Goal: Information Seeking & Learning: Learn about a topic

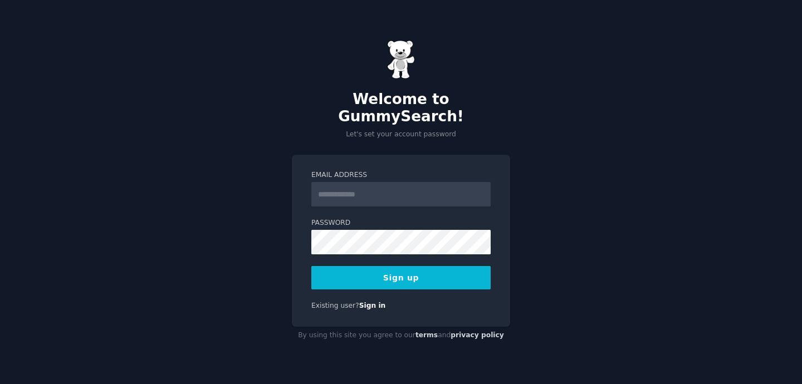
click at [359, 188] on input "Email Address" at bounding box center [400, 194] width 179 height 25
click at [302, 192] on div "Email Address Password Sign up Existing user? Sign in" at bounding box center [401, 241] width 218 height 172
click at [350, 187] on input "Email Address" at bounding box center [400, 194] width 179 height 25
type input "**********"
click at [402, 272] on button "Sign up" at bounding box center [400, 277] width 179 height 23
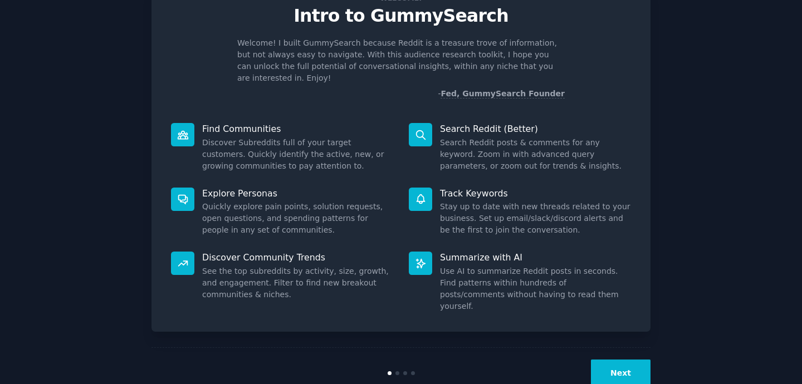
scroll to position [50, 0]
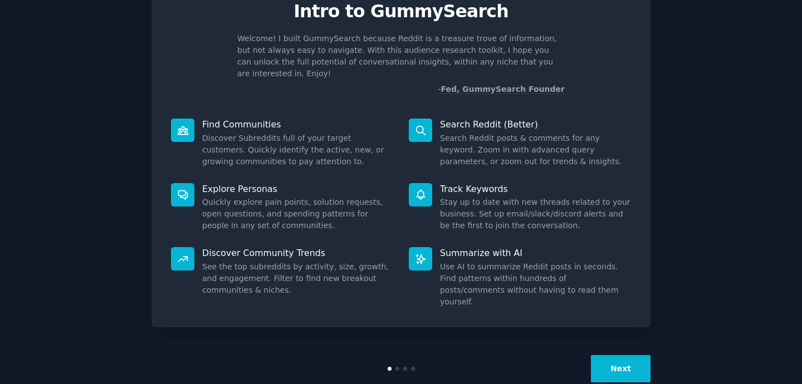
click at [614, 355] on button "Next" at bounding box center [621, 368] width 60 height 27
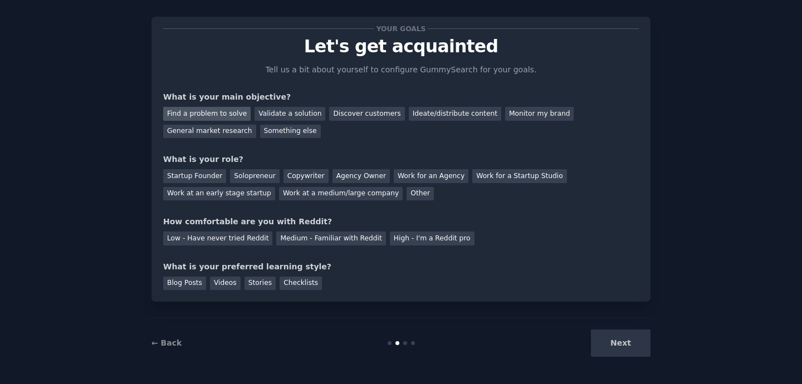
click at [217, 114] on div "Find a problem to solve" at bounding box center [206, 114] width 87 height 14
click at [264, 115] on div "Validate a solution" at bounding box center [290, 114] width 71 height 14
click at [203, 116] on div "Find a problem to solve" at bounding box center [206, 114] width 87 height 14
click at [189, 193] on div "Work at an early stage startup" at bounding box center [219, 194] width 112 height 14
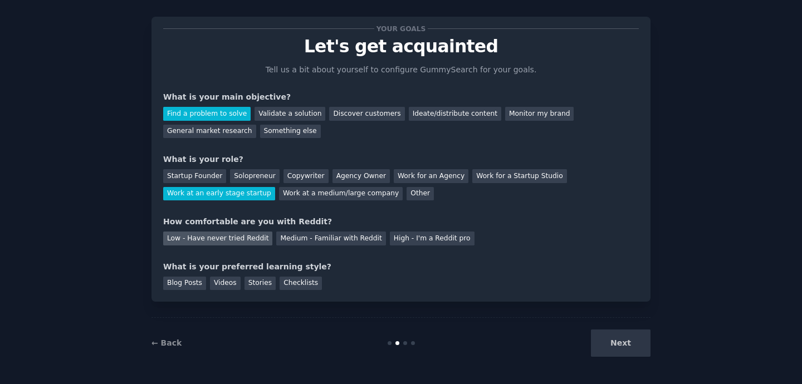
click at [202, 238] on div "Low - Have never tried Reddit" at bounding box center [217, 239] width 109 height 14
click at [192, 284] on div "Blog Posts" at bounding box center [184, 284] width 43 height 14
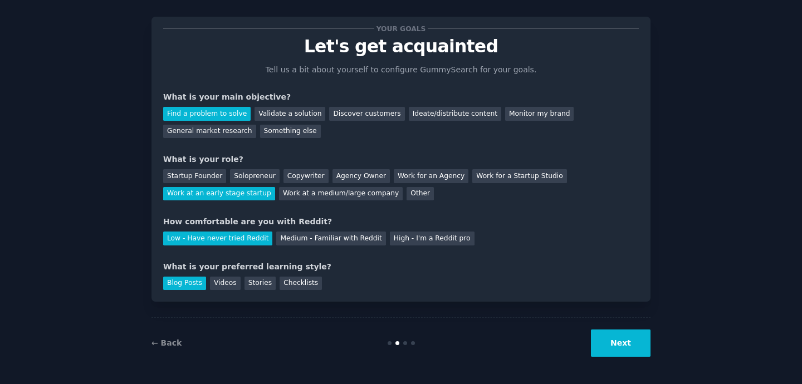
click at [627, 345] on button "Next" at bounding box center [621, 343] width 60 height 27
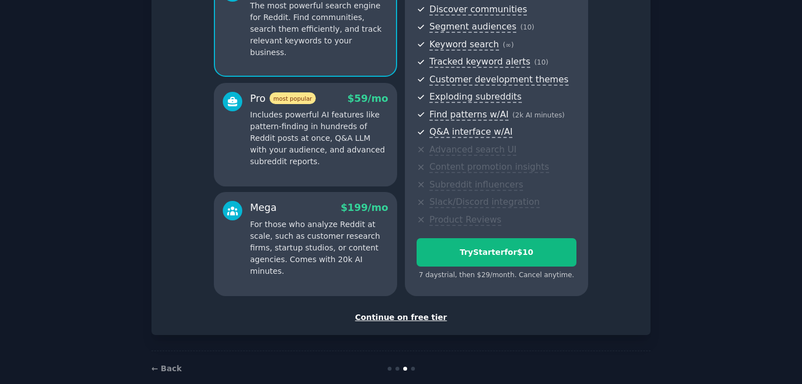
scroll to position [144, 0]
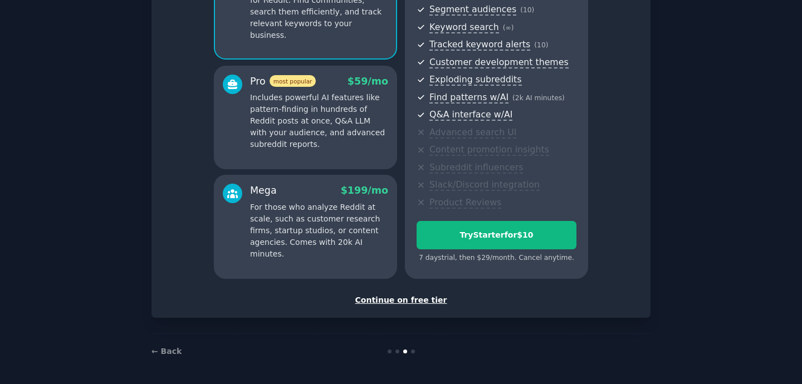
click at [423, 300] on div "Continue on free tier" at bounding box center [401, 301] width 476 height 12
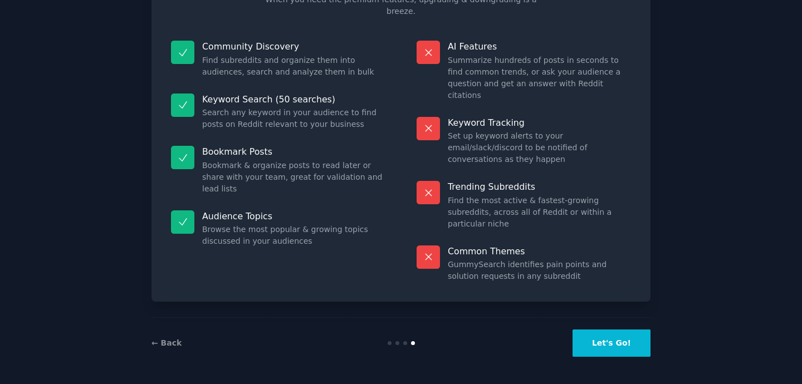
scroll to position [50, 0]
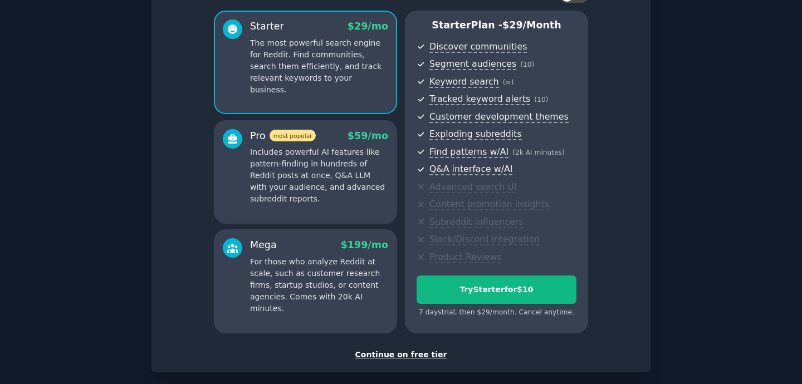
scroll to position [90, 0]
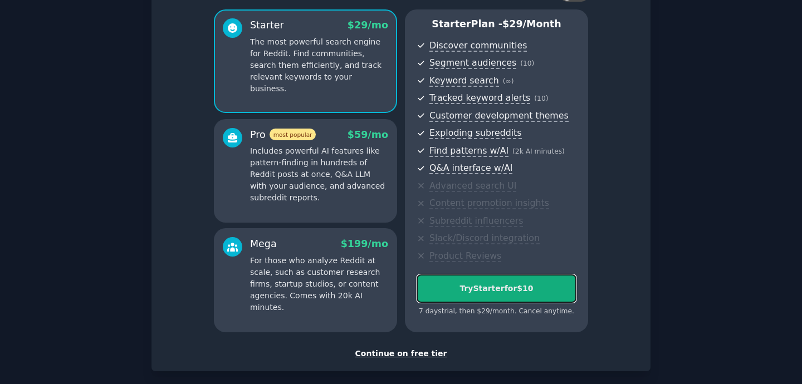
click at [504, 290] on div "Try Starter for $10" at bounding box center [496, 289] width 159 height 12
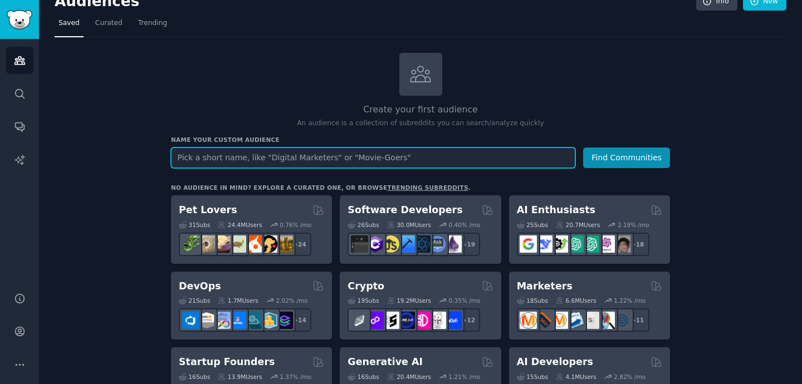
scroll to position [1, 0]
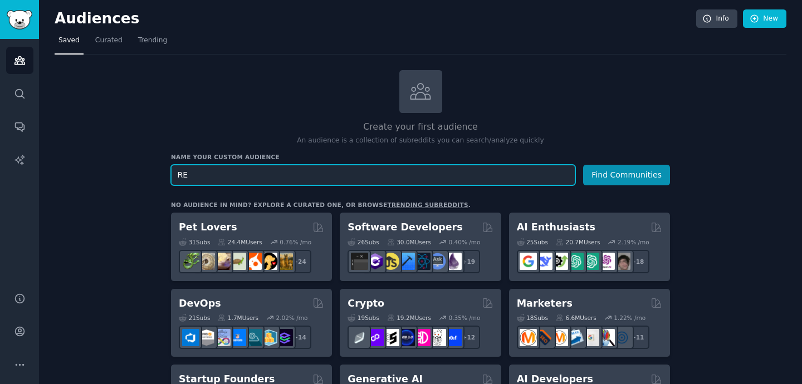
type input "R"
type input "e"
type input "Real State"
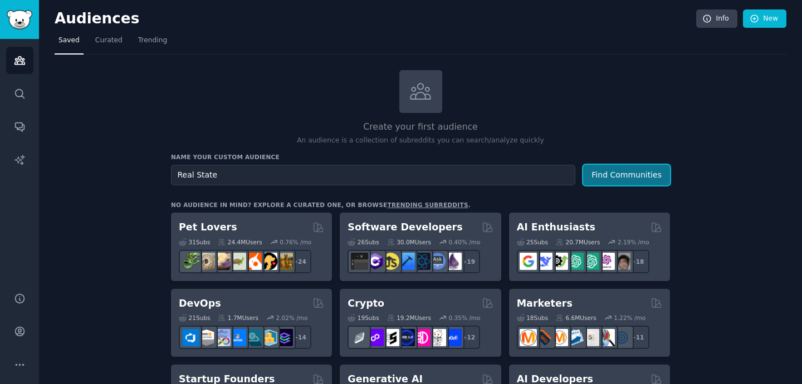
click at [653, 171] on button "Find Communities" at bounding box center [626, 175] width 87 height 21
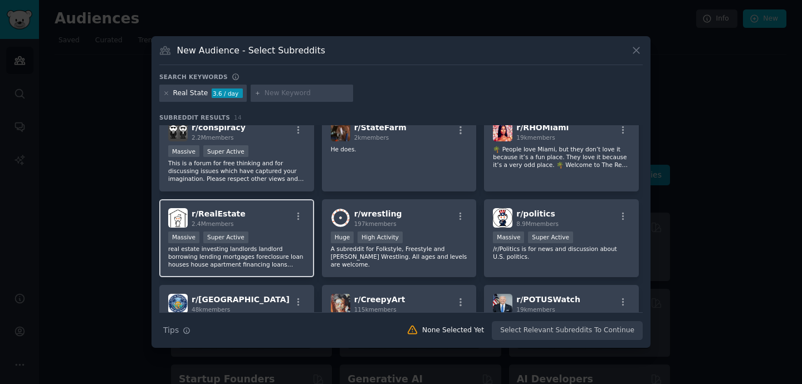
scroll to position [14, 0]
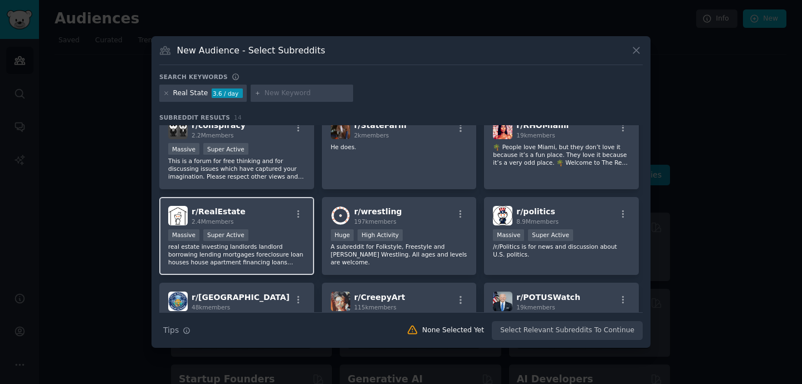
click at [287, 234] on div "Massive Super Active" at bounding box center [236, 237] width 137 height 14
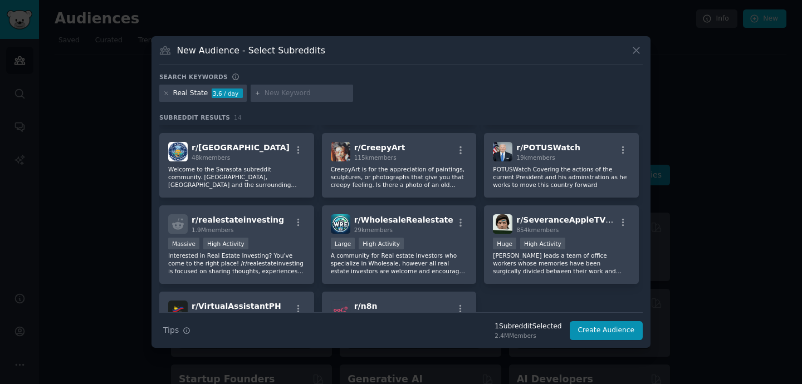
scroll to position [165, 0]
click at [286, 256] on p "Interested in Real Estate Investing? You've come to the right place! /r/realest…" at bounding box center [236, 262] width 137 height 23
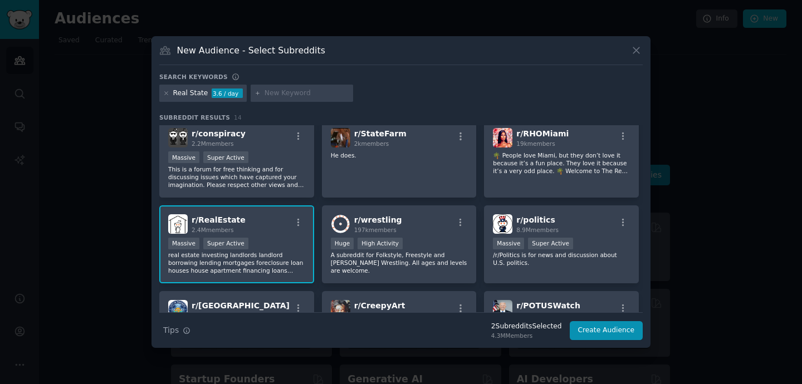
scroll to position [0, 0]
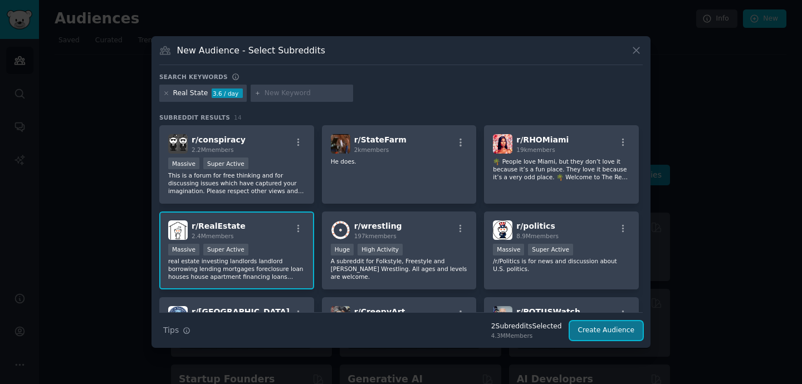
click at [608, 335] on button "Create Audience" at bounding box center [607, 330] width 74 height 19
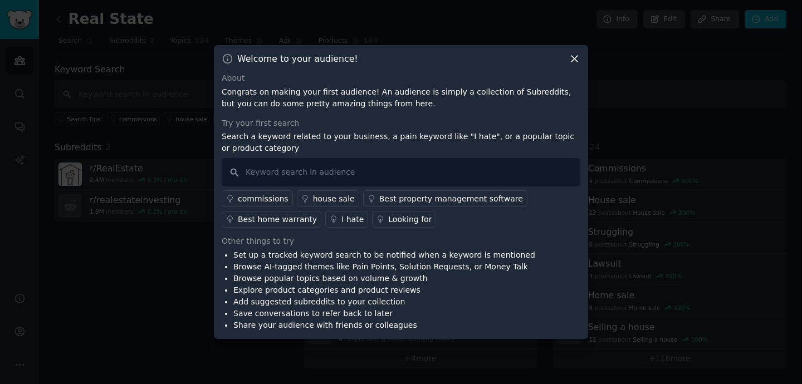
click at [575, 60] on icon at bounding box center [575, 59] width 6 height 6
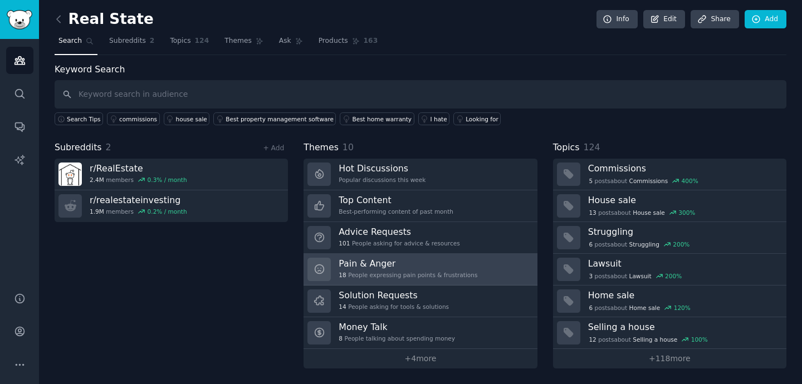
click at [386, 266] on h3 "Pain & Anger" at bounding box center [408, 264] width 139 height 12
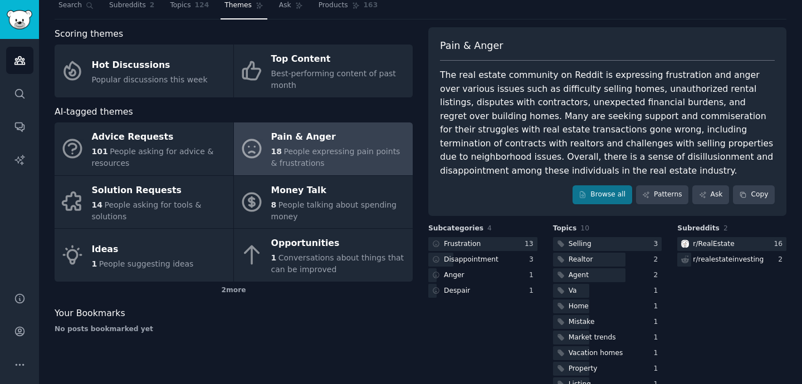
scroll to position [41, 0]
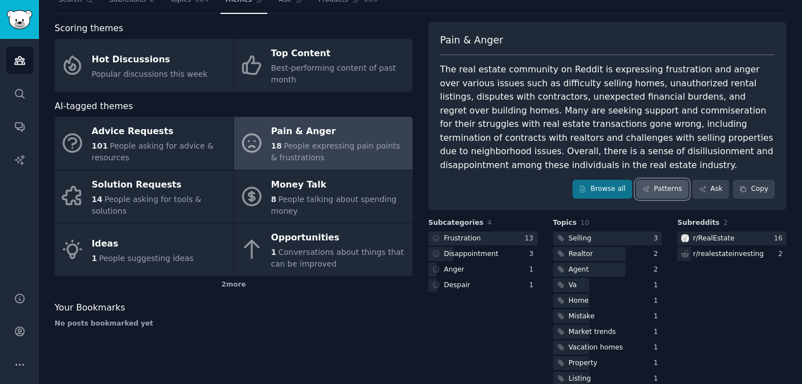
click at [666, 189] on link "Patterns" at bounding box center [662, 189] width 52 height 19
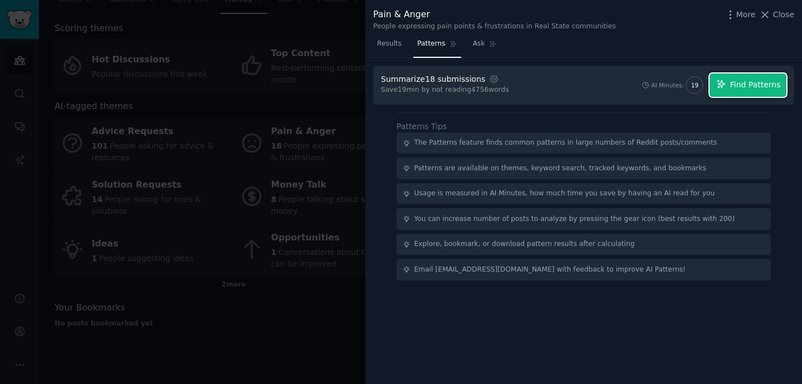
click at [755, 85] on span "Find Patterns" at bounding box center [755, 85] width 51 height 12
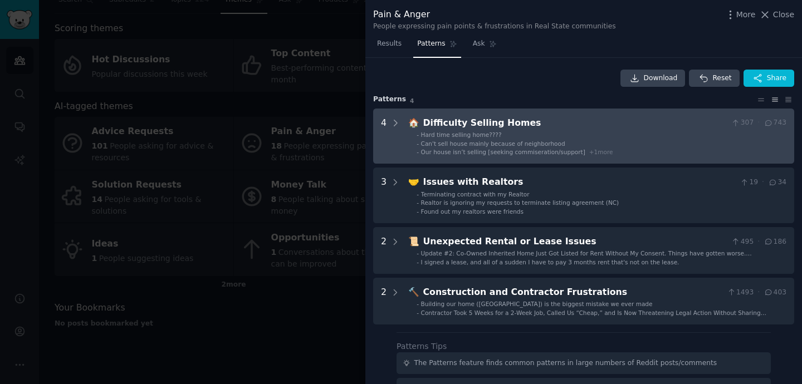
click at [600, 152] on span "+ 1 more" at bounding box center [601, 152] width 24 height 7
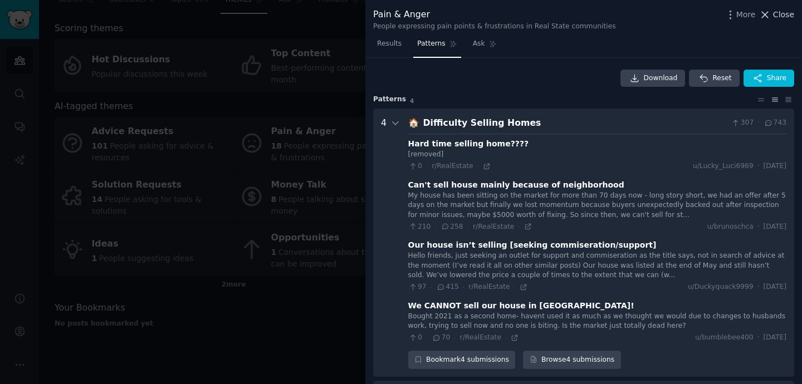
click at [784, 13] on span "Close" at bounding box center [783, 15] width 21 height 12
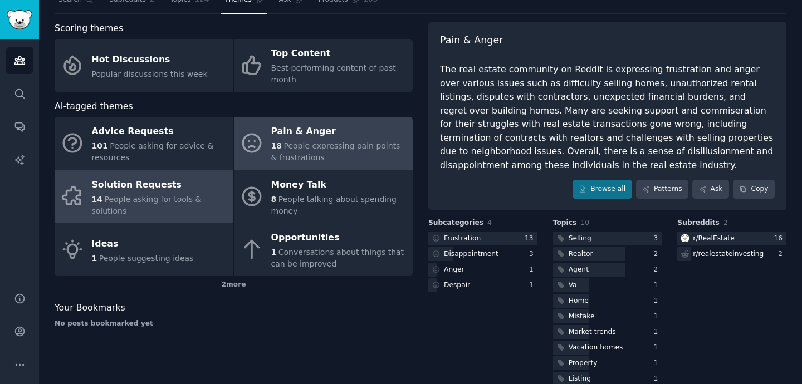
click at [133, 206] on span "People asking for tools & solutions" at bounding box center [147, 205] width 110 height 21
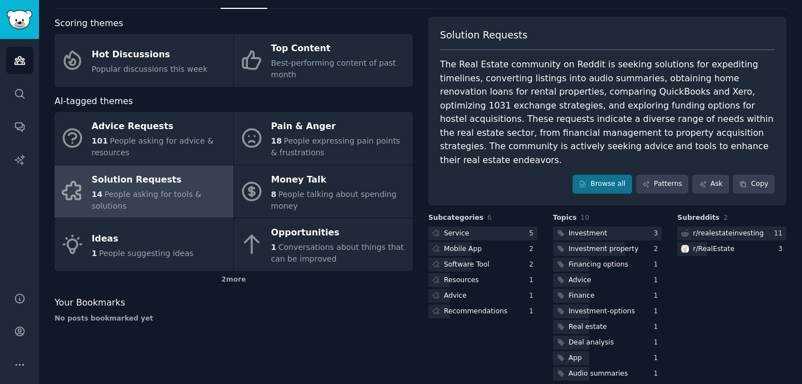
scroll to position [46, 0]
click at [493, 258] on div "Software Tool" at bounding box center [482, 265] width 109 height 14
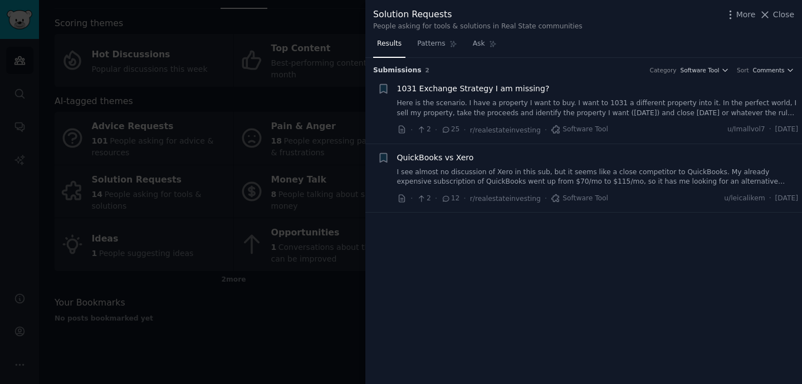
click at [664, 111] on link "Here is the scenario. I have a property I want to buy. I want to 1031 a differe…" at bounding box center [598, 108] width 402 height 19
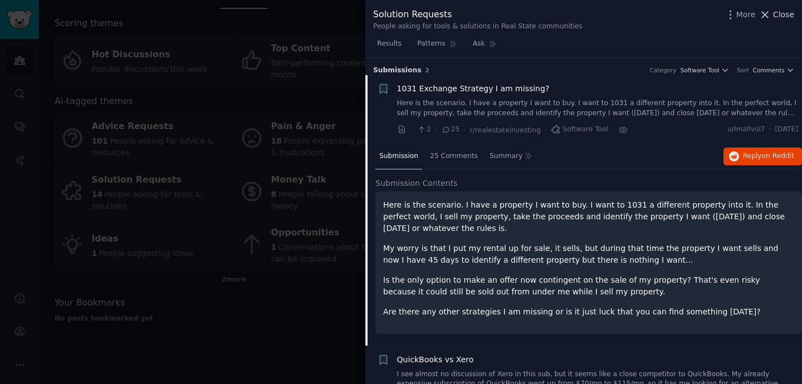
click at [778, 15] on span "Close" at bounding box center [783, 15] width 21 height 12
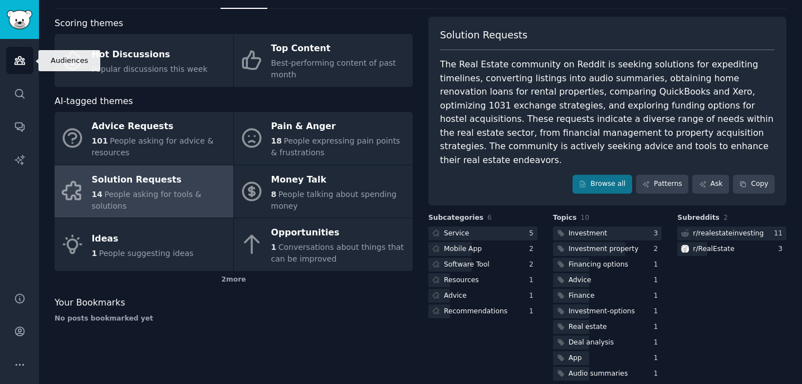
click at [19, 66] on link "Audiences" at bounding box center [19, 60] width 27 height 27
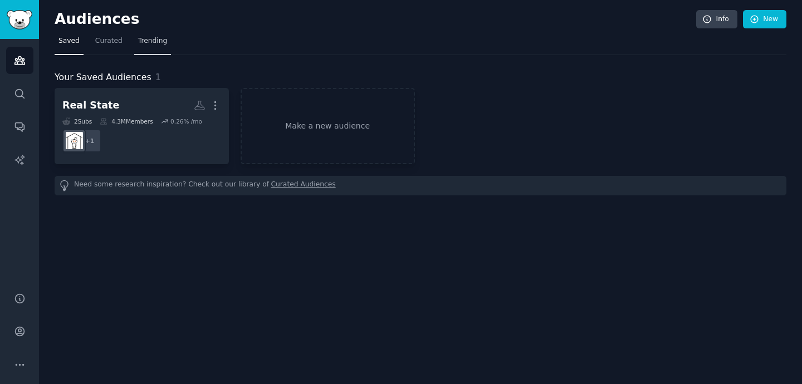
click at [154, 39] on span "Trending" at bounding box center [152, 41] width 29 height 10
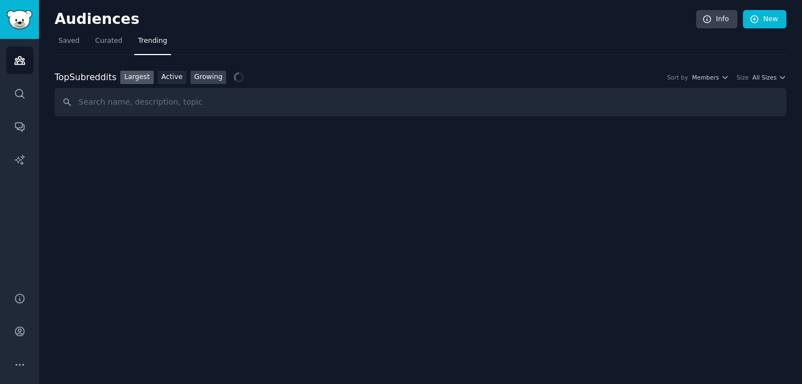
click at [208, 79] on link "Growing" at bounding box center [209, 78] width 36 height 14
click at [196, 104] on input "text" at bounding box center [421, 102] width 732 height 28
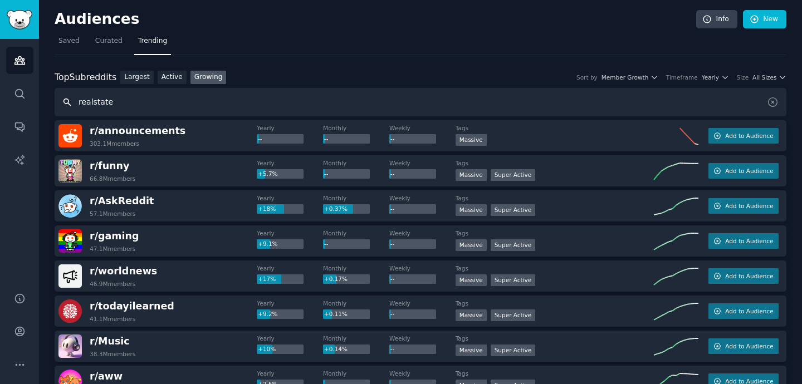
click at [289, 105] on input "realstate" at bounding box center [421, 102] width 732 height 28
type input "real state"
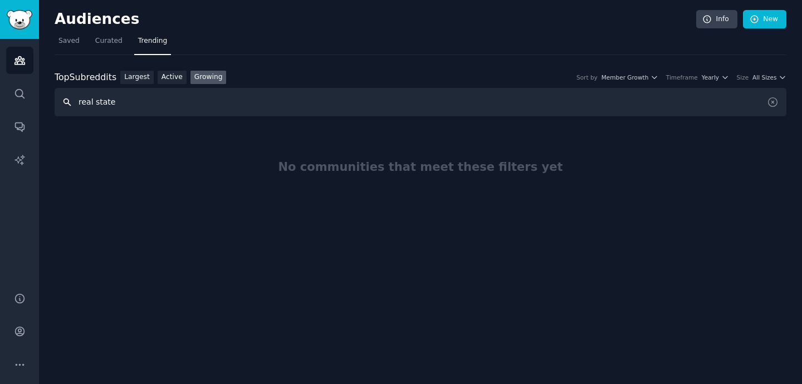
click at [325, 115] on input "real state" at bounding box center [421, 102] width 732 height 28
type input "Imobiliário"
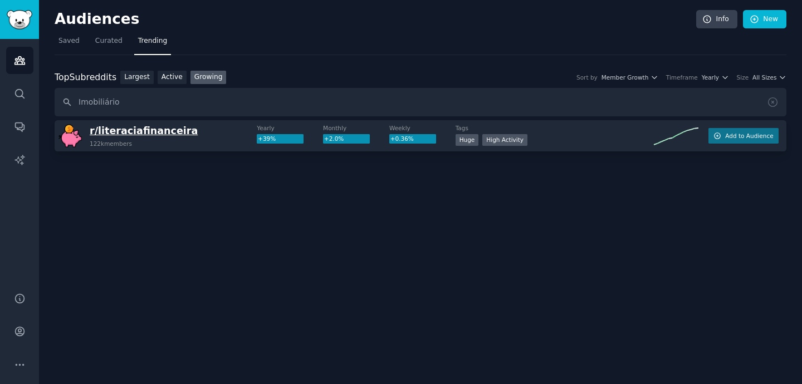
click at [167, 134] on span "r/ literaciafinanceira" at bounding box center [144, 130] width 108 height 11
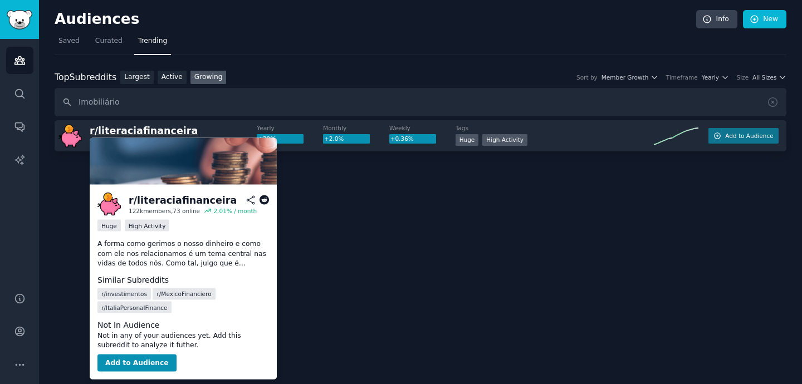
click at [137, 131] on span "r/ literaciafinanceira" at bounding box center [144, 130] width 108 height 11
click at [110, 132] on span "r/ literaciafinanceira" at bounding box center [144, 130] width 108 height 11
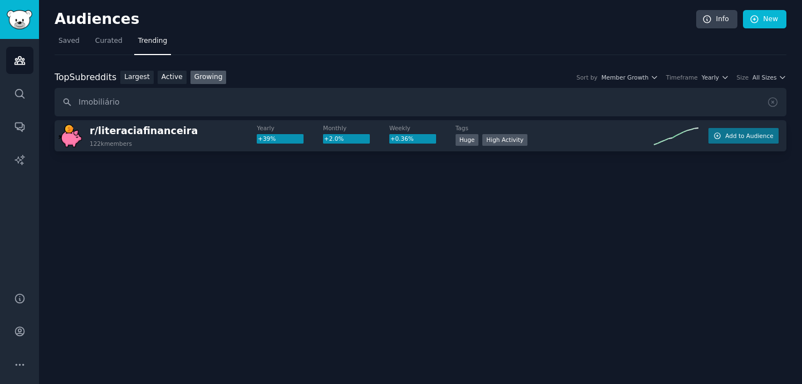
click at [633, 269] on div "Audiences Info New Saved Curated Trending Top Subreddits Top Subreddits Largest…" at bounding box center [420, 192] width 763 height 384
click at [125, 104] on input "Imobiliário" at bounding box center [421, 102] width 732 height 28
paste input "buy house"
type input "buy house"
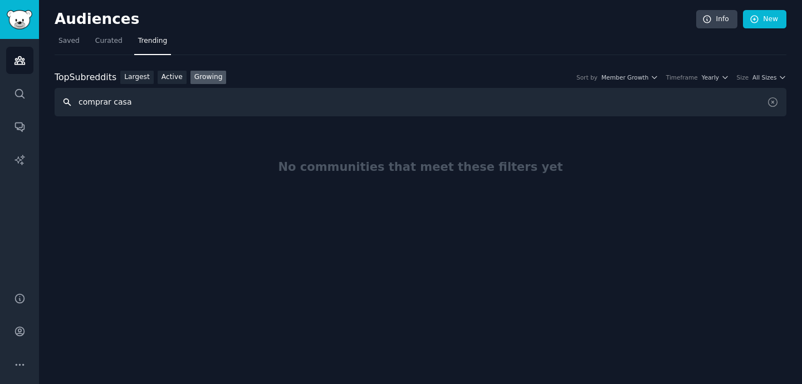
type input "comprar casa"
click at [169, 106] on input "comprar casa" at bounding box center [421, 102] width 732 height 28
paste input "eal estate agent"
type input "real estate agent"
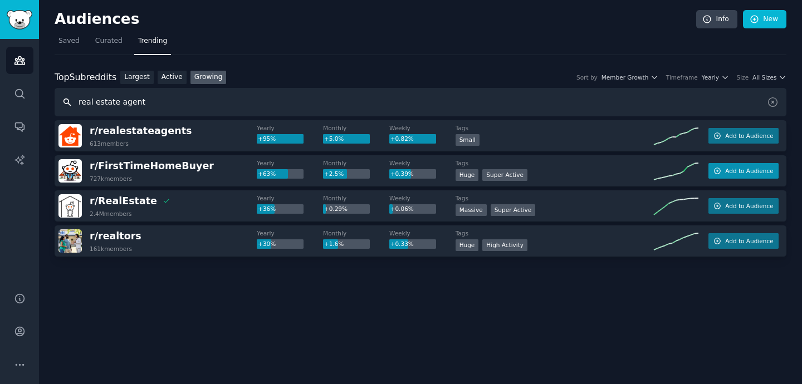
click at [745, 168] on span "Add to Audience" at bounding box center [749, 171] width 48 height 8
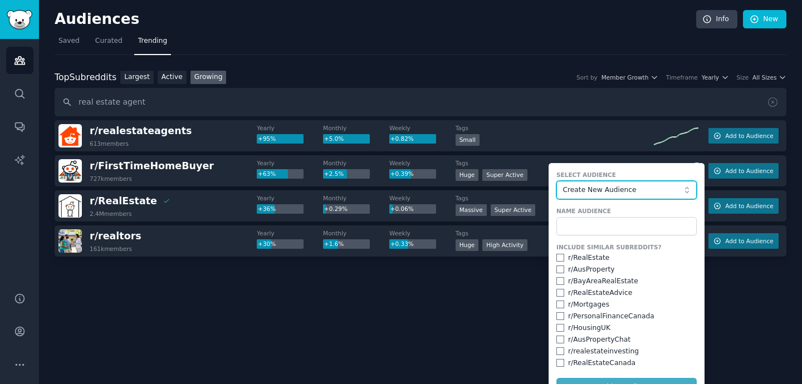
click at [625, 189] on span "Create New Audience" at bounding box center [624, 191] width 122 height 10
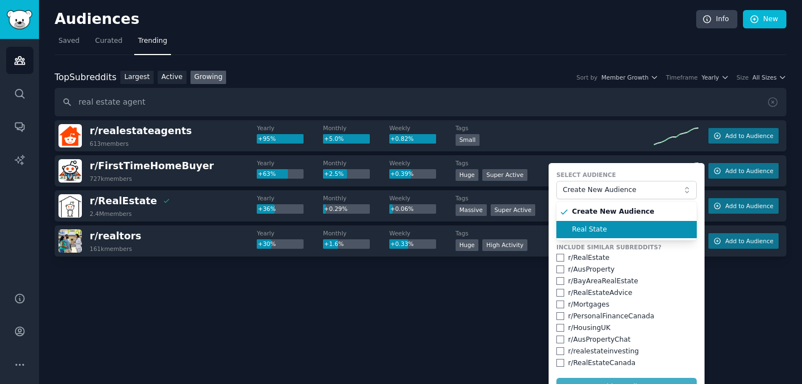
click at [594, 227] on span "Real State" at bounding box center [630, 230] width 117 height 10
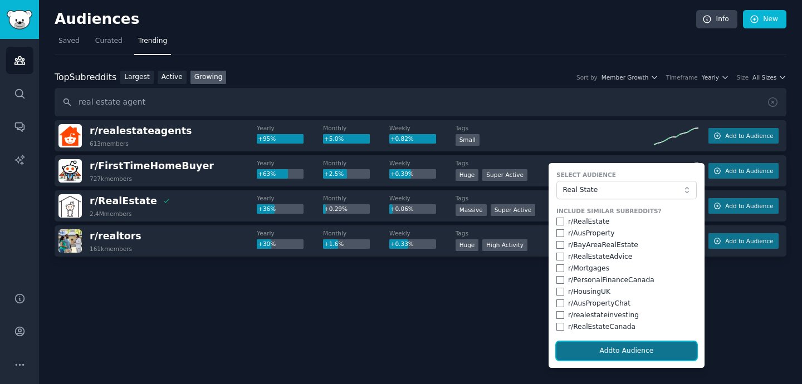
click at [617, 353] on button "Add to Audience" at bounding box center [627, 351] width 140 height 19
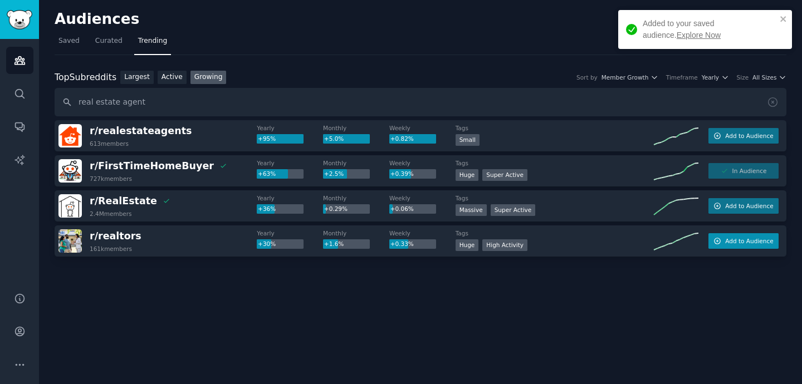
click at [747, 242] on span "Add to Audience" at bounding box center [749, 241] width 48 height 8
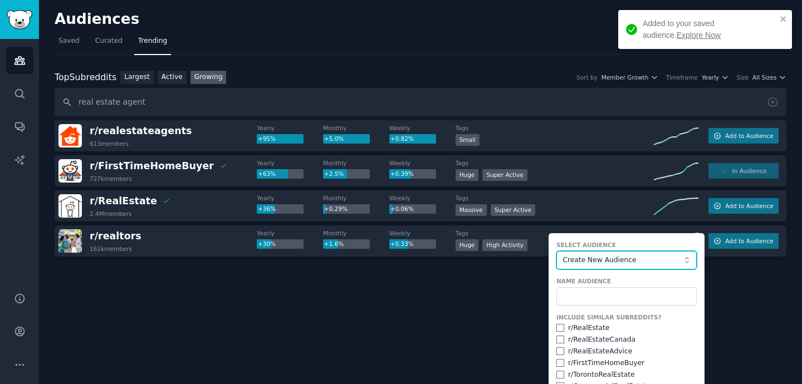
click at [641, 260] on span "Create New Audience" at bounding box center [624, 261] width 122 height 10
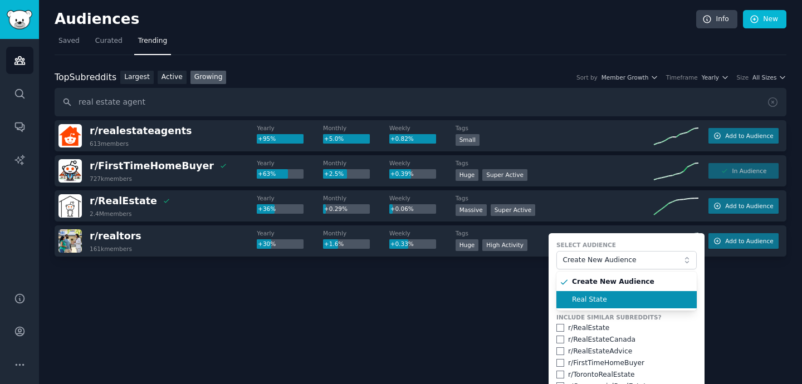
click at [603, 294] on li "Real State" at bounding box center [627, 300] width 140 height 18
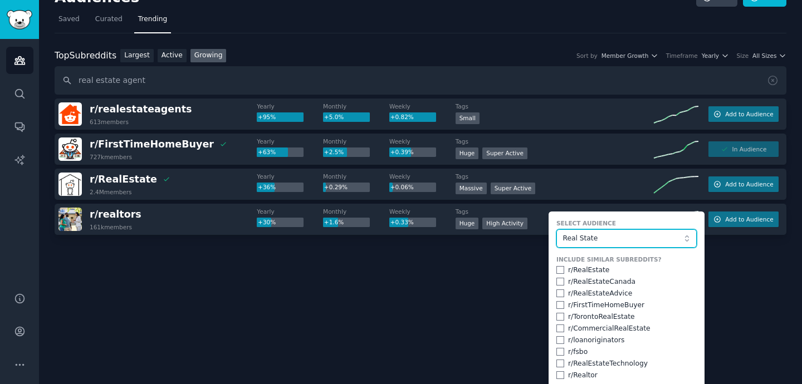
scroll to position [54, 0]
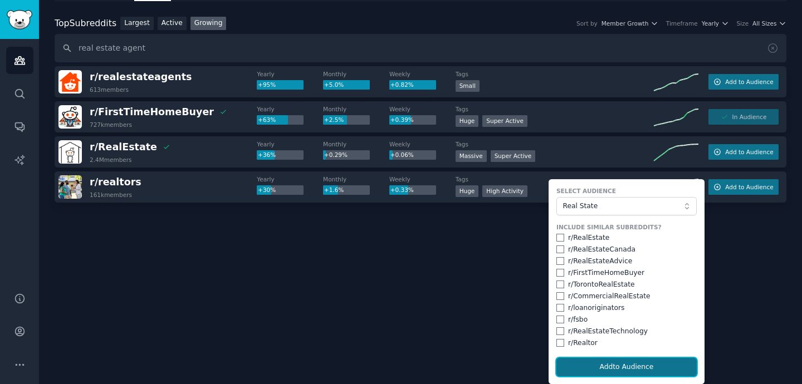
click at [620, 372] on button "Add to Audience" at bounding box center [627, 367] width 140 height 19
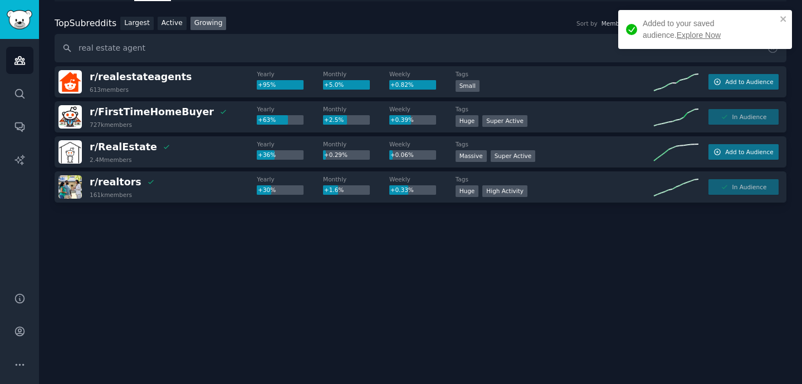
scroll to position [0, 0]
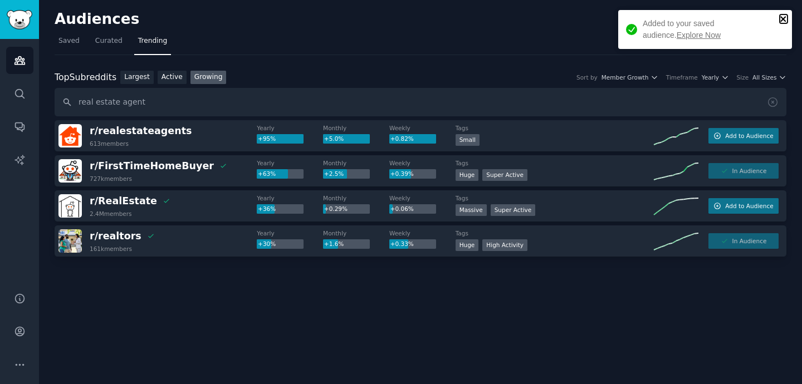
click at [784, 22] on icon "close" at bounding box center [784, 18] width 8 height 9
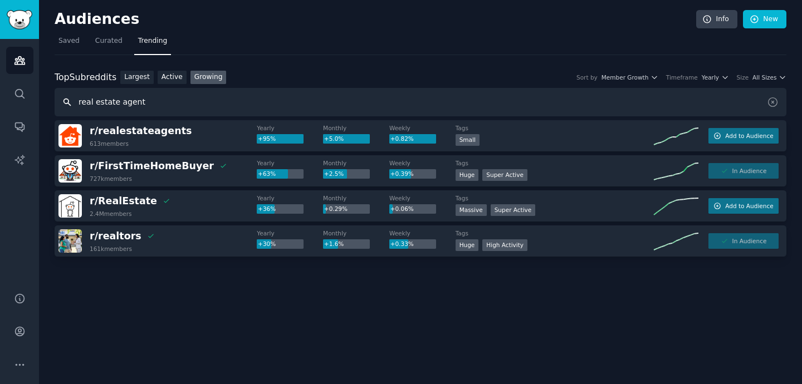
click at [299, 105] on input "real estate agent" at bounding box center [421, 102] width 732 height 28
paste input "corretor imobiliário"
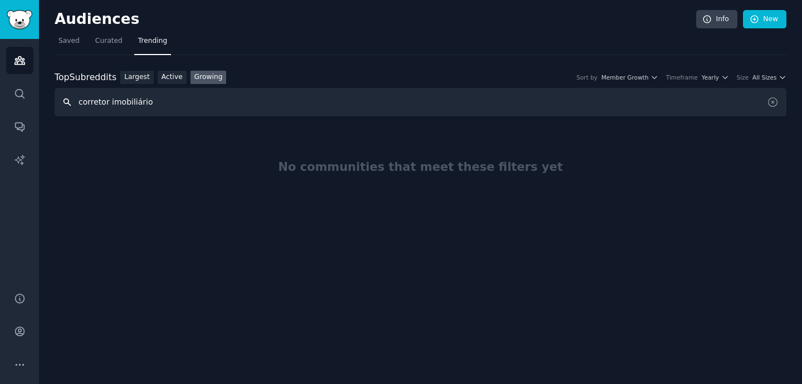
paste input "comprar casa"
type input "corretor imobiliáriocomprar casa"
paste input "comprar casa"
type input "comprar casa"
paste input "alugar casa"
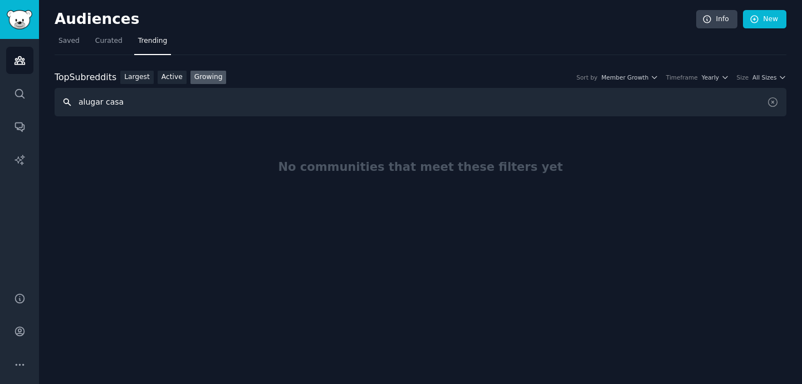
type input "alugar casa"
paste input "rent apartment"
type input "rent apartment"
click at [178, 76] on link "Active" at bounding box center [172, 78] width 29 height 14
click at [160, 99] on input "rent apartment" at bounding box center [421, 102] width 732 height 28
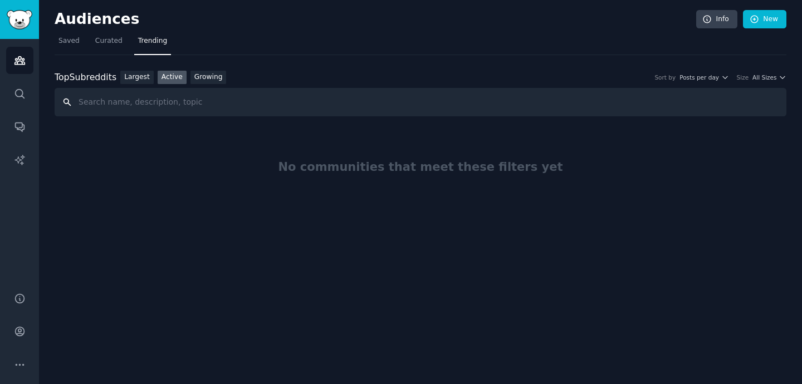
paste input "mortgage"
type input "mortgage"
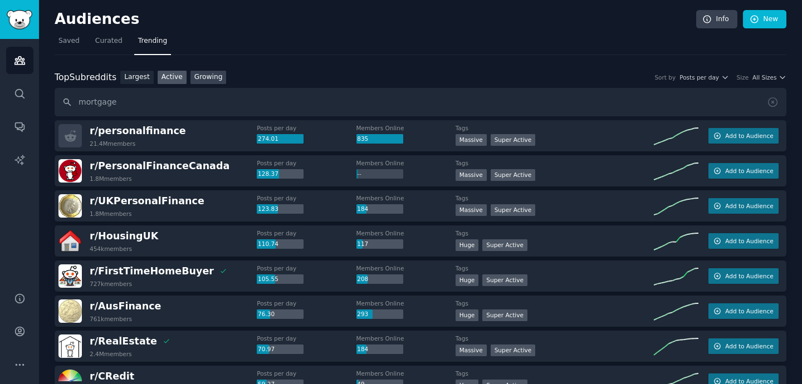
click at [211, 77] on link "Growing" at bounding box center [209, 78] width 36 height 14
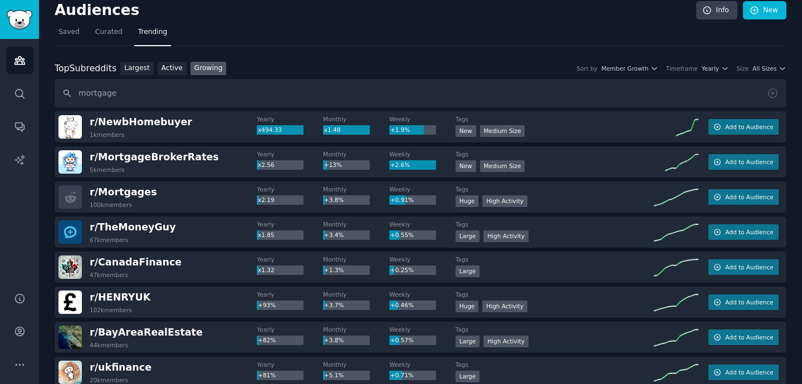
scroll to position [12, 0]
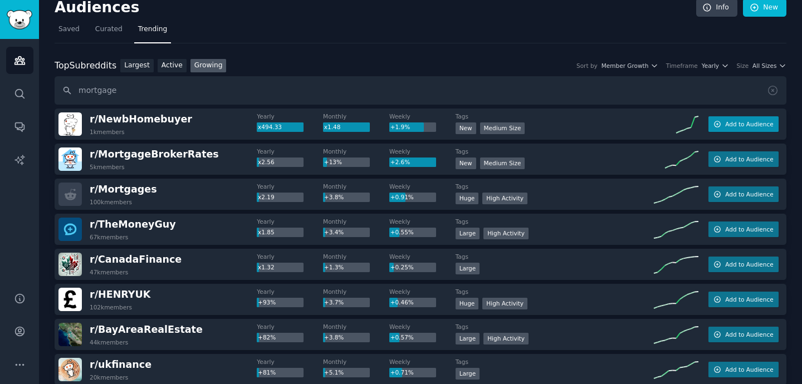
click at [764, 125] on span "Add to Audience" at bounding box center [749, 124] width 48 height 8
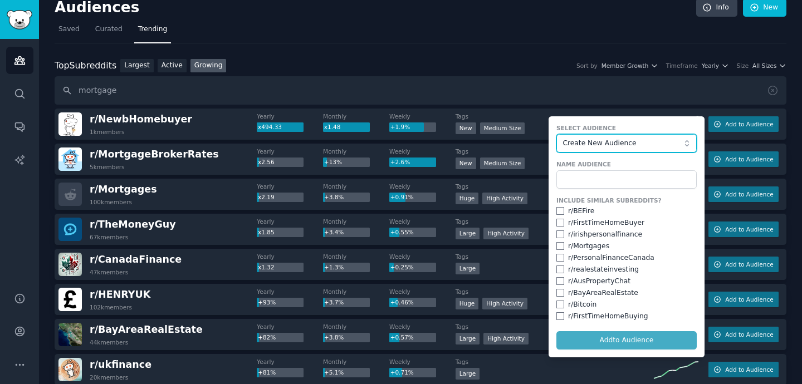
click at [625, 139] on span "Create New Audience" at bounding box center [624, 144] width 122 height 10
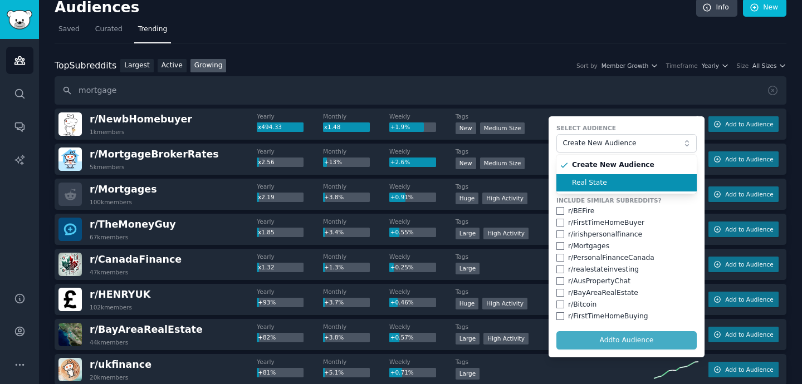
click at [599, 179] on span "Real State" at bounding box center [630, 183] width 117 height 10
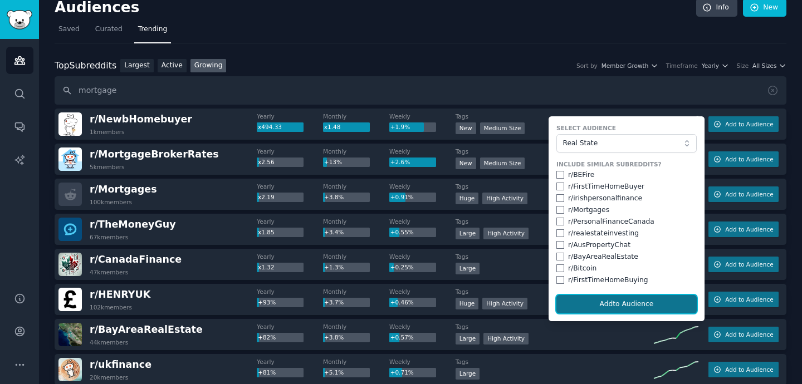
click at [617, 305] on button "Add to Audience" at bounding box center [627, 304] width 140 height 19
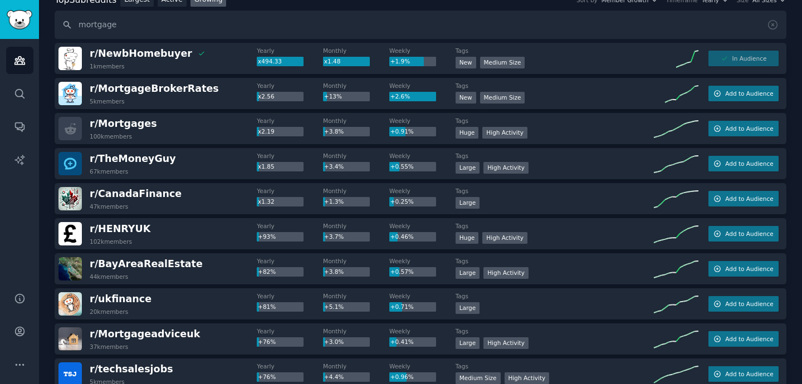
scroll to position [0, 0]
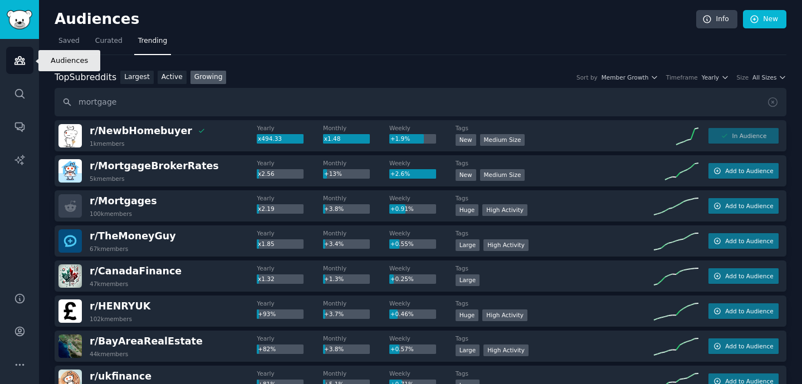
click at [23, 60] on icon "Sidebar" at bounding box center [19, 61] width 10 height 8
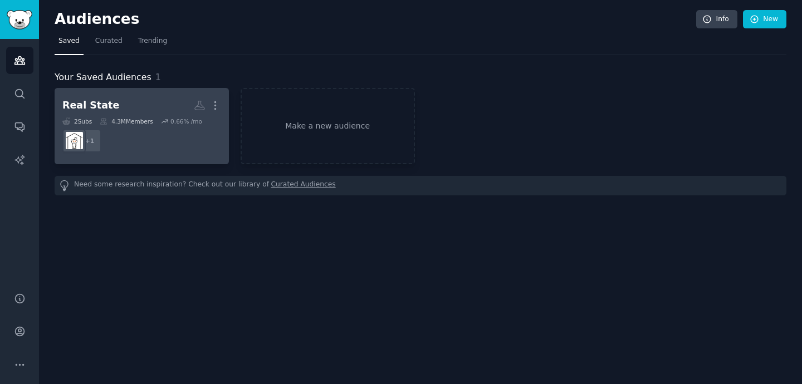
click at [133, 109] on h2 "Real State More" at bounding box center [141, 105] width 159 height 19
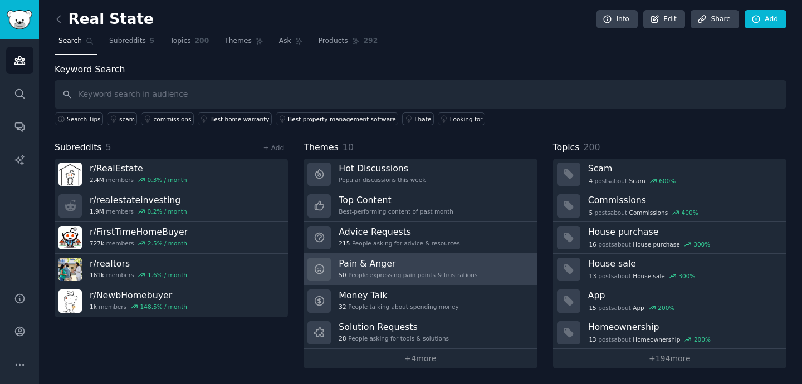
click at [498, 269] on link "Pain & Anger 50 People expressing pain points & frustrations" at bounding box center [420, 270] width 233 height 32
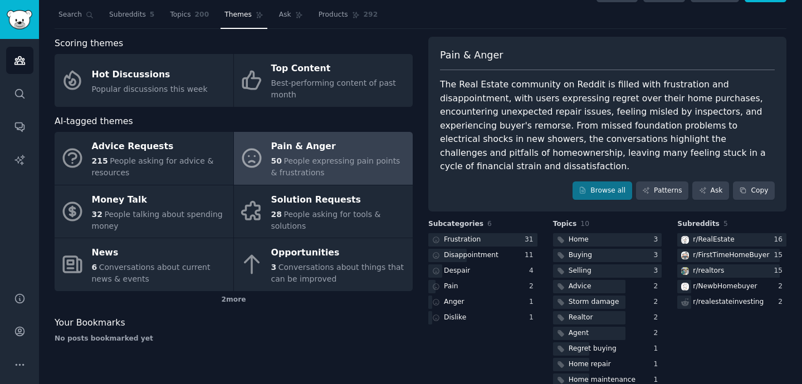
scroll to position [33, 0]
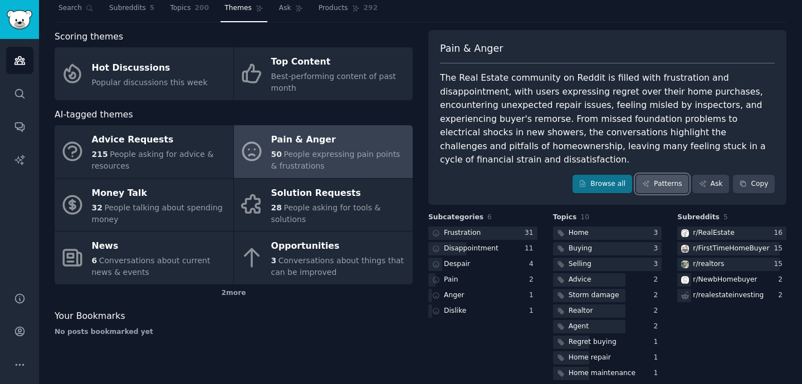
click at [660, 175] on link "Patterns" at bounding box center [662, 184] width 52 height 19
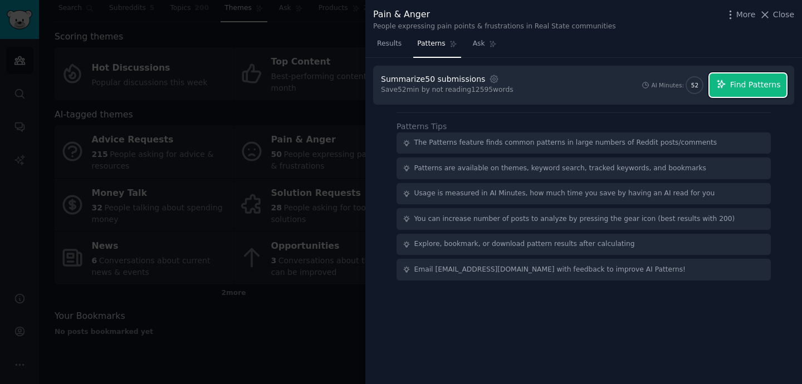
click at [733, 91] on button "Find Patterns" at bounding box center [748, 85] width 77 height 23
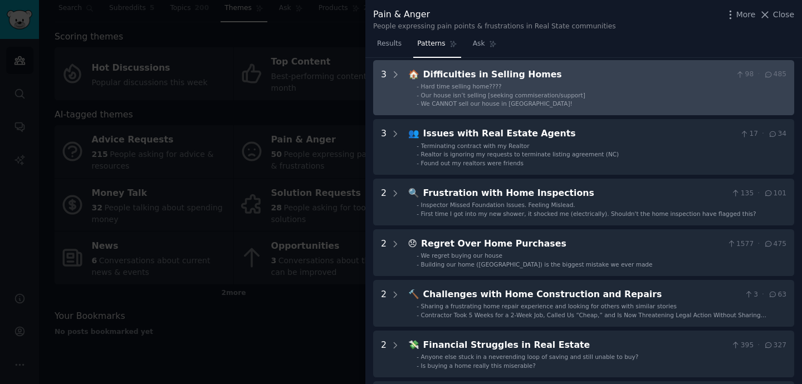
scroll to position [50, 0]
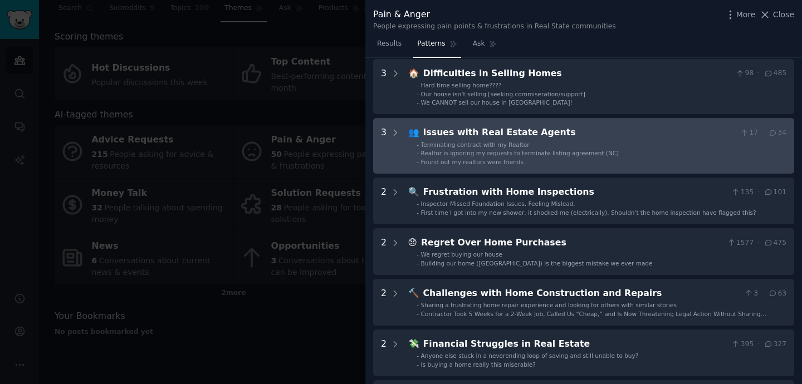
click at [677, 139] on div "Issues with Real Estate Agents" at bounding box center [579, 133] width 313 height 14
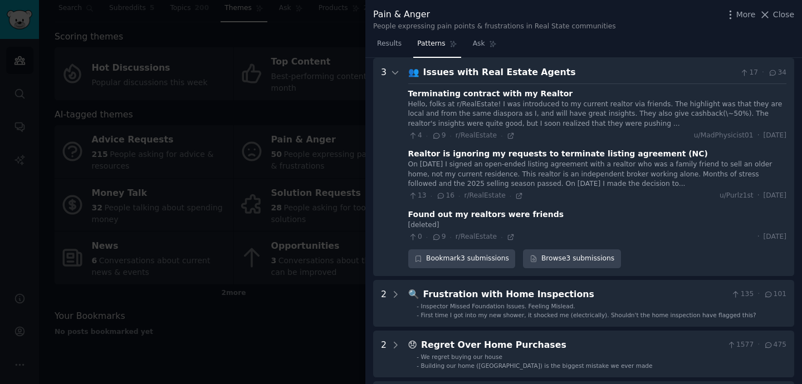
scroll to position [110, 0]
drag, startPoint x: 547, startPoint y: 104, endPoint x: 603, endPoint y: 106, distance: 56.3
click at [603, 105] on div "Hello, folks at r/RealEstate! I was introduced to my current realtor via friend…" at bounding box center [597, 114] width 378 height 30
click at [603, 106] on div "Hello, folks at r/RealEstate! I was introduced to my current realtor via friend…" at bounding box center [597, 114] width 378 height 30
click at [589, 69] on div "Issues with Real Estate Agents" at bounding box center [579, 72] width 313 height 14
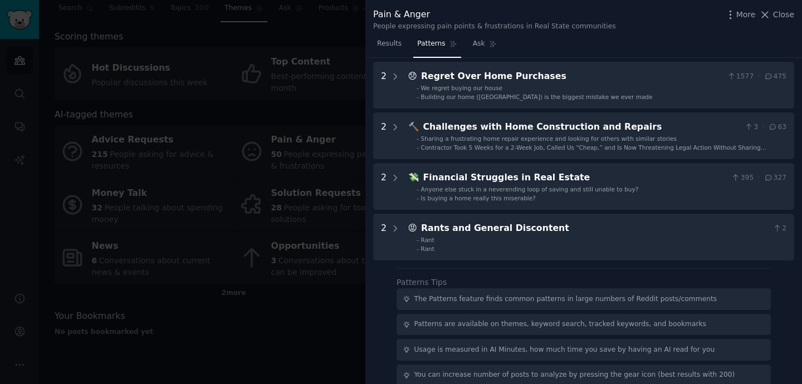
scroll to position [220, 0]
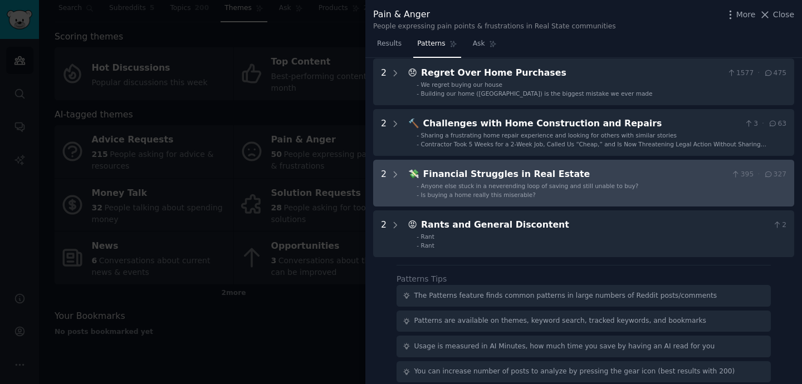
click at [598, 177] on div "Financial Struggles in Real Estate" at bounding box center [575, 175] width 304 height 14
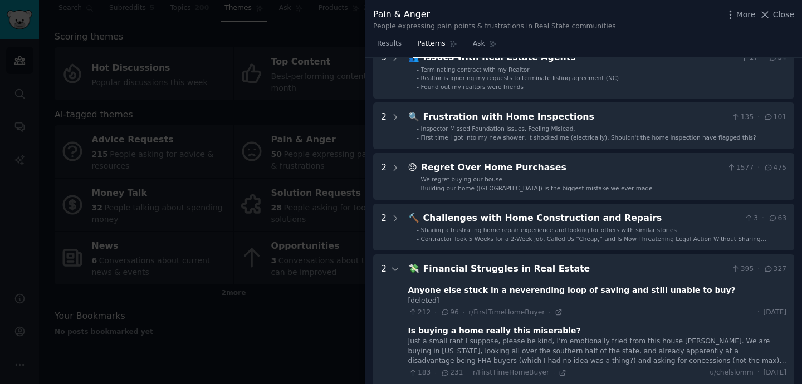
scroll to position [124, 0]
click at [781, 14] on span "Close" at bounding box center [783, 15] width 21 height 12
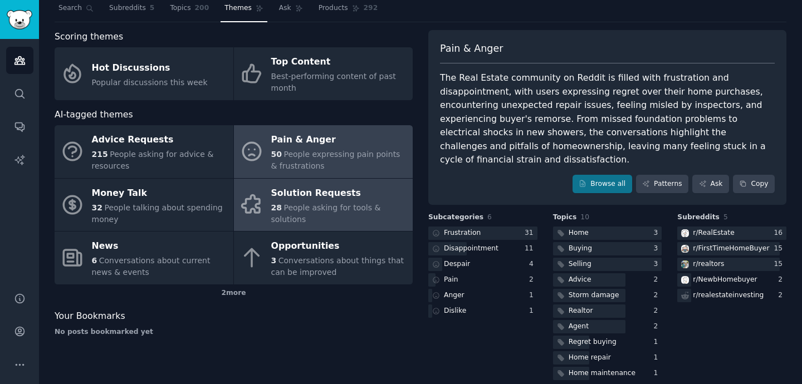
click at [327, 201] on div "Solution Requests" at bounding box center [339, 193] width 136 height 18
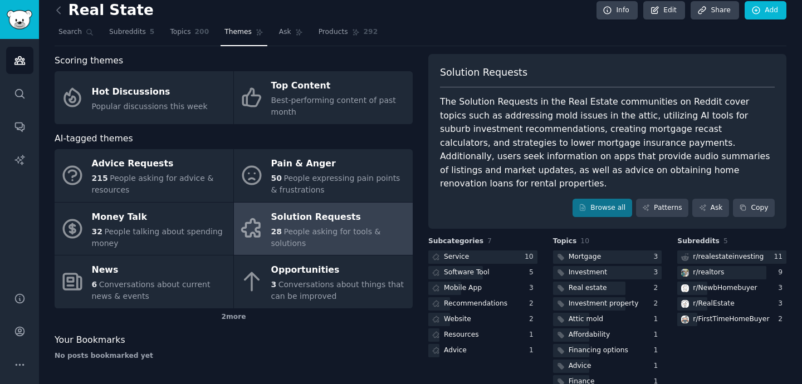
scroll to position [33, 0]
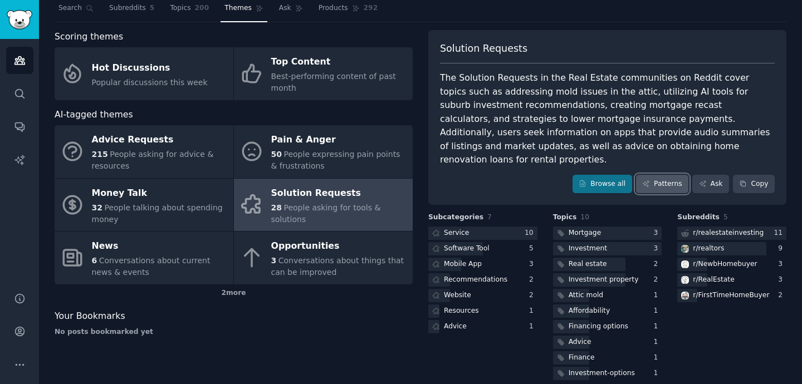
click at [665, 175] on link "Patterns" at bounding box center [662, 184] width 52 height 19
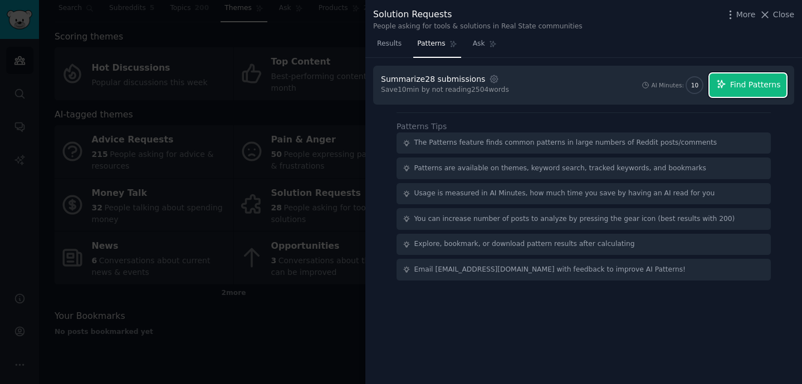
click at [764, 86] on span "Find Patterns" at bounding box center [755, 85] width 51 height 12
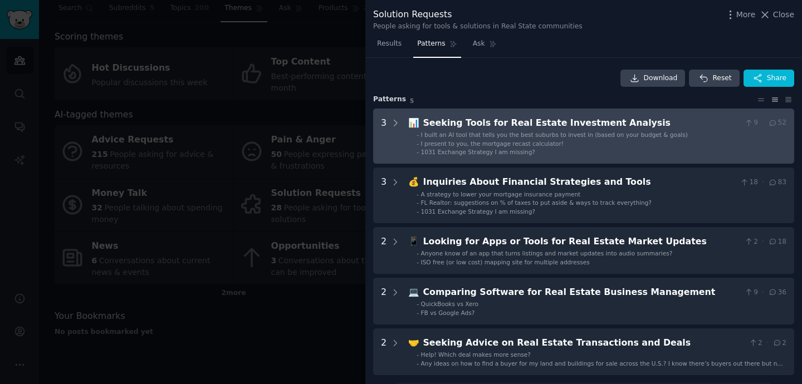
click at [698, 130] on div "📊 Seeking Tools for Real Estate Investment Analysis 9 · 52 - I built an AI tool…" at bounding box center [597, 136] width 378 height 40
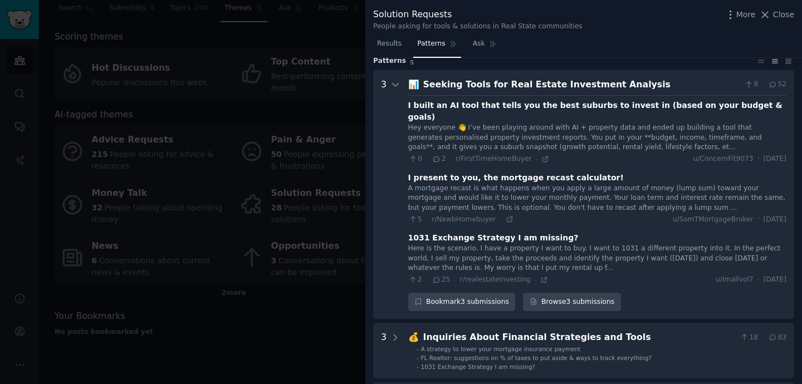
scroll to position [35, 0]
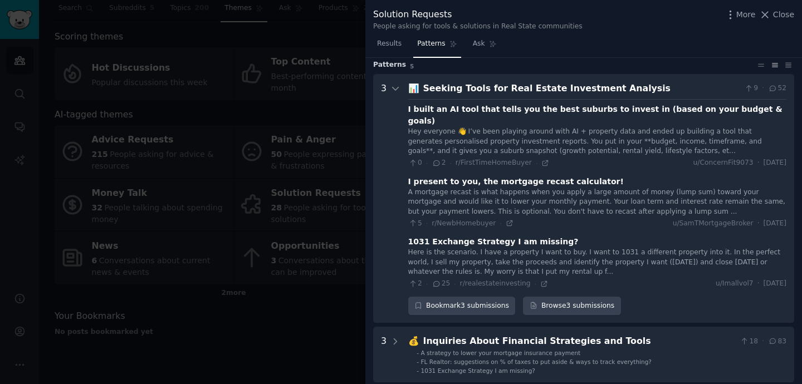
click at [472, 139] on div "Hey everyone 👋 I’ve been playing around with AI + property data and ended up bu…" at bounding box center [597, 142] width 378 height 30
click at [414, 113] on div "I built an AI tool that tells you the best suburbs to invest in (based on your …" at bounding box center [597, 115] width 378 height 23
click at [776, 89] on span "52" at bounding box center [777, 89] width 18 height 10
click at [598, 91] on div "Seeking Tools for Real Estate Investment Analysis" at bounding box center [581, 89] width 317 height 14
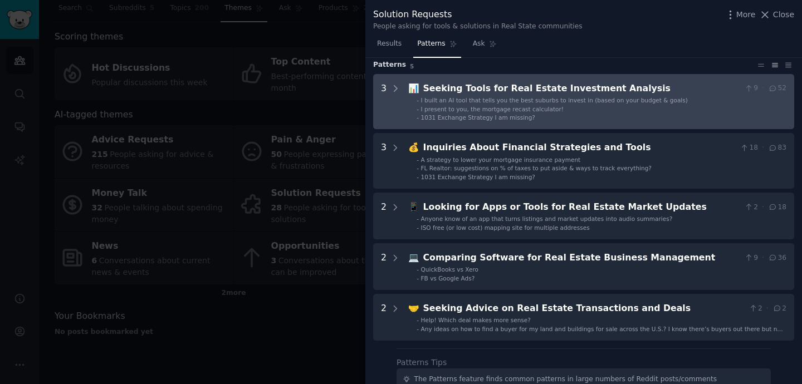
click at [598, 91] on div "Seeking Tools for Real Estate Investment Analysis" at bounding box center [581, 89] width 317 height 14
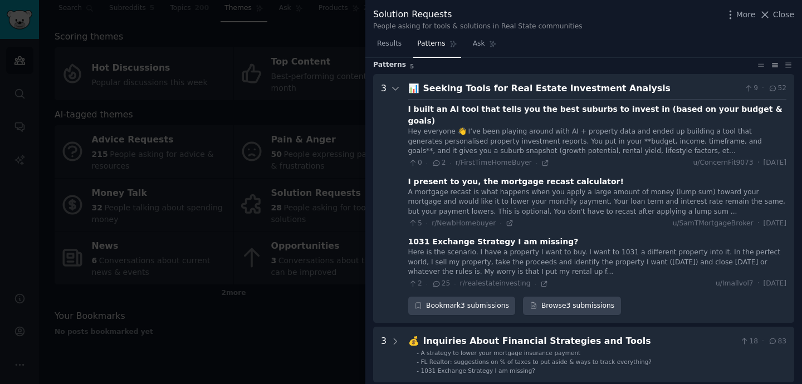
scroll to position [51, 0]
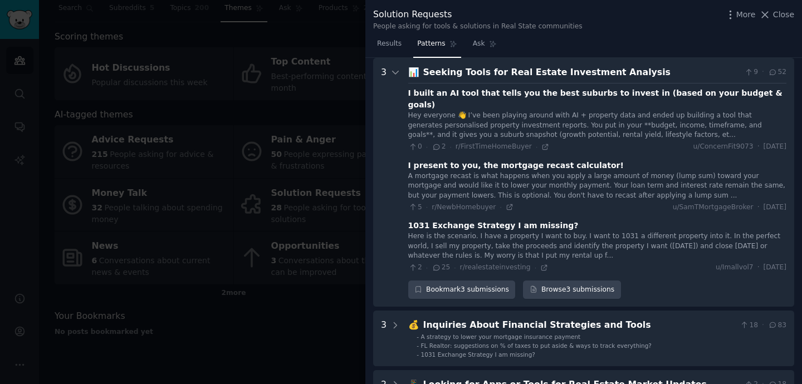
click at [581, 92] on div "I built an AI tool that tells you the best suburbs to invest in (based on your …" at bounding box center [597, 98] width 378 height 23
click at [542, 143] on icon at bounding box center [546, 147] width 8 height 8
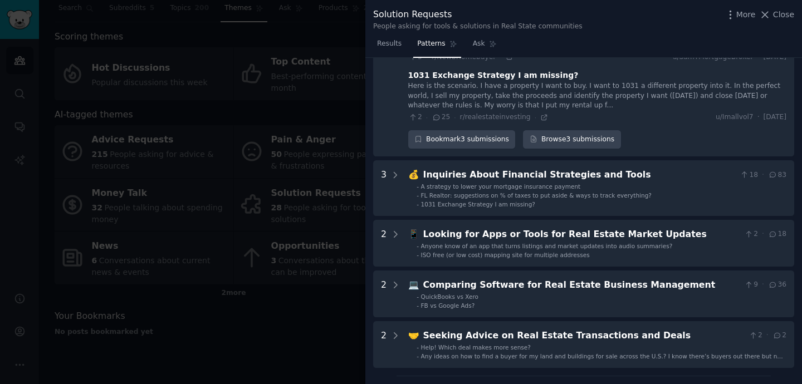
scroll to position [204, 0]
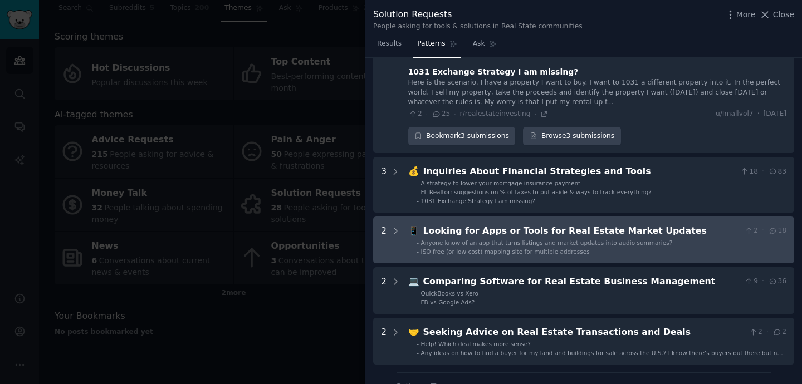
click at [616, 225] on div "Looking for Apps or Tools for Real Estate Market Updates" at bounding box center [581, 232] width 317 height 14
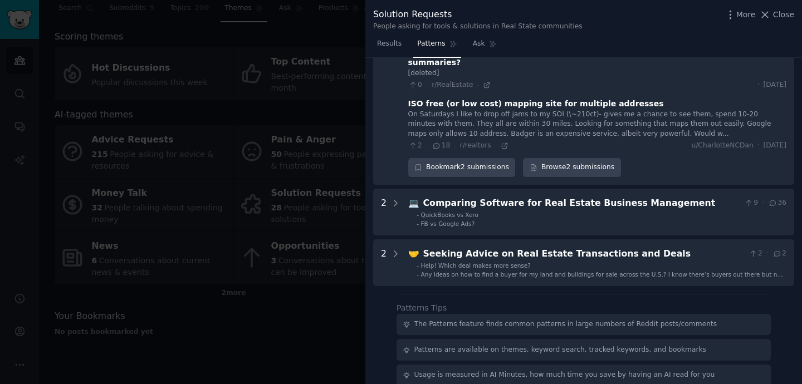
scroll to position [407, 0]
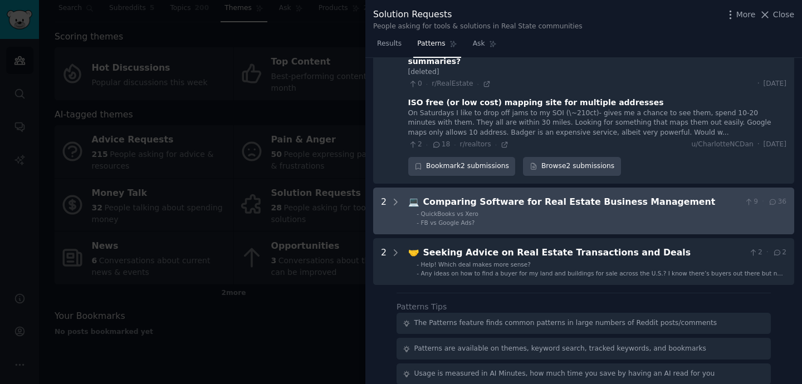
click at [632, 196] on div "Comparing Software for Real Estate Business Management" at bounding box center [581, 203] width 317 height 14
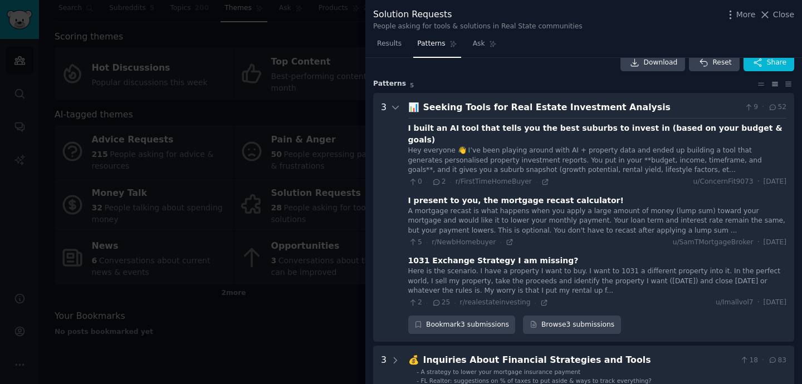
scroll to position [0, 0]
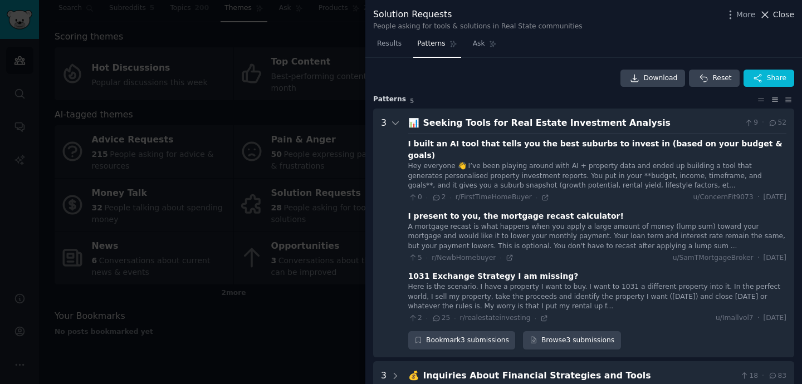
click at [776, 17] on span "Close" at bounding box center [783, 15] width 21 height 12
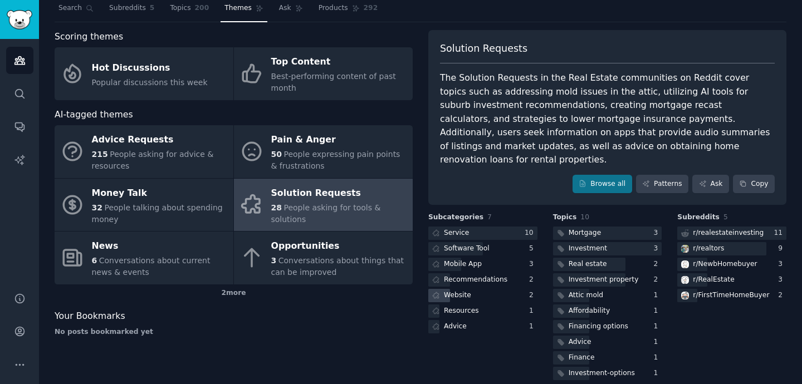
click at [462, 291] on div "Website" at bounding box center [457, 296] width 27 height 10
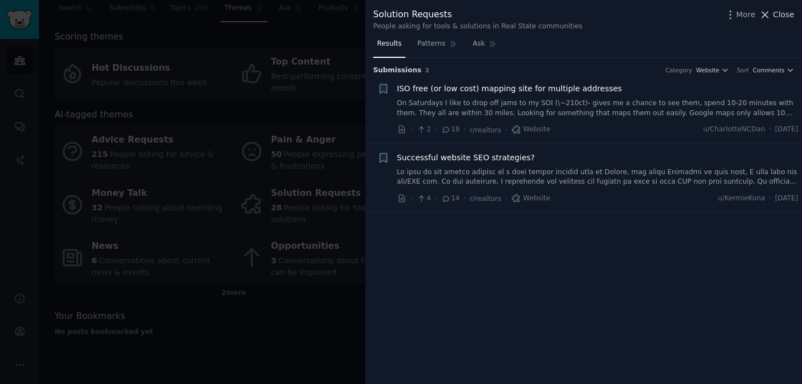
click at [781, 13] on span "Close" at bounding box center [783, 15] width 21 height 12
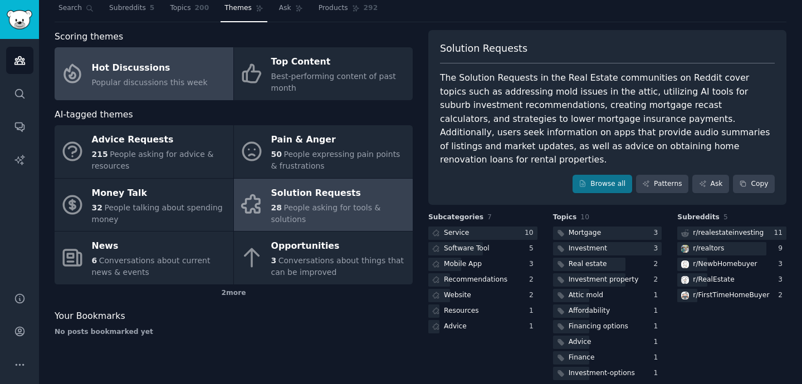
click at [166, 73] on div "Hot Discussions" at bounding box center [150, 68] width 116 height 18
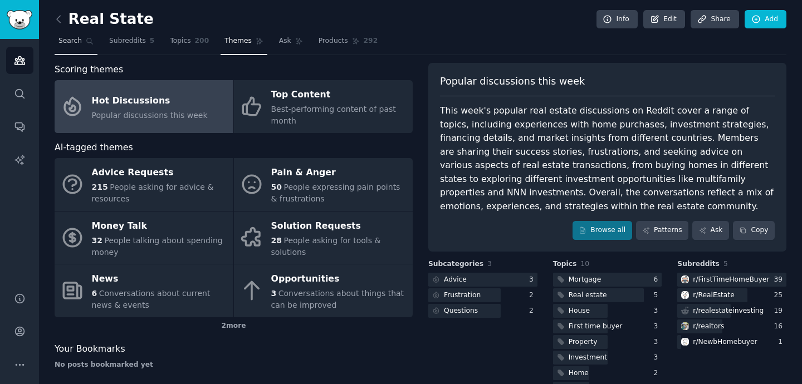
click at [80, 46] on link "Search" at bounding box center [76, 43] width 43 height 23
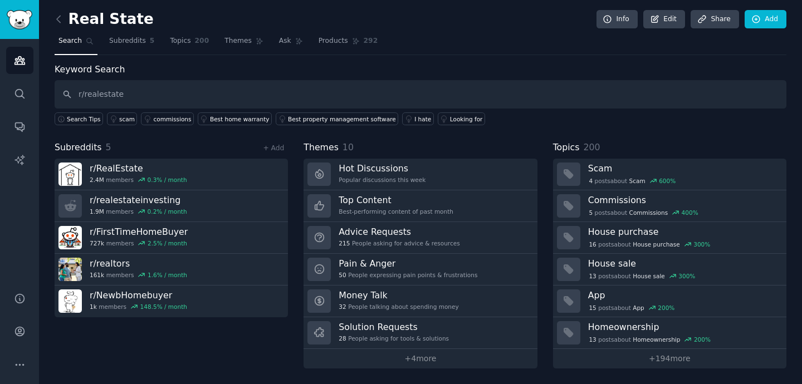
type input "r/realestate"
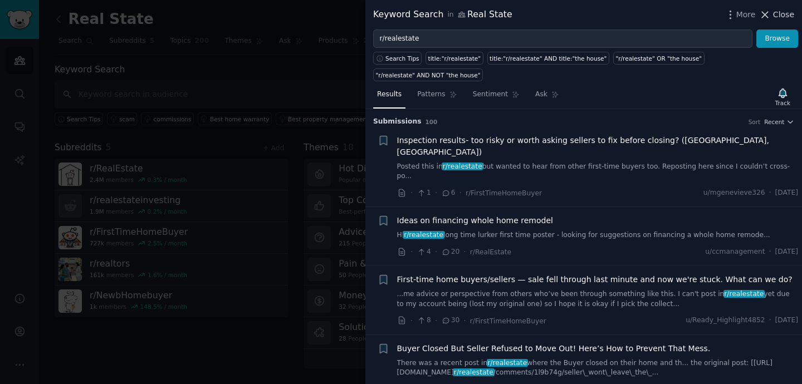
click at [789, 14] on span "Close" at bounding box center [783, 15] width 21 height 12
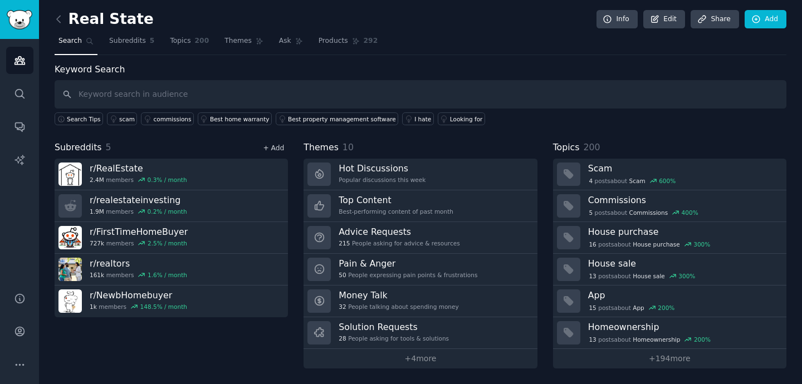
click at [281, 145] on link "+ Add" at bounding box center [273, 148] width 21 height 8
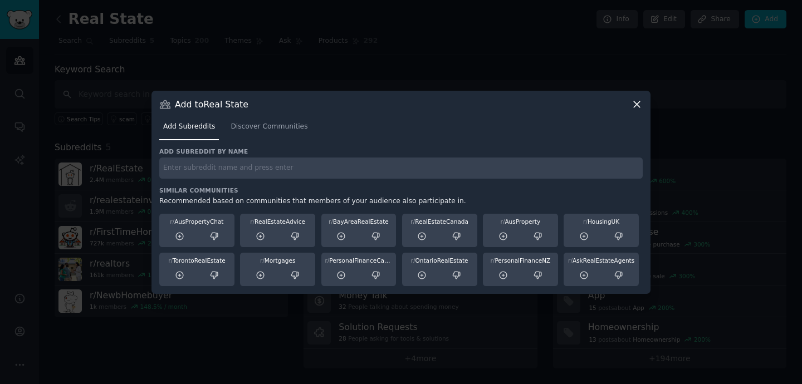
click at [285, 167] on input "text" at bounding box center [401, 169] width 484 height 22
paste input "landlord"
type input "landlord"
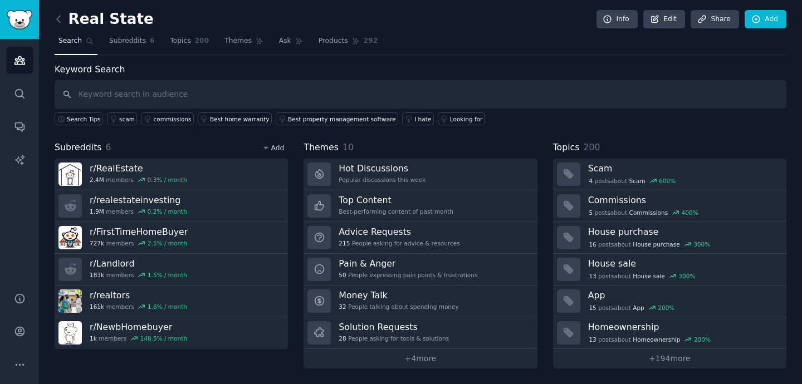
click at [281, 150] on link "+ Add" at bounding box center [273, 148] width 21 height 8
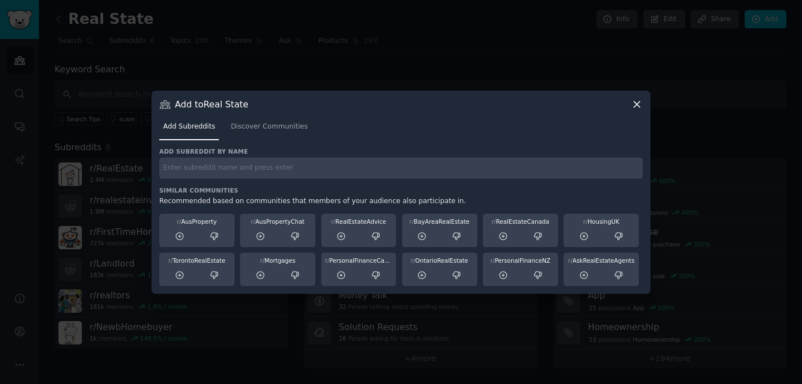
click at [286, 175] on input "text" at bounding box center [401, 169] width 484 height 22
paste input "PropertyManagement"
type input "PropertyManagement"
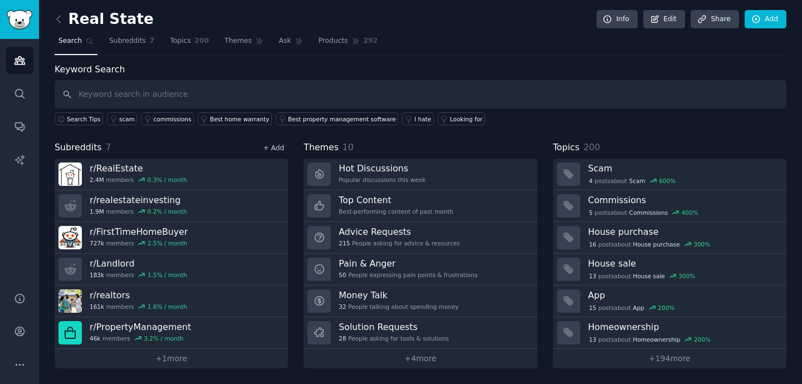
click at [278, 146] on link "+ Add" at bounding box center [273, 148] width 21 height 8
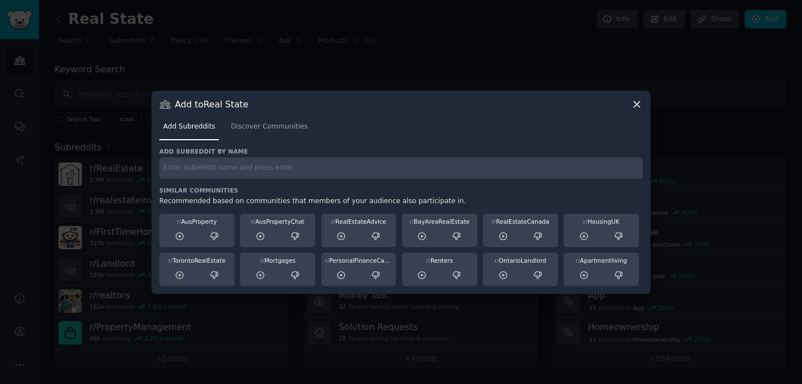
click at [274, 181] on div "Add subreddit by name Similar Communities Recommended based on communities that…" at bounding box center [401, 217] width 484 height 139
click at [264, 162] on input "text" at bounding box center [401, 169] width 484 height 22
paste input "personalfinance"
type input "personalfinance"
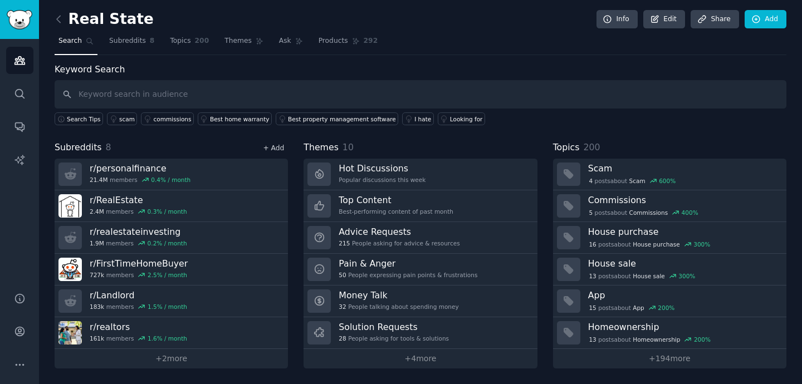
click at [279, 151] on link "+ Add" at bounding box center [273, 148] width 21 height 8
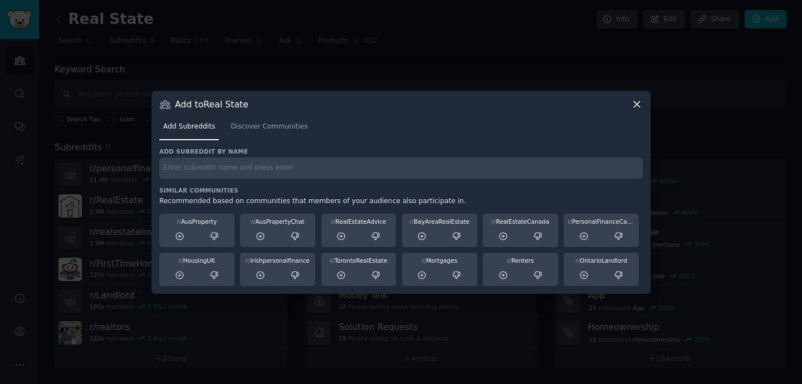
click at [275, 178] on input "text" at bounding box center [401, 169] width 484 height 22
paste input "homeowners"
type input "homeowners"
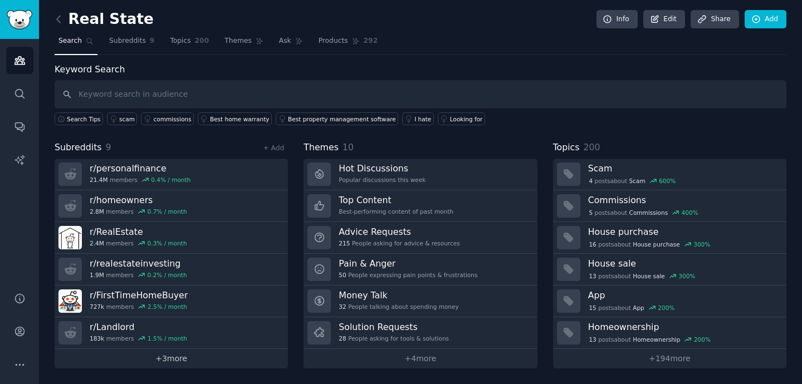
click at [203, 362] on link "+ 3 more" at bounding box center [171, 358] width 233 height 19
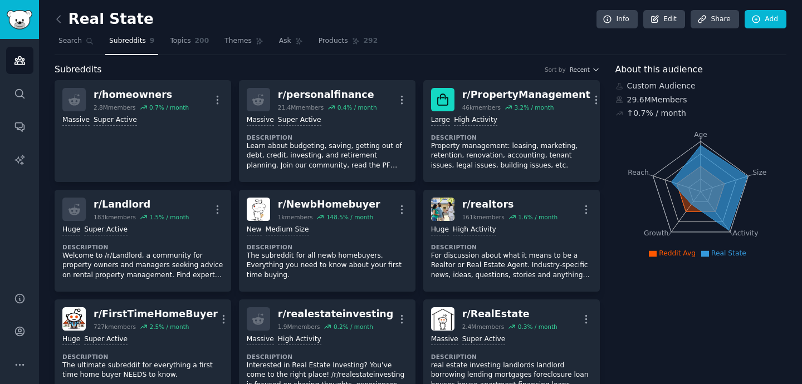
click at [124, 43] on span "Subreddits" at bounding box center [127, 41] width 37 height 10
click at [75, 43] on span "Search" at bounding box center [69, 41] width 23 height 10
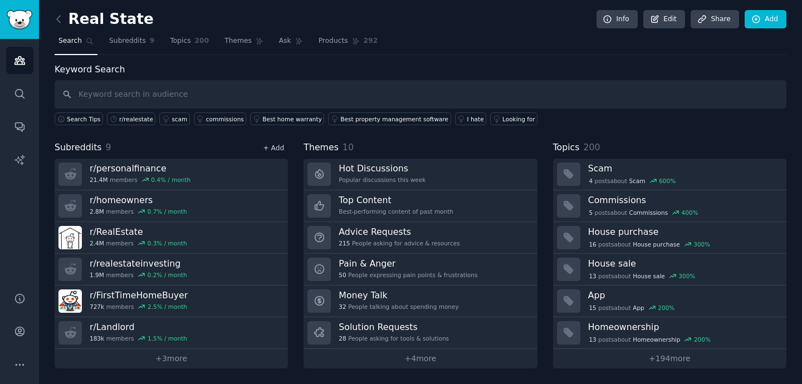
click at [277, 150] on link "+ Add" at bounding box center [273, 148] width 21 height 8
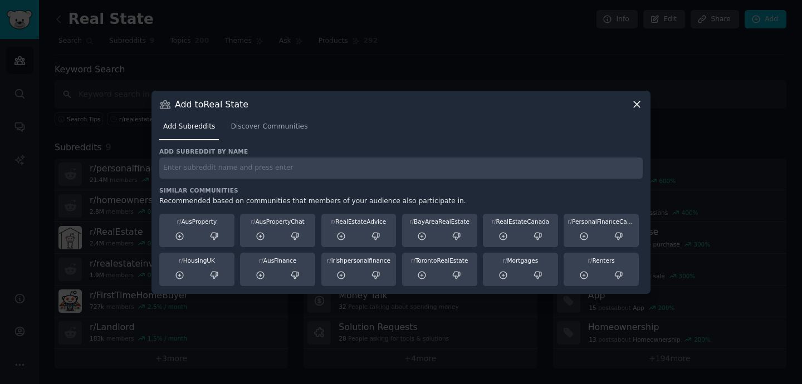
click at [257, 179] on div "Add subreddit by name Similar Communities Recommended based on communities that…" at bounding box center [401, 217] width 484 height 139
click at [257, 172] on input "text" at bounding box center [401, 169] width 484 height 22
paste input "FirstTimeHomeBuyer"
type input "FirstTimeHomeBuyer"
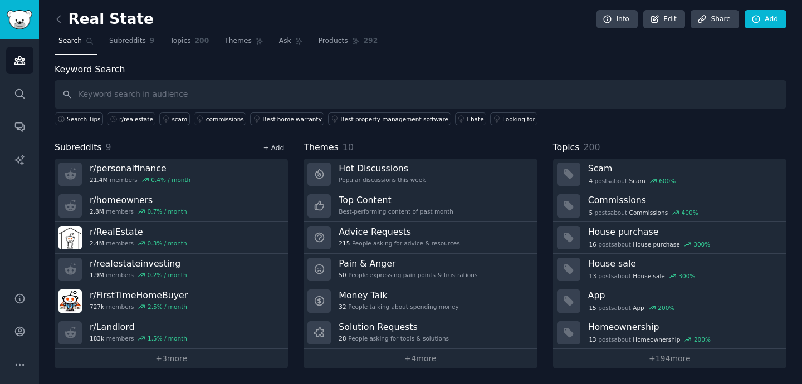
click at [274, 147] on link "+ Add" at bounding box center [273, 148] width 21 height 8
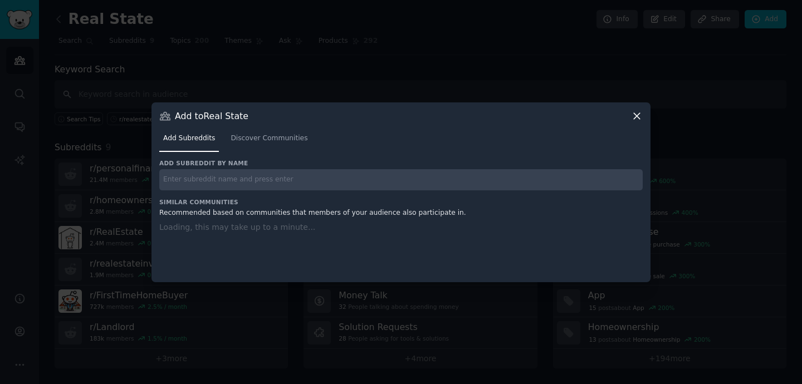
click at [248, 182] on input "text" at bounding box center [401, 180] width 484 height 22
paste input "airbnb_hosts"
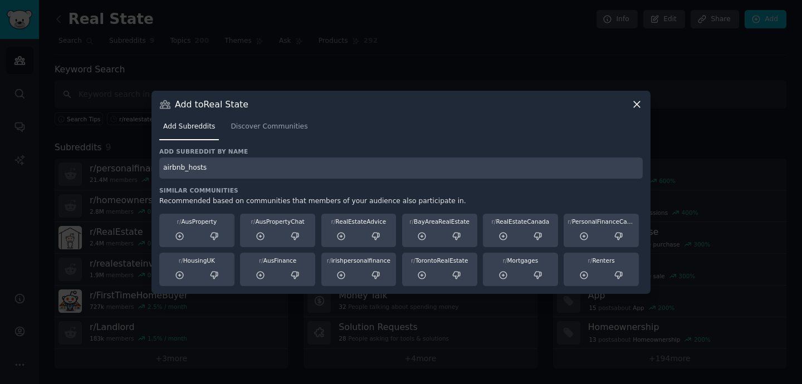
type input "airbnb_hosts"
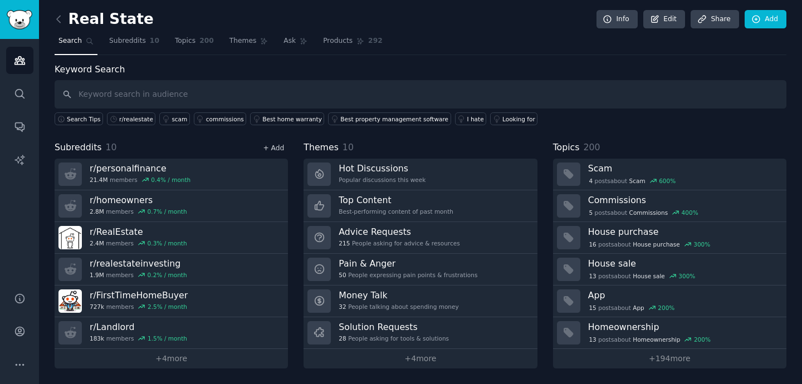
click at [276, 150] on link "+ Add" at bounding box center [273, 148] width 21 height 8
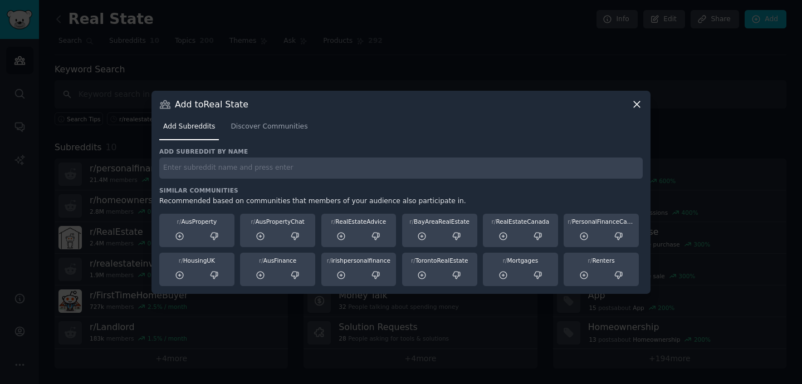
click at [192, 170] on input "text" at bounding box center [401, 169] width 484 height 22
paste input "realestateinvesting"
type input "realestateinvesting"
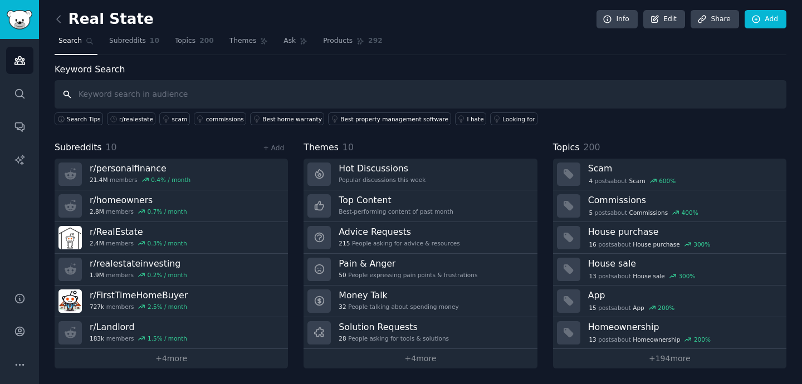
click at [157, 96] on input "text" at bounding box center [421, 94] width 732 height 28
click at [21, 94] on icon "Sidebar" at bounding box center [20, 94] width 12 height 12
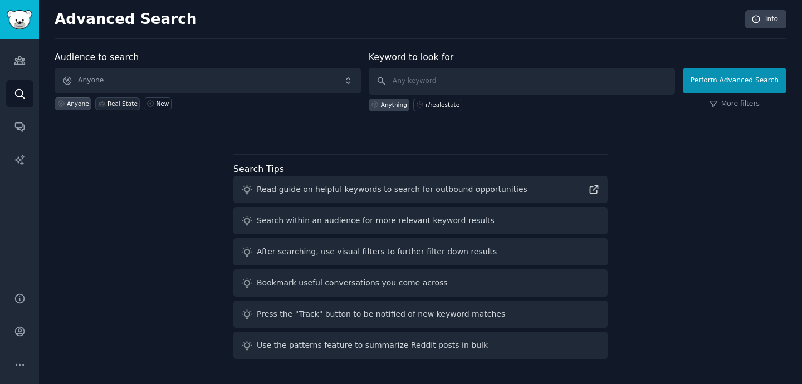
click at [120, 101] on div "Real State" at bounding box center [123, 104] width 30 height 8
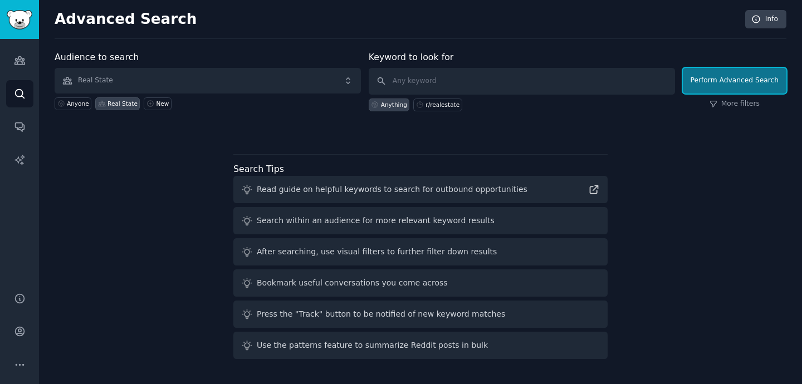
click at [731, 78] on button "Perform Advanced Search" at bounding box center [735, 81] width 104 height 26
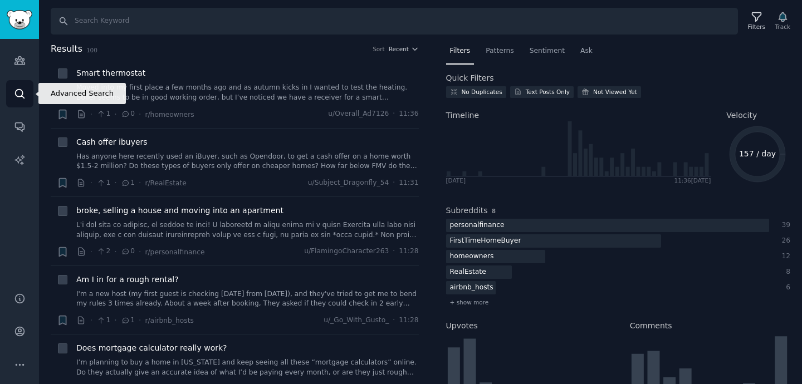
click at [23, 95] on icon "Sidebar" at bounding box center [20, 94] width 12 height 12
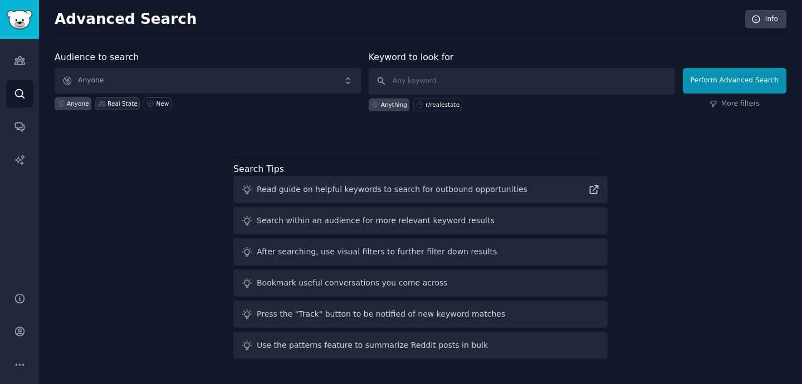
click at [116, 105] on div "Real State" at bounding box center [123, 104] width 30 height 8
click at [422, 84] on input "text" at bounding box center [522, 81] width 306 height 27
paste input "realestateinvesting"
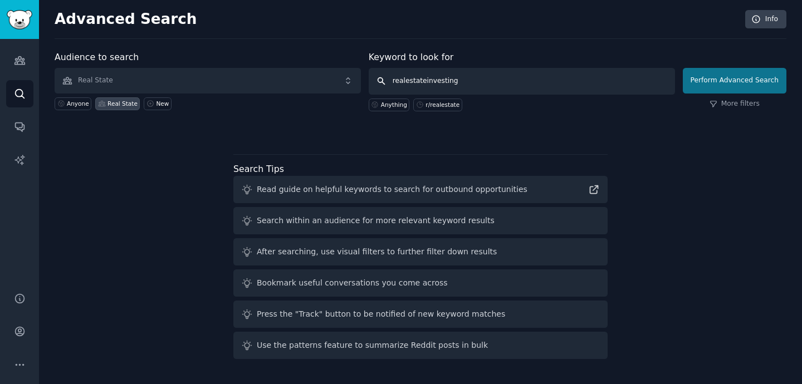
type input "realestateinvesting"
click at [735, 81] on button "Perform Advanced Search" at bounding box center [735, 81] width 104 height 26
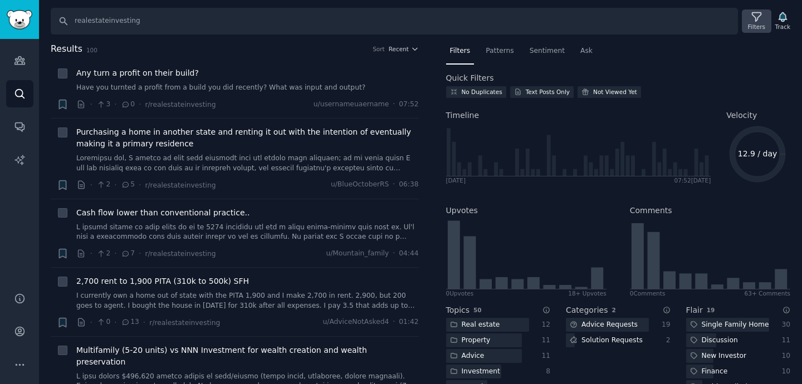
click at [749, 22] on div "Filters" at bounding box center [756, 20] width 29 height 23
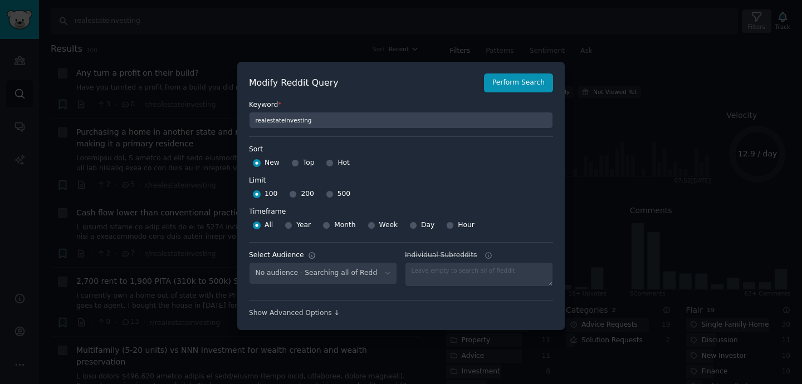
select select "cb341445a2"
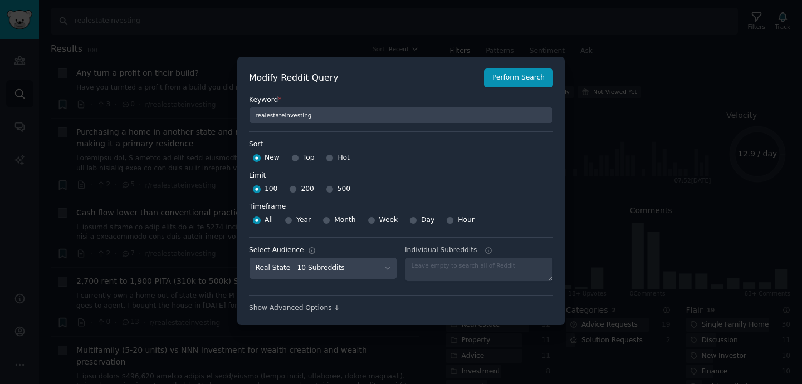
scroll to position [8, 0]
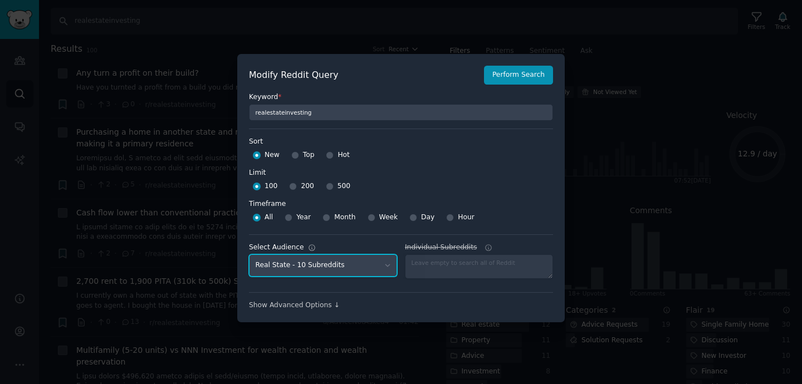
click at [386, 267] on select "No audience - Searching all of Reddit Real State - 10 Subreddits" at bounding box center [323, 266] width 148 height 23
click at [303, 310] on div "Modify Reddit Query Perform Search Keyword * realestateinvesting Sort Sort New …" at bounding box center [401, 188] width 328 height 269
click at [320, 308] on div "Show Advanced Options ↓" at bounding box center [401, 306] width 304 height 10
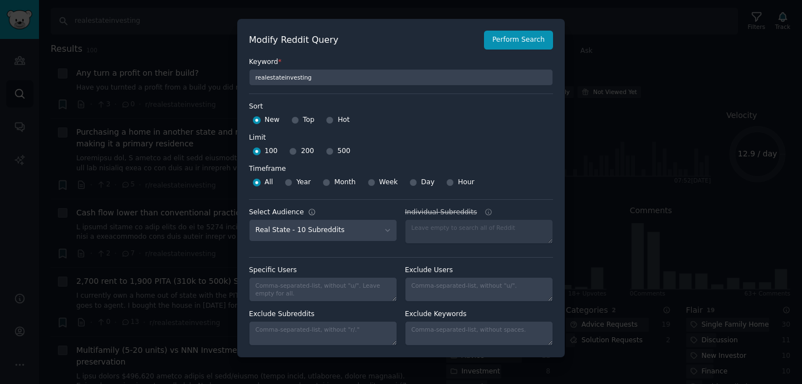
scroll to position [0, 0]
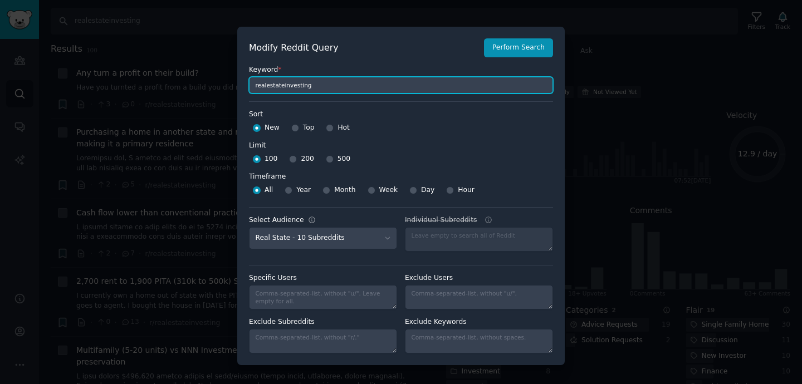
click at [333, 87] on input "realestateinvesting" at bounding box center [401, 85] width 304 height 17
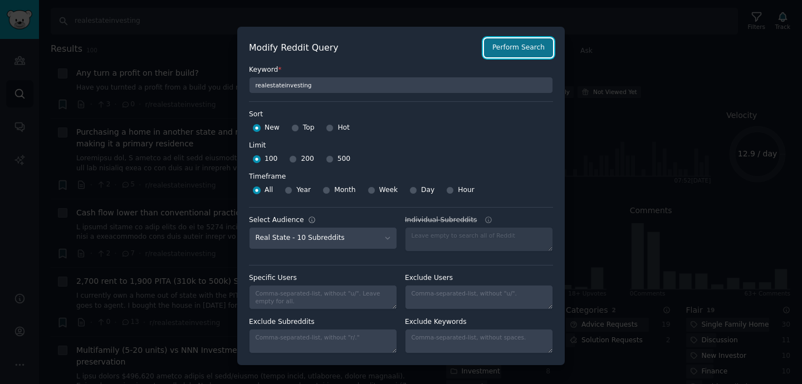
click at [525, 48] on button "Perform Search" at bounding box center [518, 47] width 69 height 19
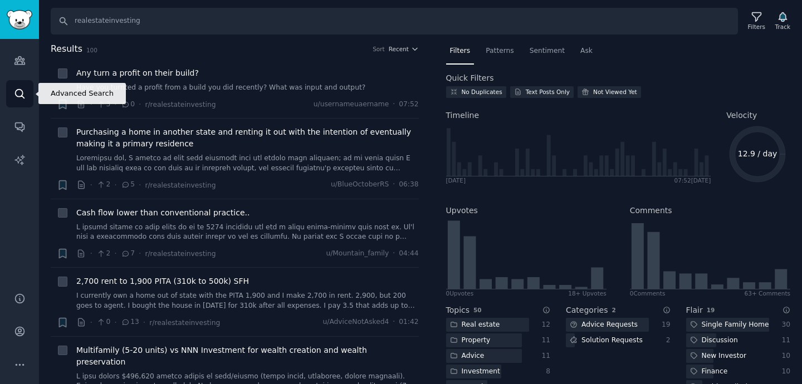
click at [11, 98] on link "Search" at bounding box center [19, 93] width 27 height 27
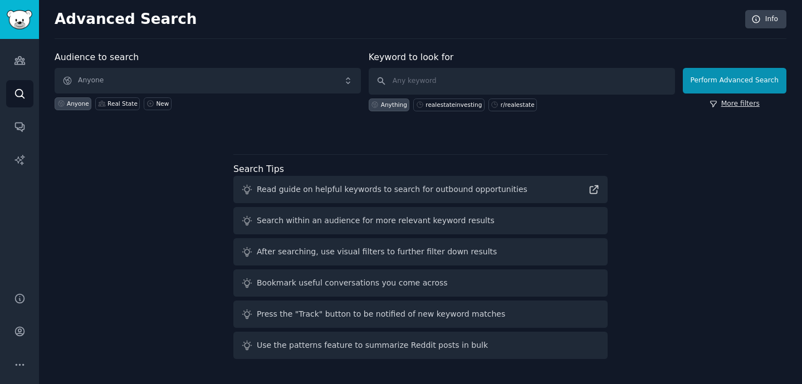
click at [742, 106] on link "More filters" at bounding box center [735, 104] width 50 height 10
click at [24, 71] on link "Audiences" at bounding box center [19, 60] width 27 height 27
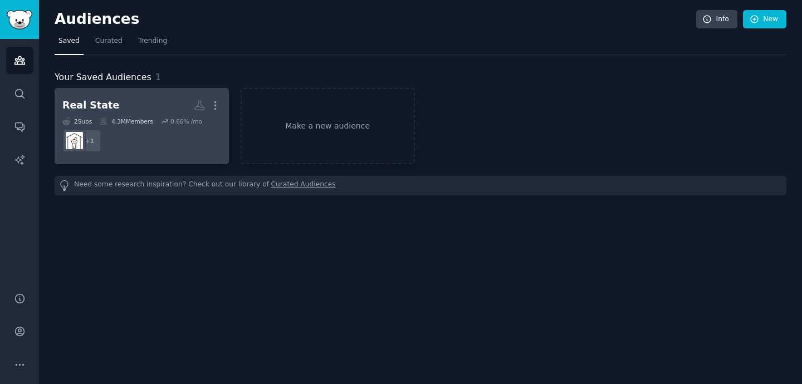
click at [158, 141] on dd "+ 1" at bounding box center [141, 140] width 159 height 31
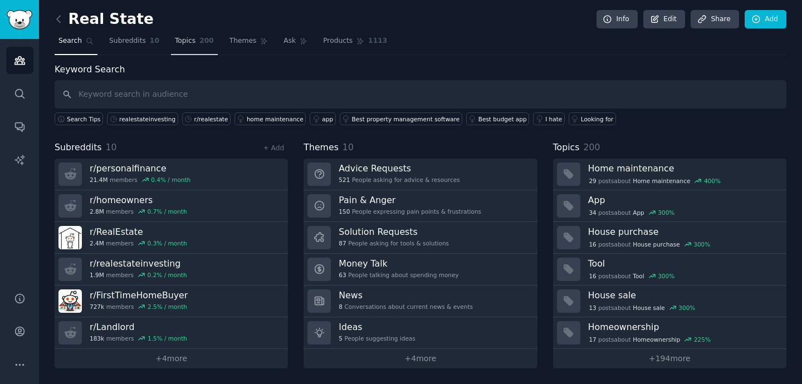
click at [211, 45] on span "200" at bounding box center [206, 41] width 14 height 10
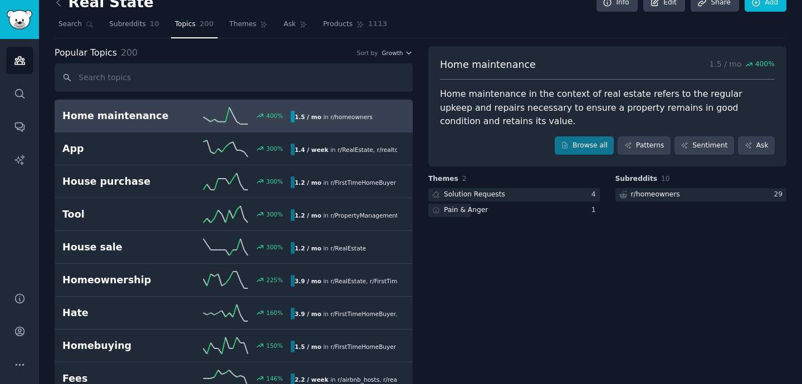
scroll to position [18, 0]
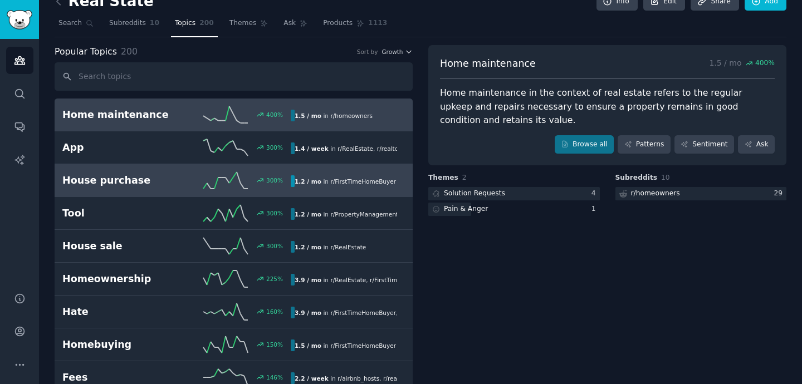
click at [154, 175] on h2 "House purchase" at bounding box center [119, 181] width 114 height 14
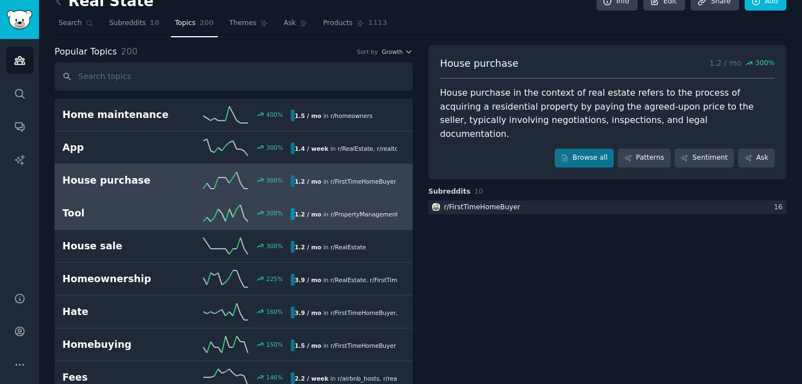
click at [153, 212] on h2 "Tool" at bounding box center [119, 214] width 114 height 14
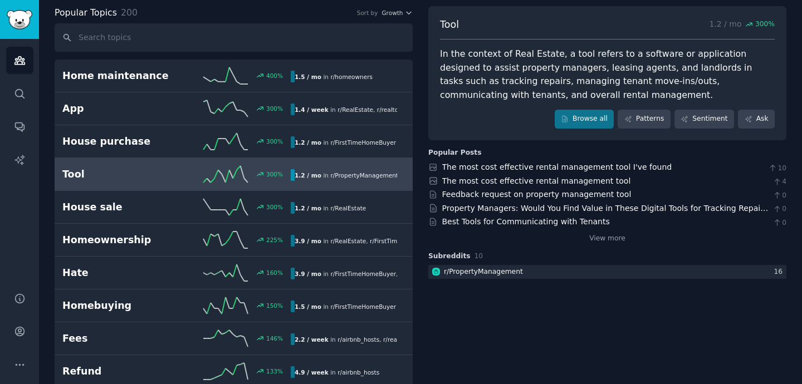
scroll to position [58, 0]
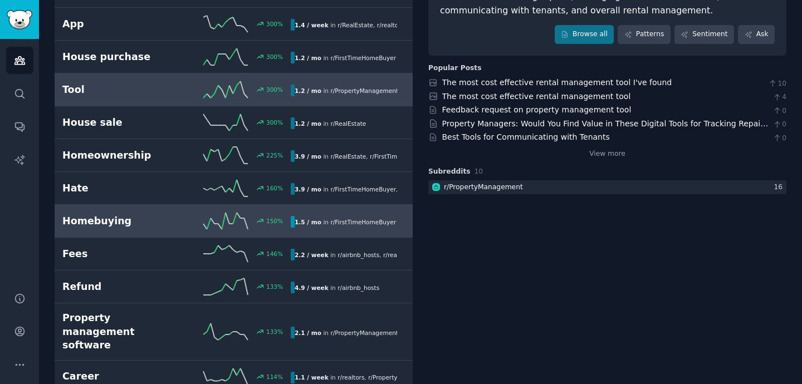
click at [152, 232] on link "Homebuying 150 % 1.5 / mo in r/ FirstTimeHomeBuyer" at bounding box center [234, 221] width 358 height 33
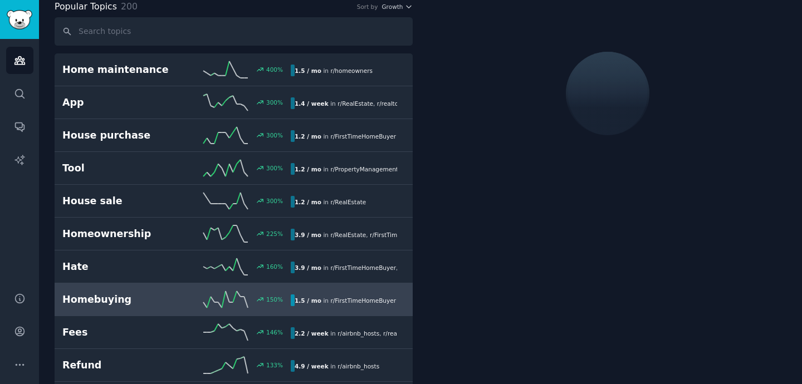
scroll to position [62, 0]
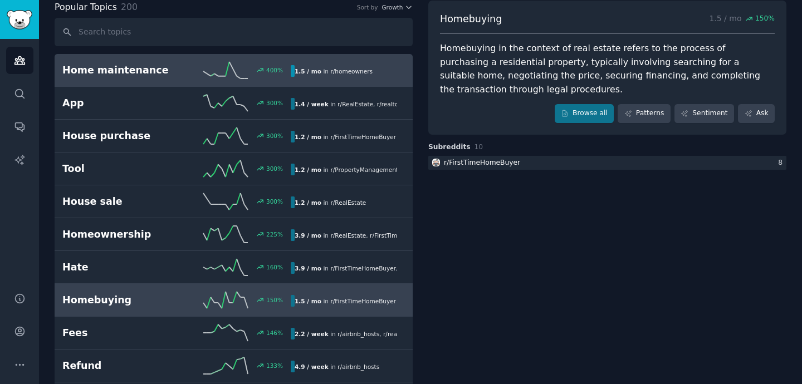
click at [156, 82] on link "Home maintenance 400 % 1.5 / mo in r/ homeowners" at bounding box center [234, 70] width 358 height 33
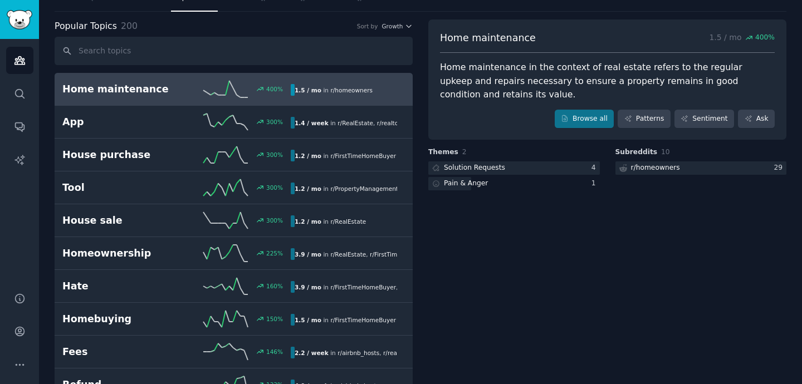
scroll to position [40, 0]
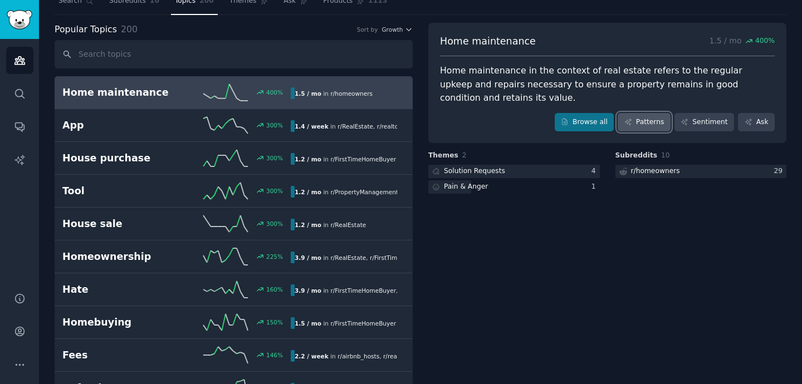
click at [652, 124] on link "Patterns" at bounding box center [644, 122] width 52 height 19
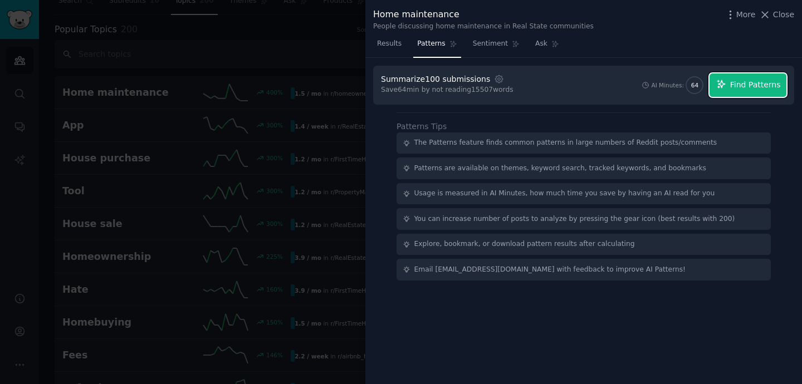
click at [769, 85] on span "Find Patterns" at bounding box center [755, 85] width 51 height 12
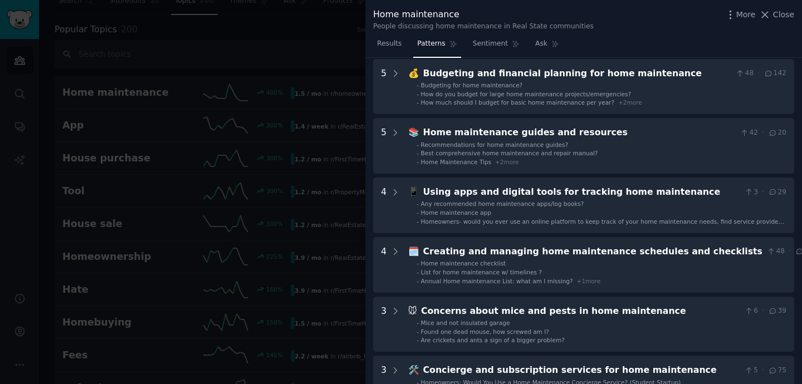
scroll to position [61, 0]
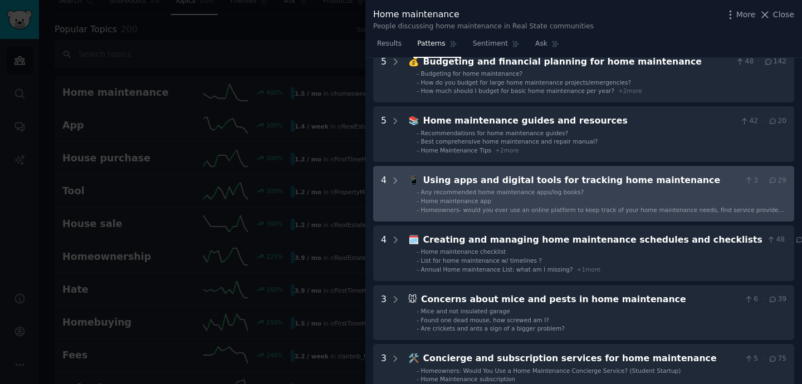
click at [685, 188] on li "- Any recommended home maintenance apps/log books?" at bounding box center [602, 192] width 370 height 8
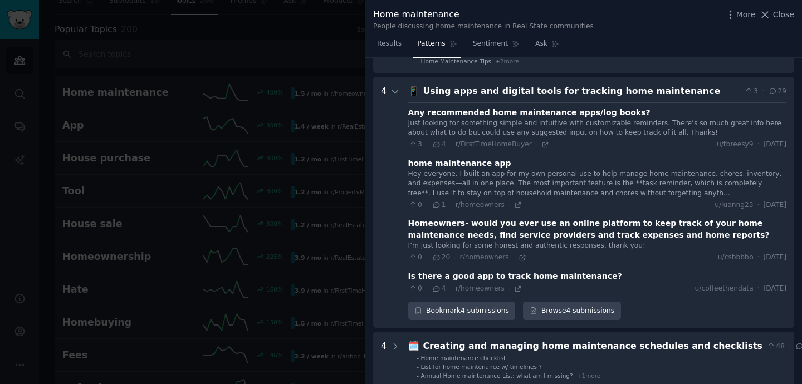
scroll to position [169, 0]
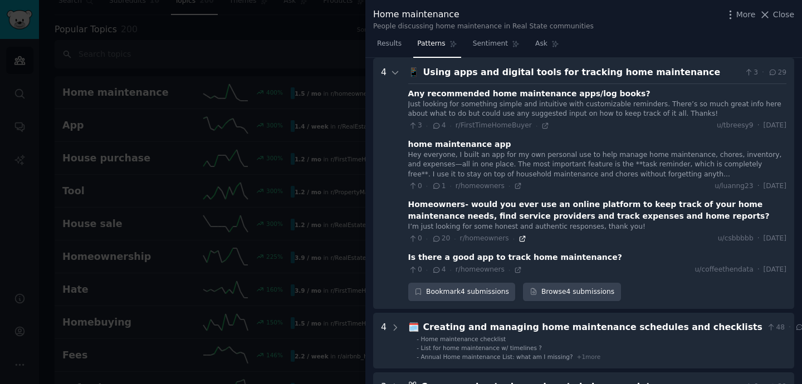
click at [520, 237] on icon at bounding box center [522, 238] width 5 height 5
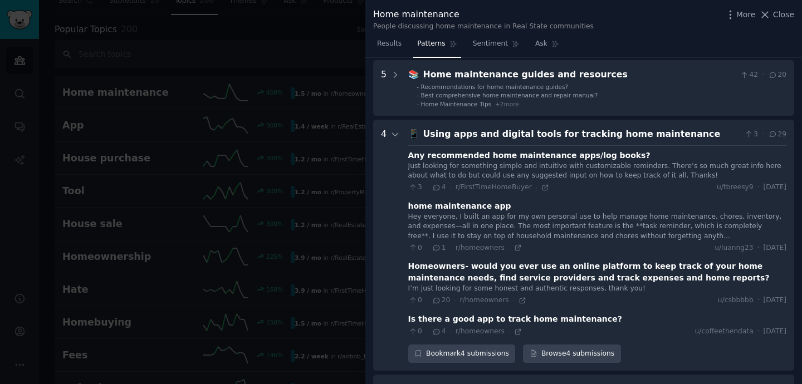
scroll to position [0, 0]
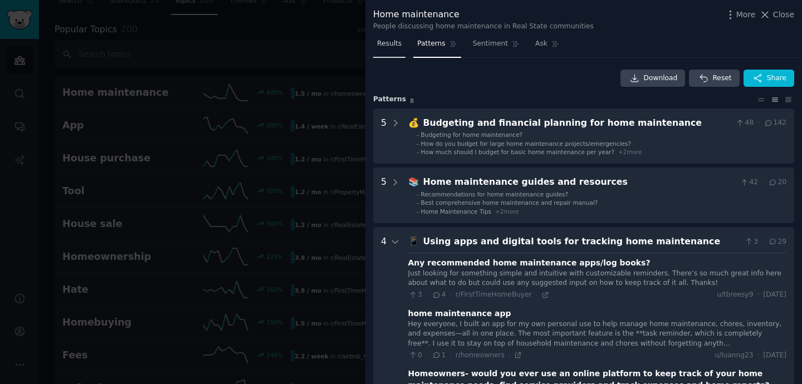
click at [387, 45] on span "Results" at bounding box center [389, 44] width 25 height 10
click at [786, 13] on span "Close" at bounding box center [783, 15] width 21 height 12
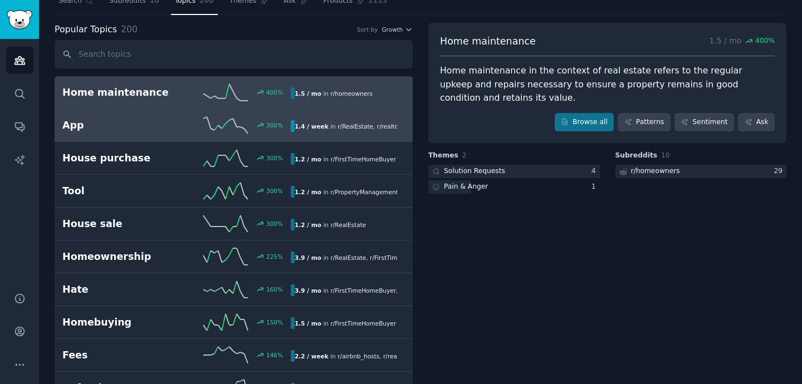
click at [146, 136] on link "App 300 % 1.4 / week in r/ RealEstate , r/ realtors , and 1 other" at bounding box center [234, 125] width 358 height 33
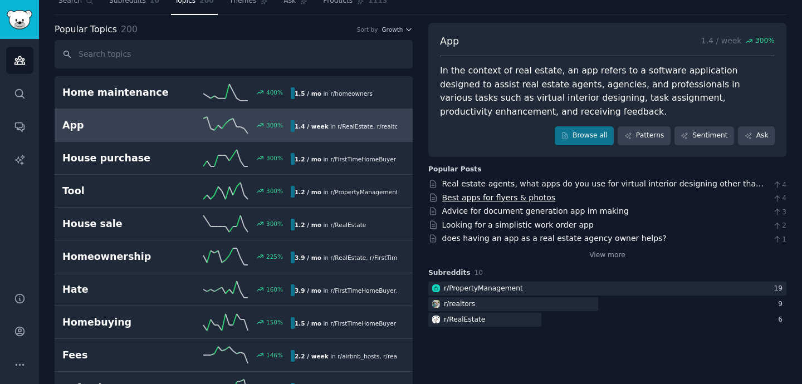
click at [487, 194] on link "Best apps for flyers & photos" at bounding box center [499, 197] width 114 height 9
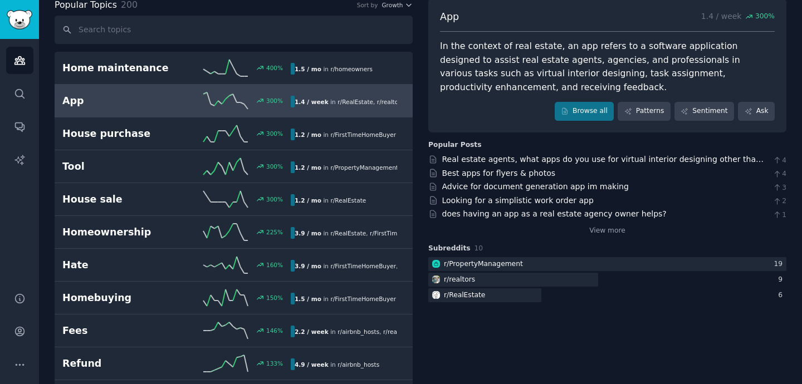
scroll to position [67, 0]
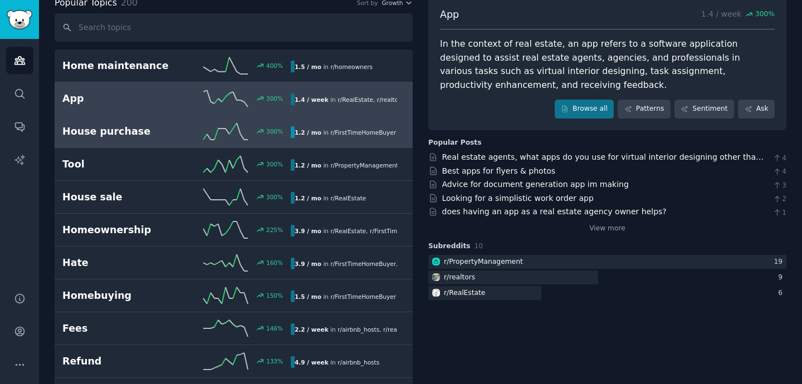
click at [132, 130] on h2 "House purchase" at bounding box center [119, 132] width 114 height 14
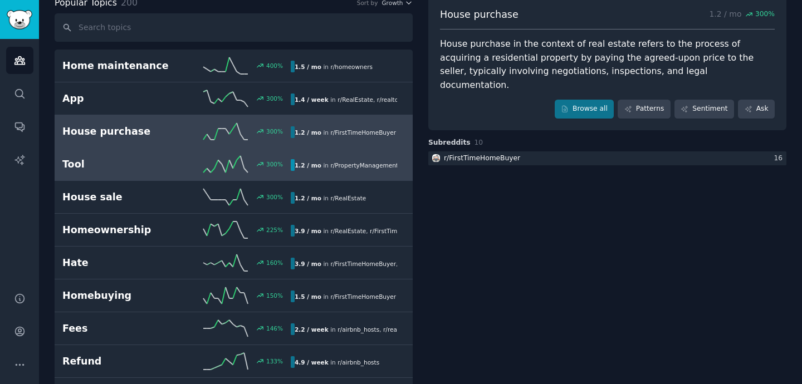
click at [174, 167] on h2 "Tool" at bounding box center [119, 165] width 114 height 14
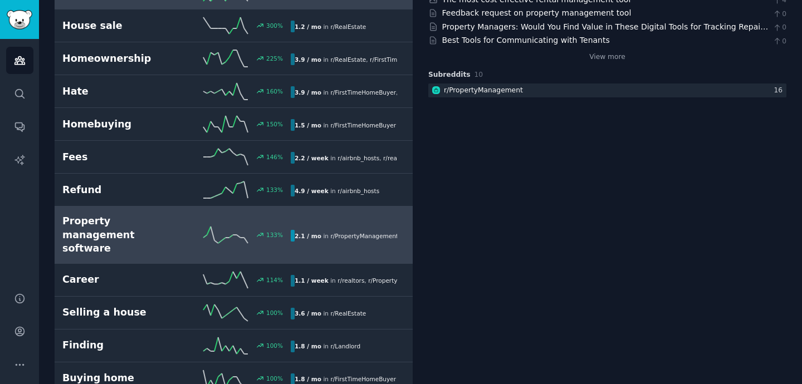
click at [150, 231] on h2 "Property management software" at bounding box center [119, 234] width 114 height 41
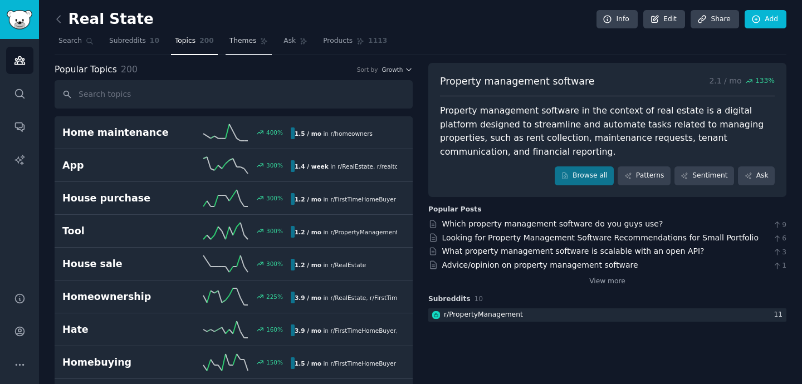
click at [248, 42] on span "Themes" at bounding box center [243, 41] width 27 height 10
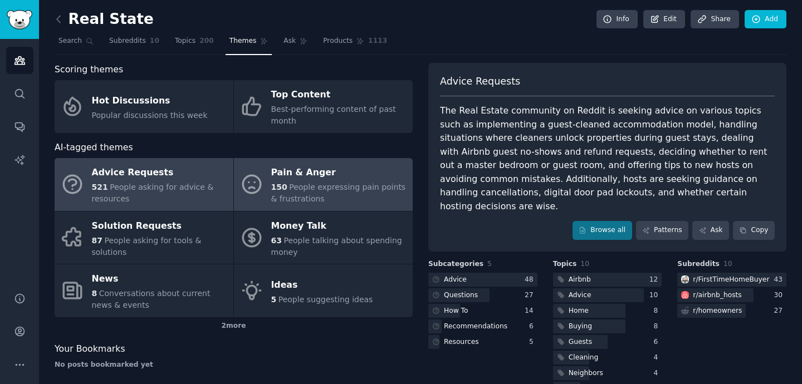
click at [313, 181] on div "Pain & Anger" at bounding box center [339, 173] width 136 height 18
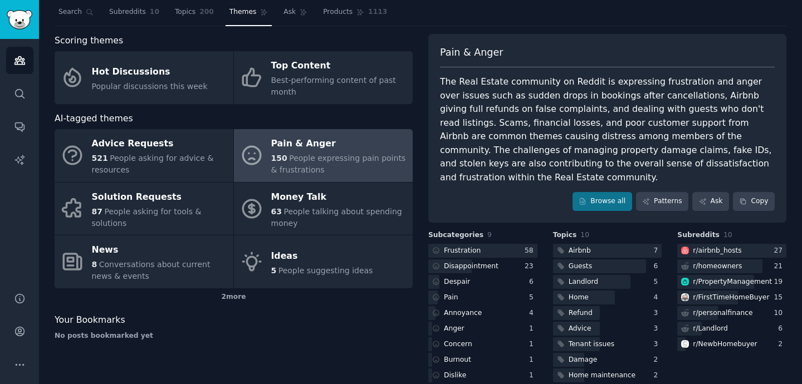
scroll to position [30, 0]
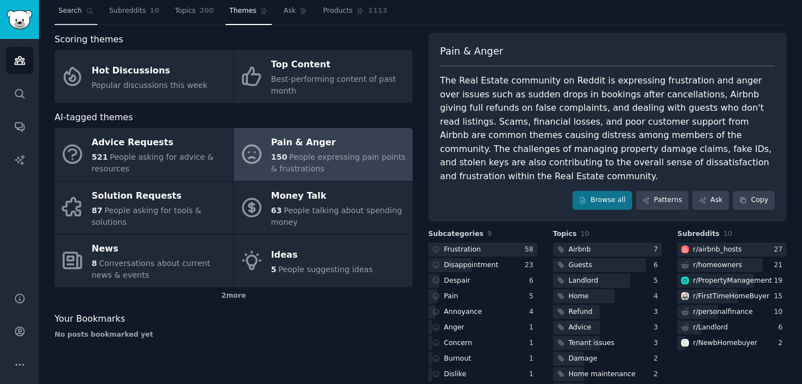
click at [81, 15] on span "Search" at bounding box center [69, 11] width 23 height 10
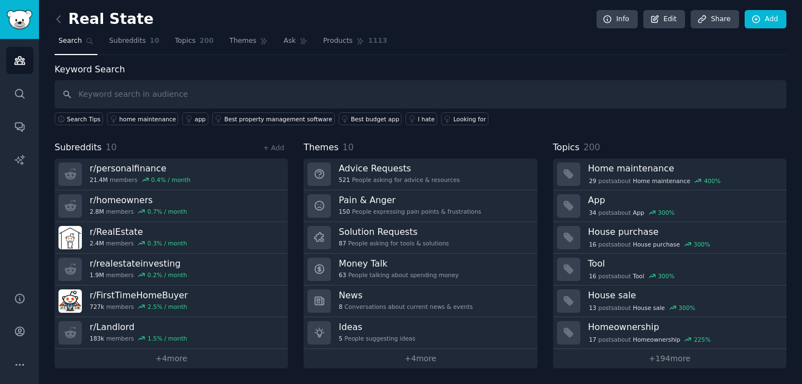
click at [148, 94] on input "text" at bounding box center [421, 94] width 732 height 28
click at [19, 64] on icon "Sidebar" at bounding box center [20, 61] width 12 height 12
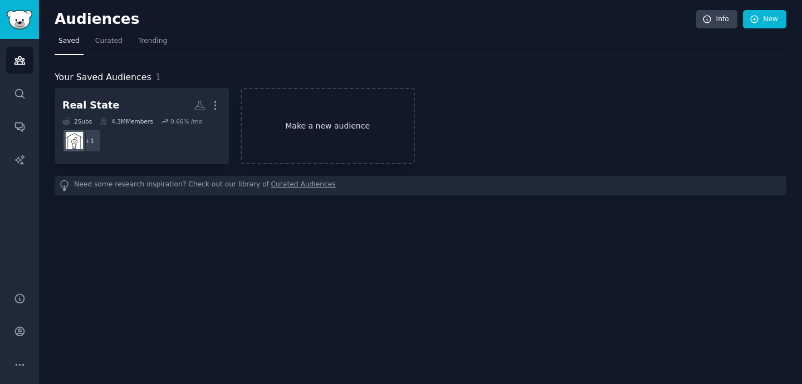
click at [328, 120] on link "Make a new audience" at bounding box center [328, 126] width 174 height 76
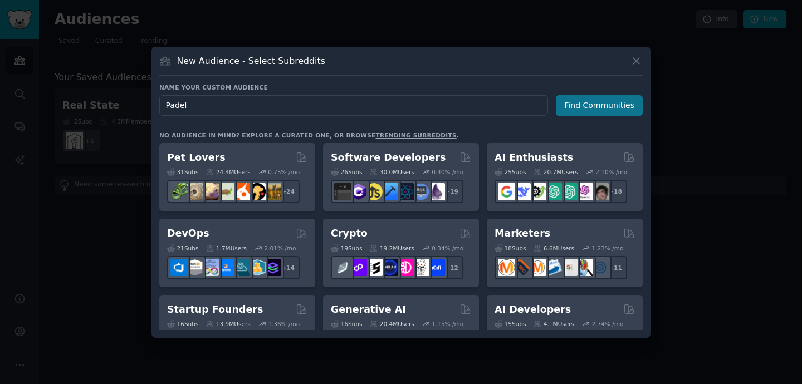
type input "Padel"
click at [627, 104] on button "Find Communities" at bounding box center [599, 105] width 87 height 21
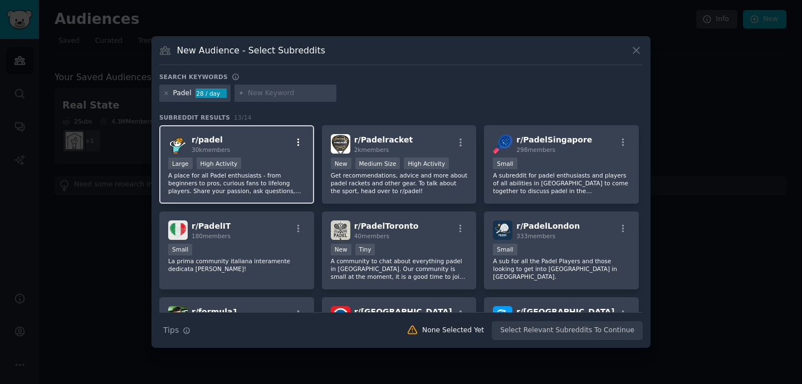
click at [299, 142] on icon "button" at bounding box center [299, 143] width 10 height 10
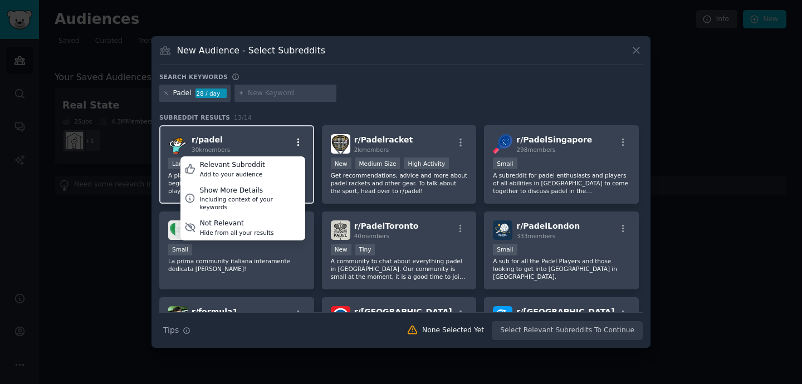
click at [299, 142] on icon "button" at bounding box center [299, 143] width 10 height 10
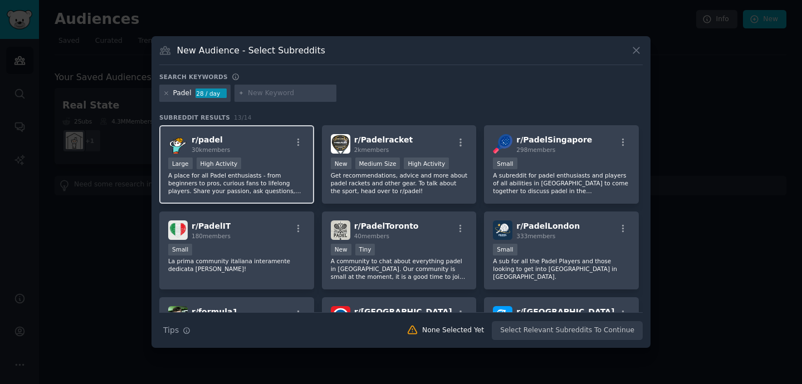
click at [277, 172] on p "A place for all Padel enthusiasts - from beginners to pros, curious fans to lif…" at bounding box center [236, 183] width 137 height 23
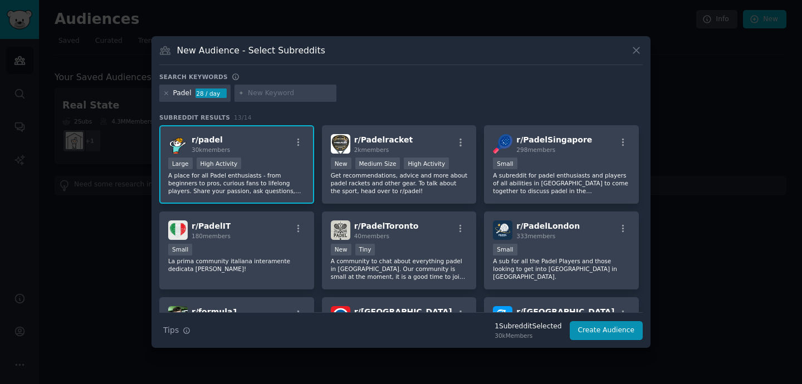
click at [269, 96] on input "text" at bounding box center [290, 94] width 85 height 10
type input "Portugal"
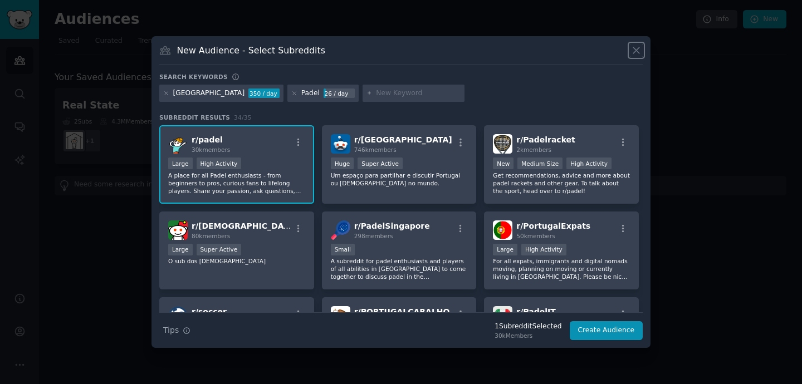
click at [635, 50] on icon at bounding box center [637, 51] width 12 height 12
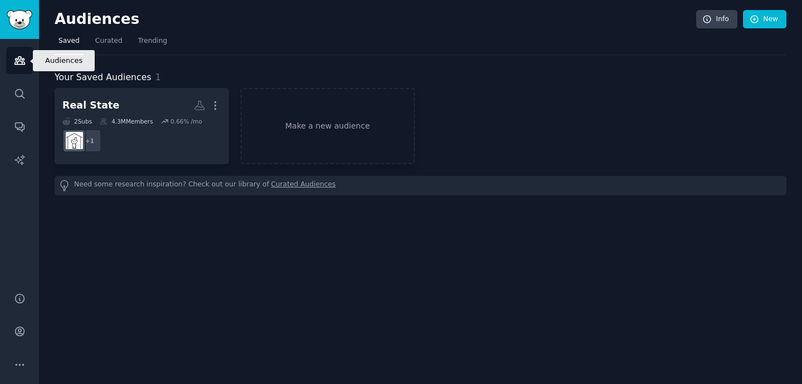
click at [17, 64] on icon "Sidebar" at bounding box center [19, 61] width 10 height 8
click at [154, 46] on link "Trending" at bounding box center [152, 43] width 37 height 23
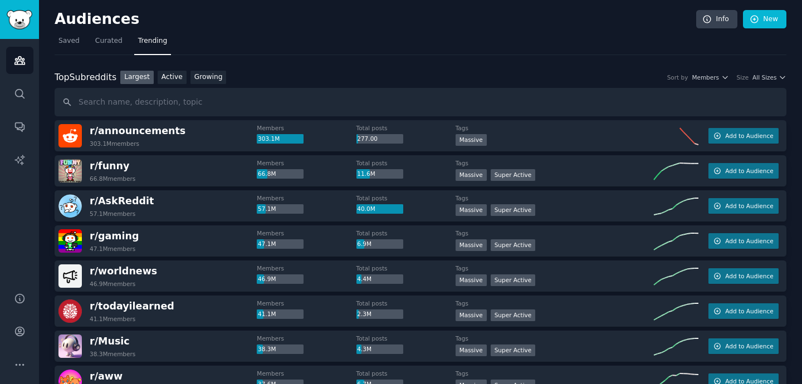
click at [719, 81] on div "Top Subreddits Top Subreddits Largest Active Growing Sort by Members Size All S…" at bounding box center [421, 78] width 732 height 14
click at [718, 79] on button "Members" at bounding box center [710, 78] width 37 height 8
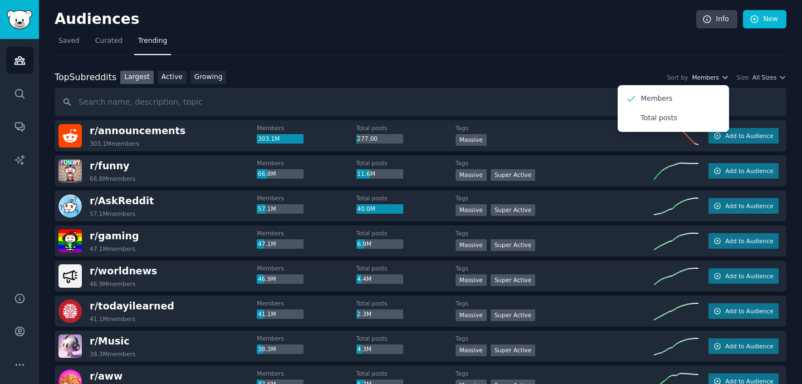
click at [718, 79] on button "Members" at bounding box center [710, 78] width 37 height 8
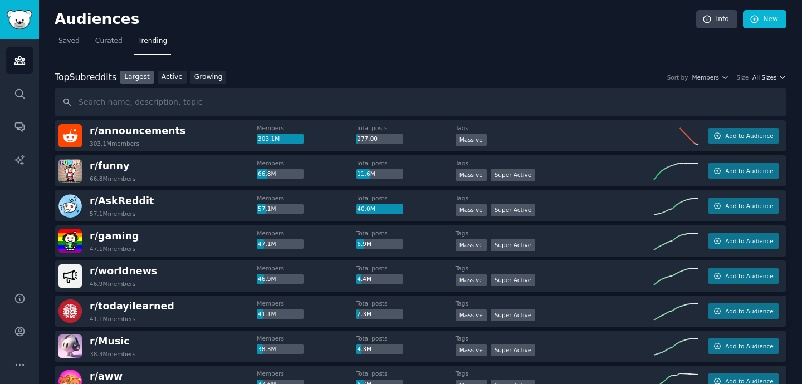
click at [764, 77] on span "All Sizes" at bounding box center [765, 78] width 24 height 8
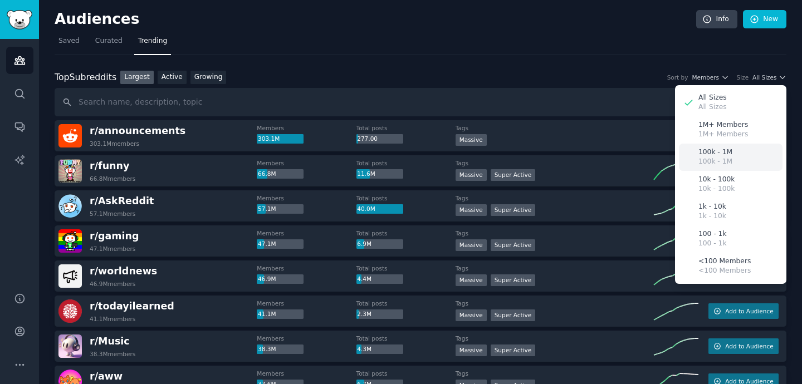
click at [753, 154] on div "100k - 1M 100k - 1M" at bounding box center [731, 157] width 104 height 27
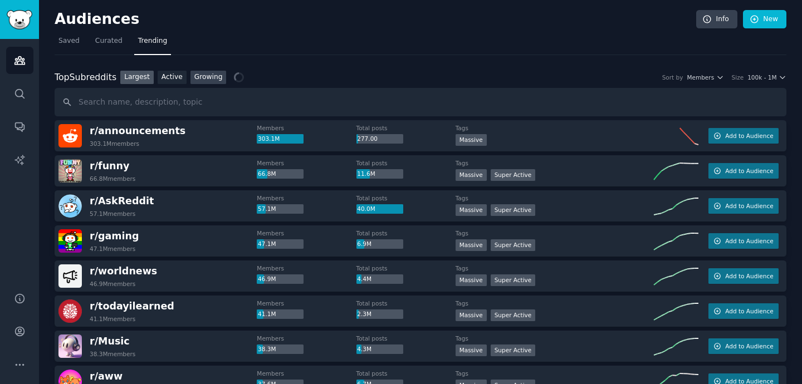
click at [208, 79] on link "Growing" at bounding box center [209, 78] width 36 height 14
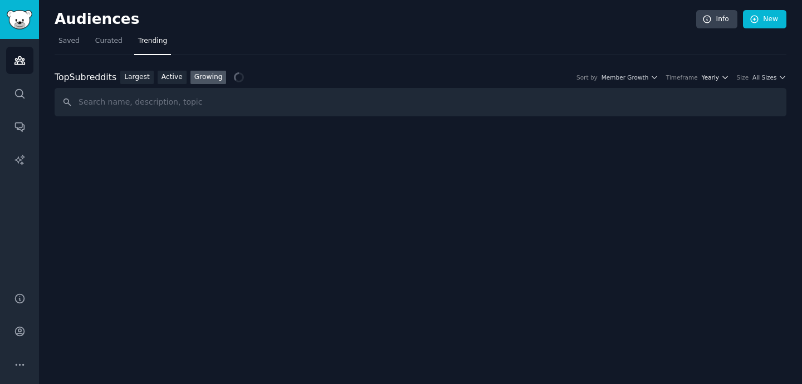
click at [717, 77] on span "Yearly" at bounding box center [710, 78] width 17 height 8
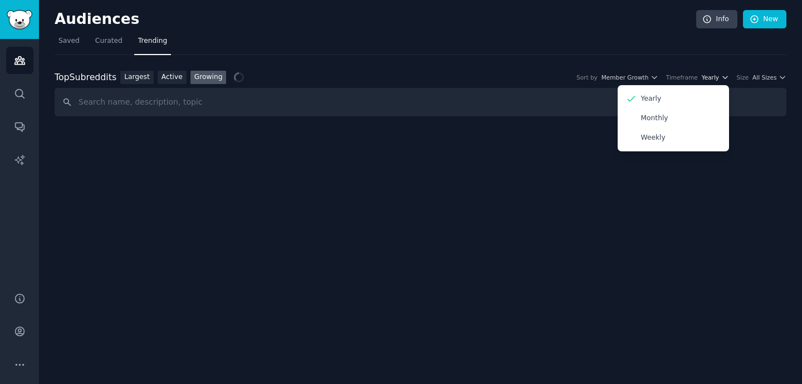
click at [717, 77] on span "Yearly" at bounding box center [710, 78] width 17 height 8
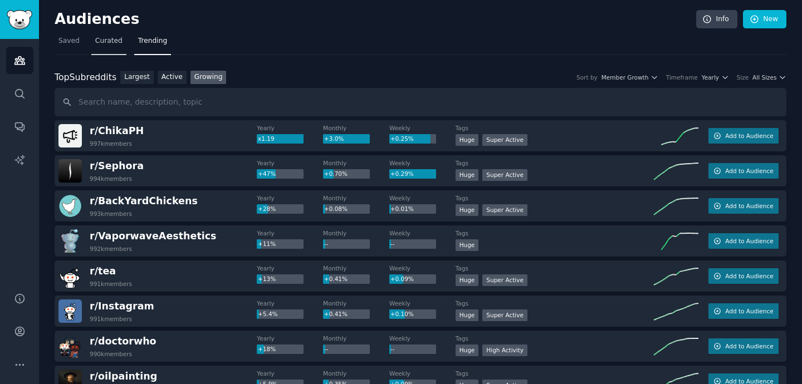
click at [99, 42] on span "Curated" at bounding box center [108, 41] width 27 height 10
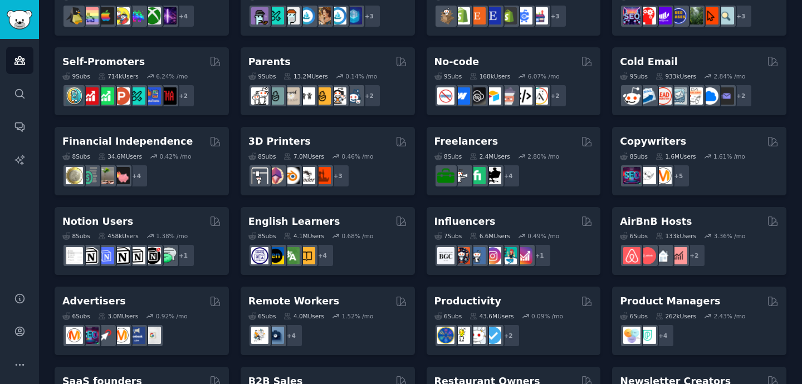
scroll to position [442, 0]
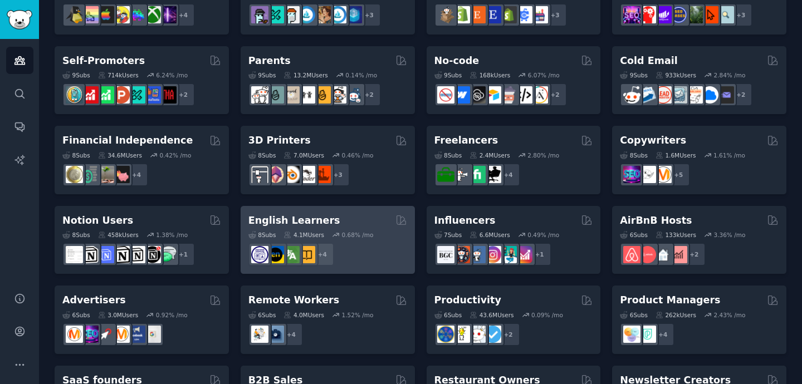
click at [282, 221] on h2 "English Learners" at bounding box center [294, 221] width 92 height 14
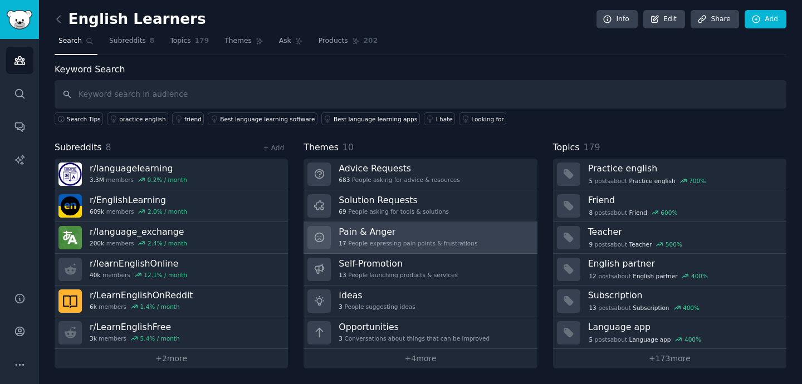
click at [409, 245] on div "17 People expressing pain points & frustrations" at bounding box center [408, 244] width 139 height 8
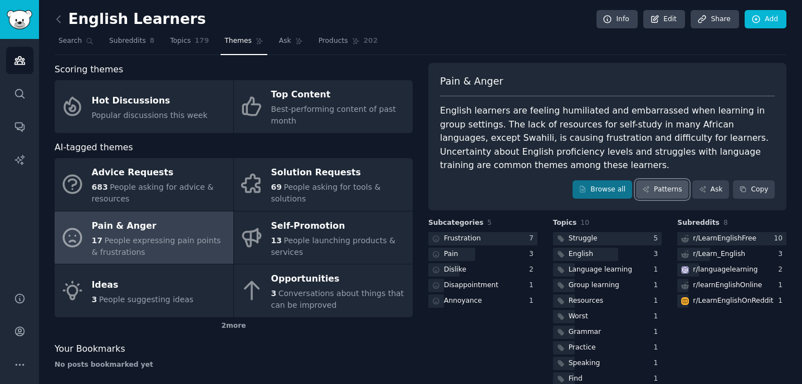
click at [666, 194] on link "Patterns" at bounding box center [662, 190] width 52 height 19
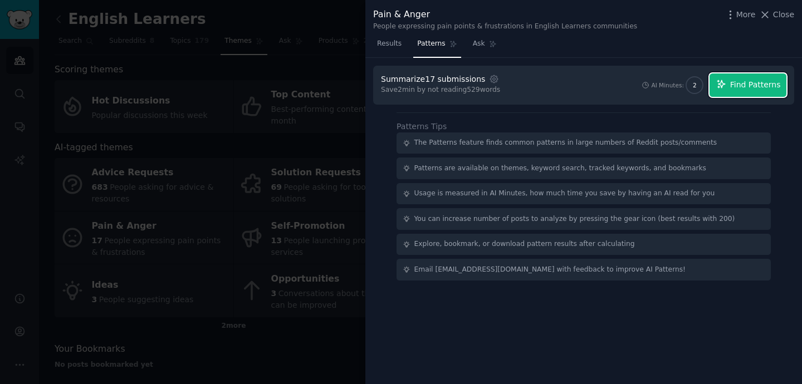
click at [739, 84] on span "Find Patterns" at bounding box center [755, 85] width 51 height 12
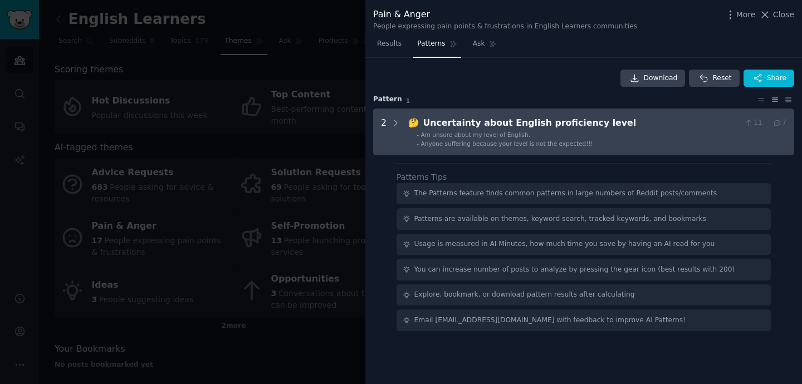
click at [671, 123] on div "Uncertainty about English proficiency level" at bounding box center [581, 123] width 317 height 14
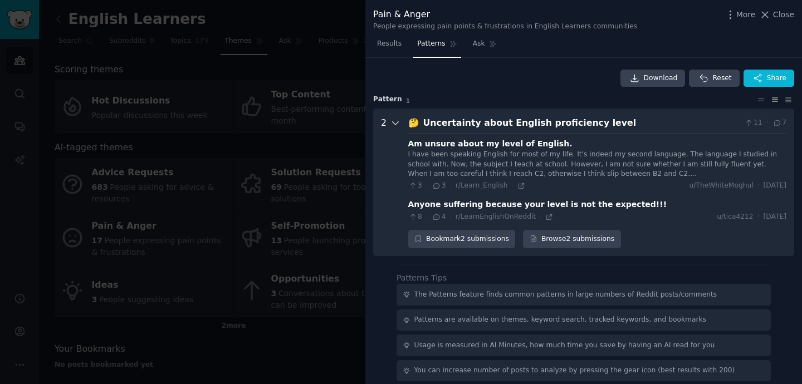
click at [397, 125] on icon at bounding box center [396, 123] width 10 height 10
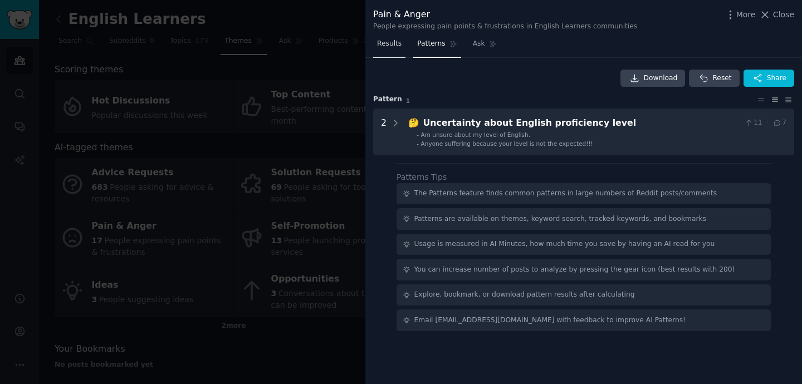
click at [392, 48] on span "Results" at bounding box center [389, 44] width 25 height 10
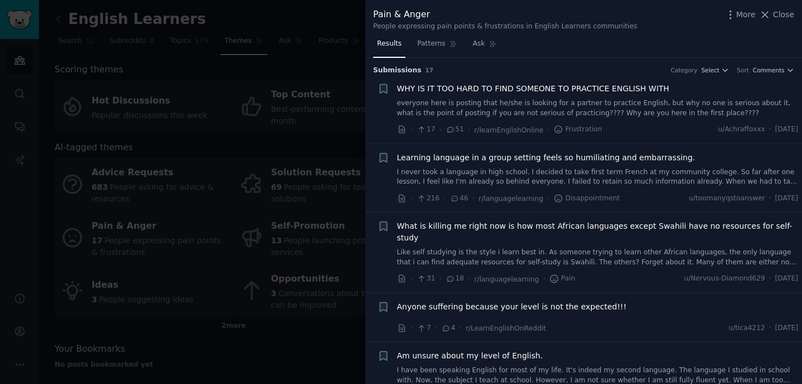
click at [418, 108] on link "everyone here is posting that he/she is looking for a partner to practice Engli…" at bounding box center [598, 108] width 402 height 19
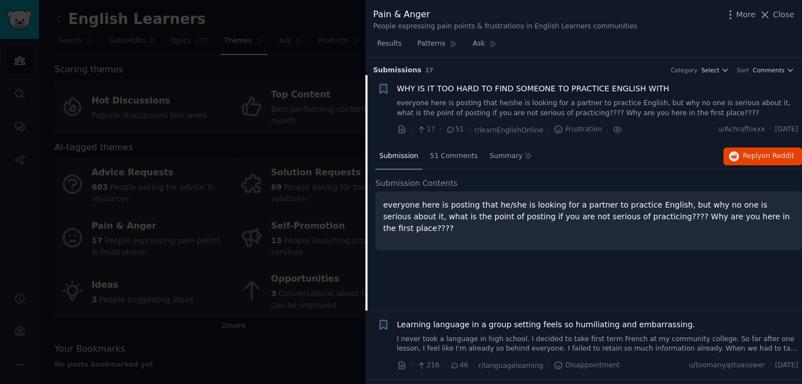
click at [564, 86] on span "WHY IS IT TOO HARD TO FIND SOMEONE TO PRACTICE ENGLISH WITH" at bounding box center [533, 89] width 272 height 12
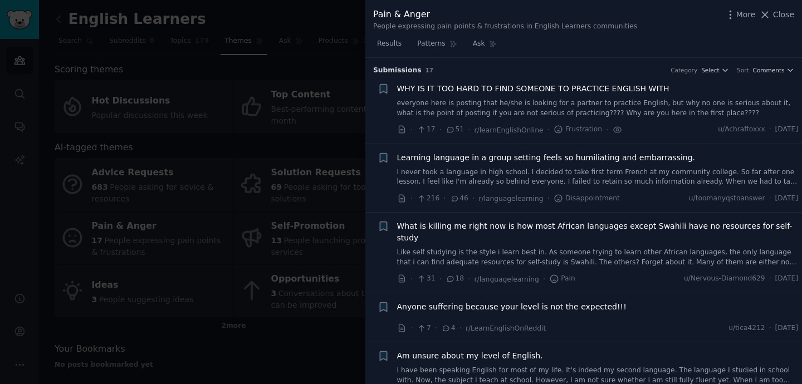
scroll to position [17, 0]
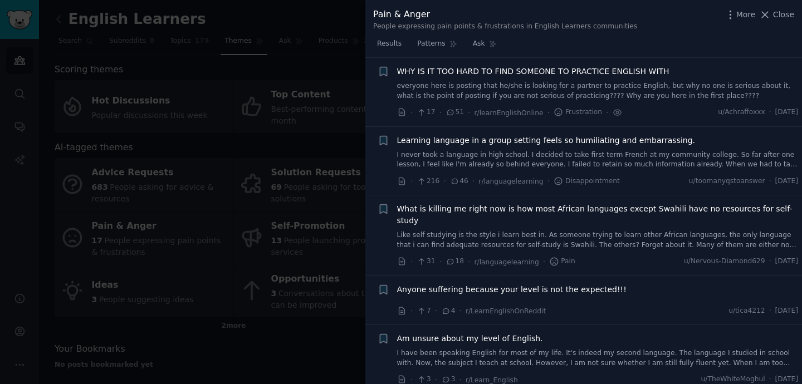
click at [518, 69] on span "WHY IS IT TOO HARD TO FIND SOMEONE TO PRACTICE ENGLISH WITH" at bounding box center [533, 72] width 272 height 12
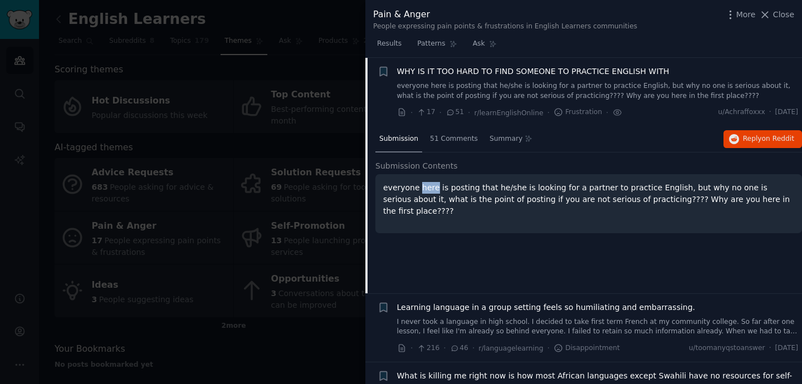
drag, startPoint x: 418, startPoint y: 189, endPoint x: 448, endPoint y: 187, distance: 30.2
click at [448, 187] on p "everyone here is posting that he/she is looking for a partner to practice Engli…" at bounding box center [588, 199] width 411 height 35
drag, startPoint x: 417, startPoint y: 199, endPoint x: 454, endPoint y: 199, distance: 37.3
click at [448, 199] on p "everyone here is posting that he/she is looking for a partner to practice Engli…" at bounding box center [588, 199] width 411 height 35
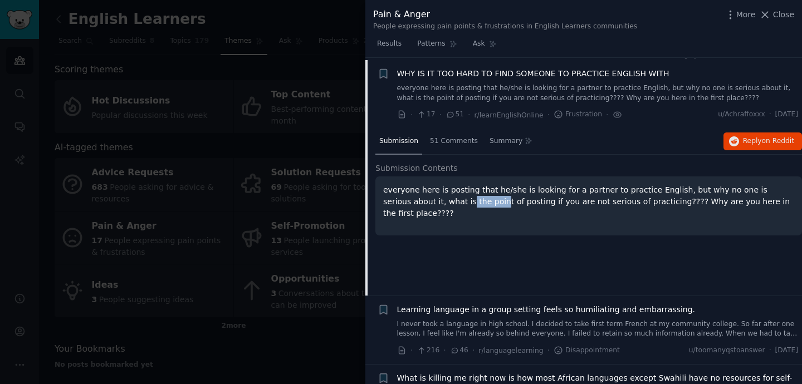
scroll to position [13, 0]
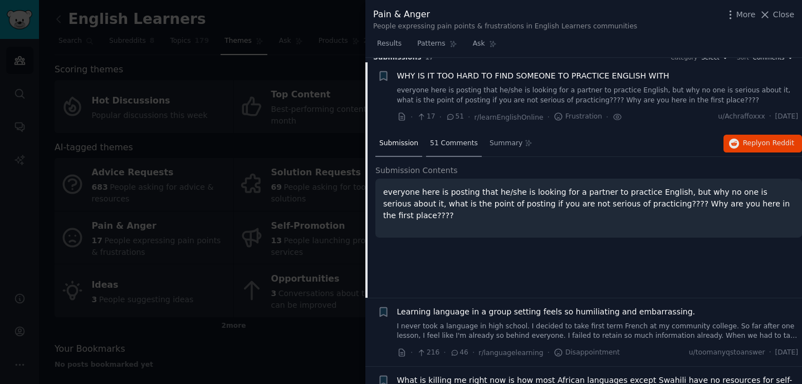
click at [451, 145] on span "51 Comments" at bounding box center [454, 144] width 48 height 10
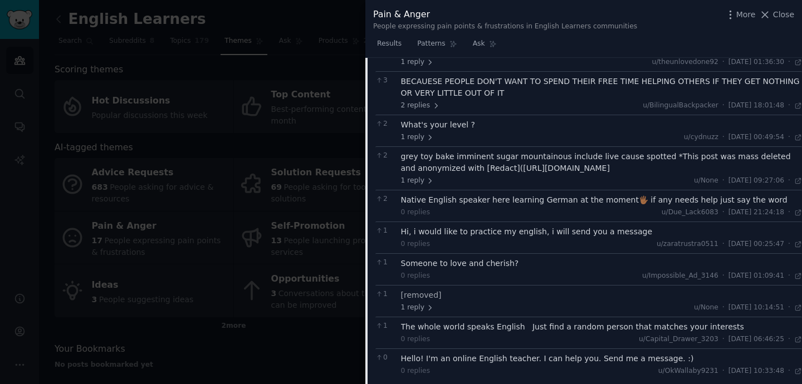
scroll to position [0, 0]
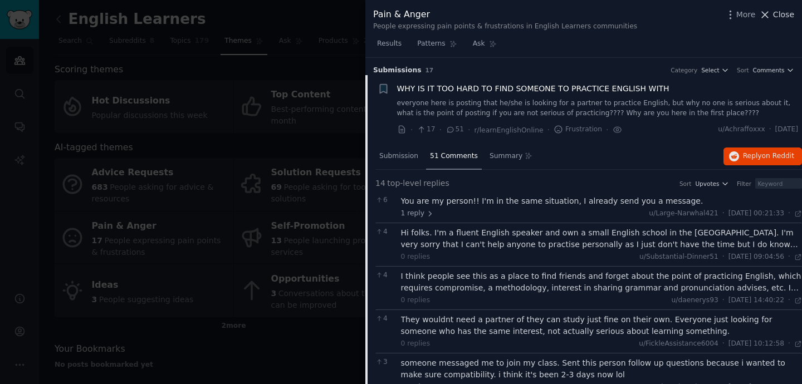
click at [786, 17] on span "Close" at bounding box center [783, 15] width 21 height 12
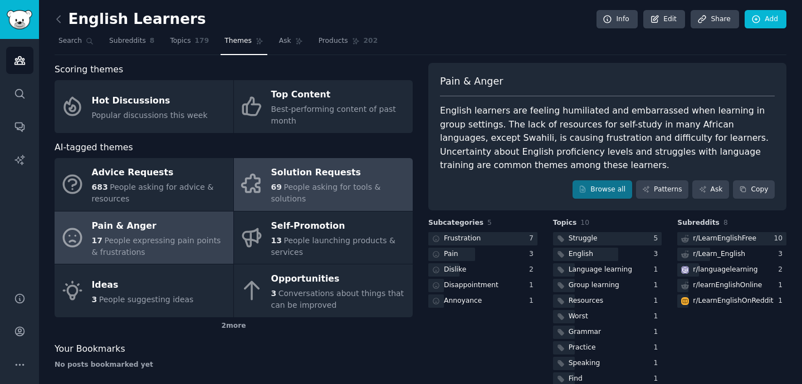
click at [319, 184] on span "People asking for tools & solutions" at bounding box center [326, 193] width 110 height 21
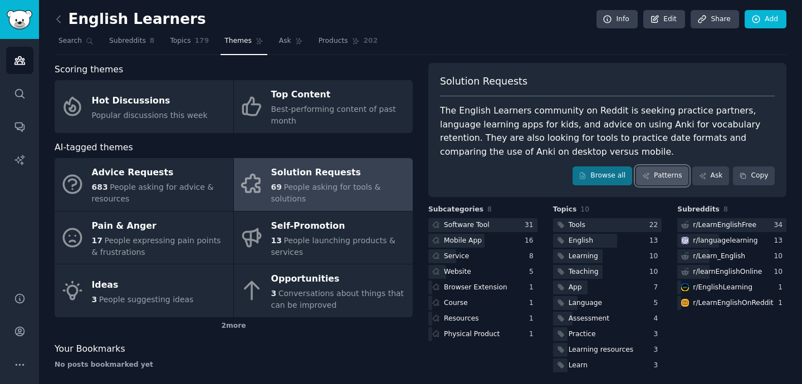
click at [669, 177] on link "Patterns" at bounding box center [662, 176] width 52 height 19
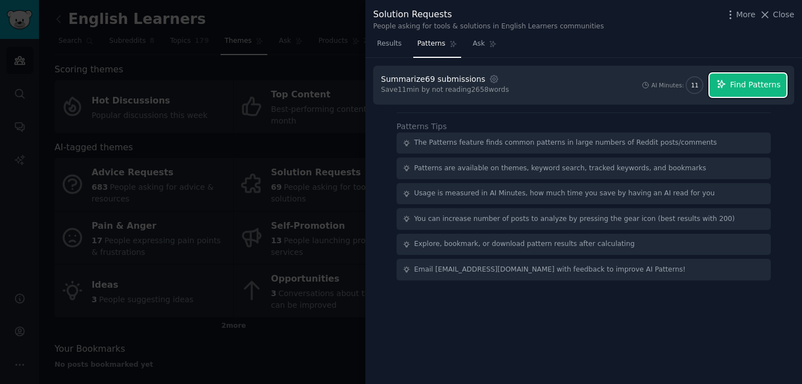
click at [742, 87] on span "Find Patterns" at bounding box center [755, 85] width 51 height 12
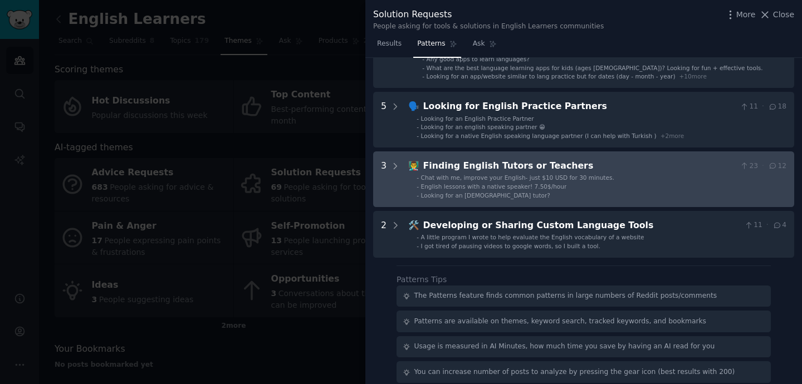
scroll to position [80, 0]
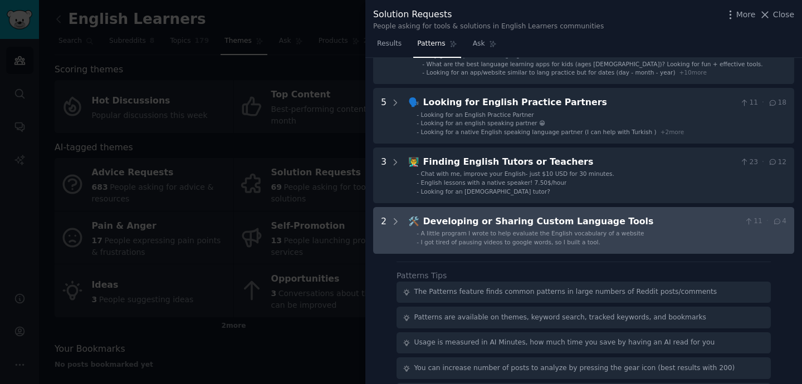
click at [690, 220] on div "Developing or Sharing Custom Language Tools" at bounding box center [581, 222] width 317 height 14
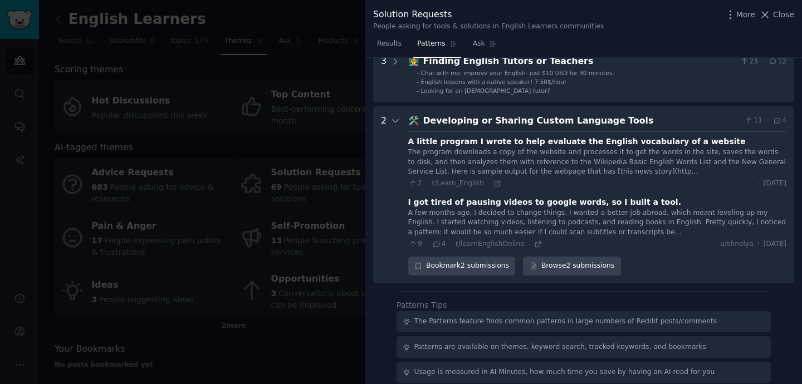
scroll to position [229, 0]
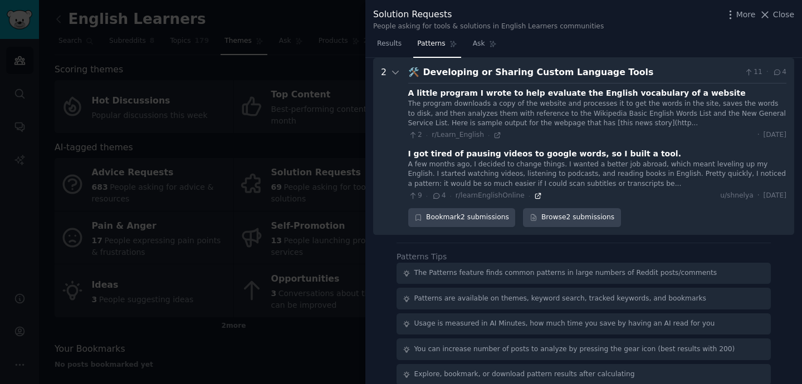
click at [535, 196] on icon at bounding box center [538, 196] width 8 height 8
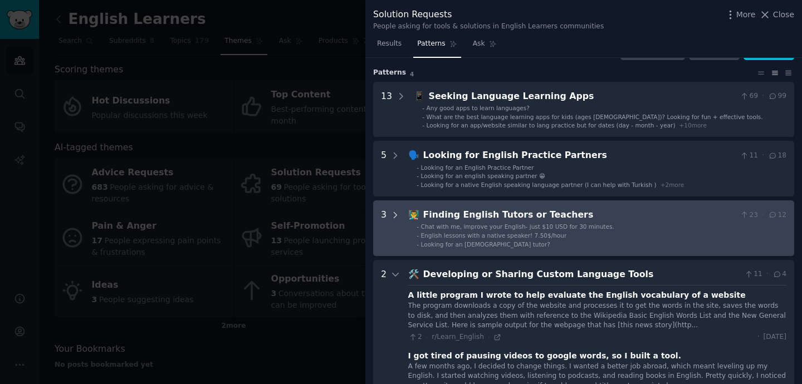
scroll to position [0, 0]
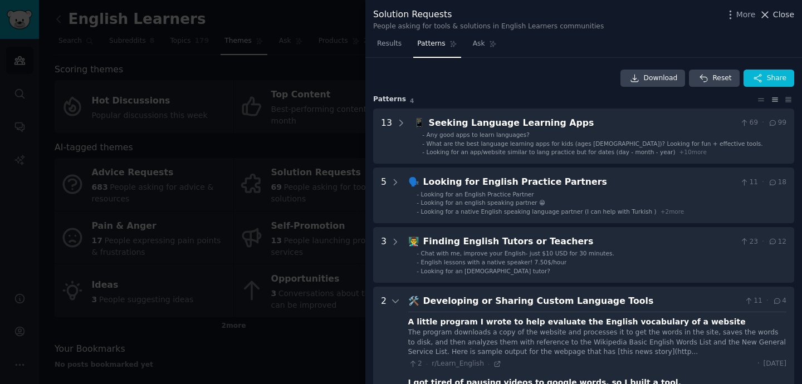
click at [789, 13] on span "Close" at bounding box center [783, 15] width 21 height 12
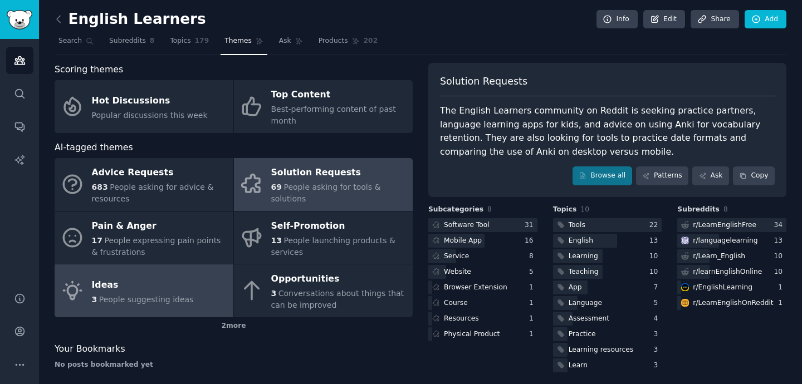
click at [134, 300] on span "People suggesting ideas" at bounding box center [146, 299] width 95 height 9
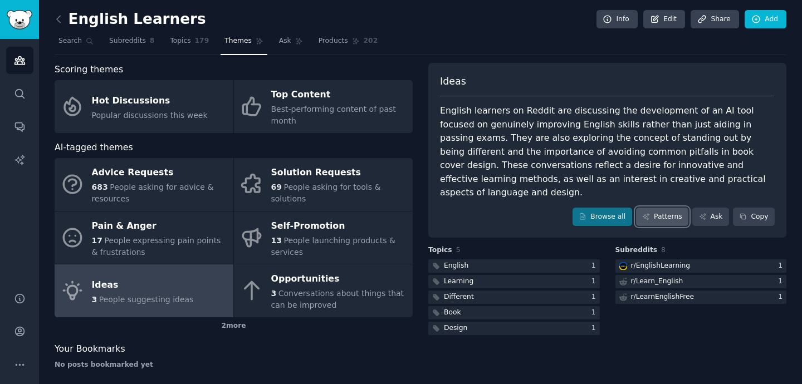
click at [664, 208] on link "Patterns" at bounding box center [662, 217] width 52 height 19
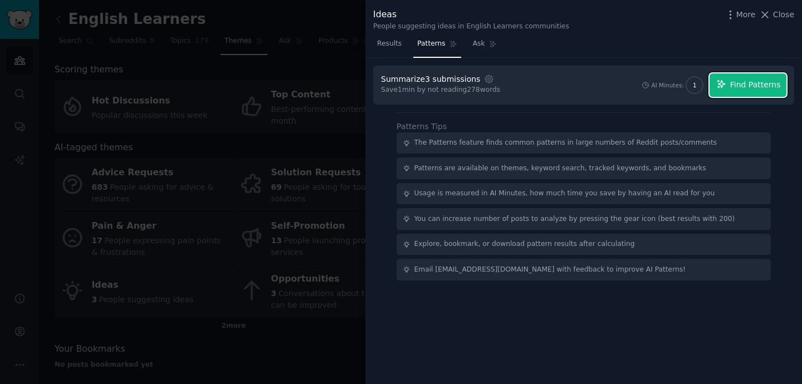
click at [725, 82] on icon "button" at bounding box center [721, 84] width 10 height 10
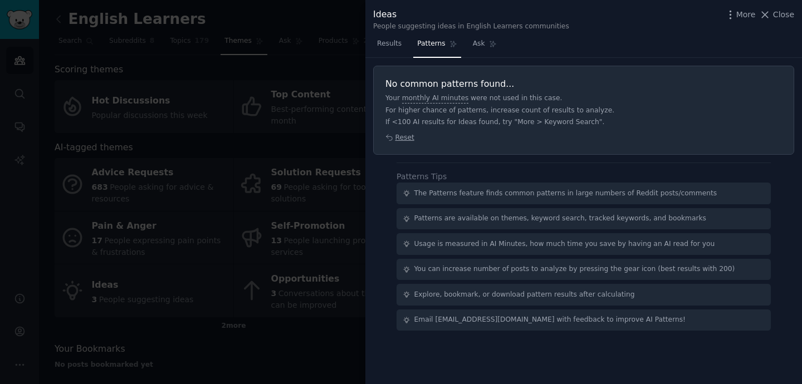
click at [404, 138] on span "Reset" at bounding box center [526, 138] width 281 height 10
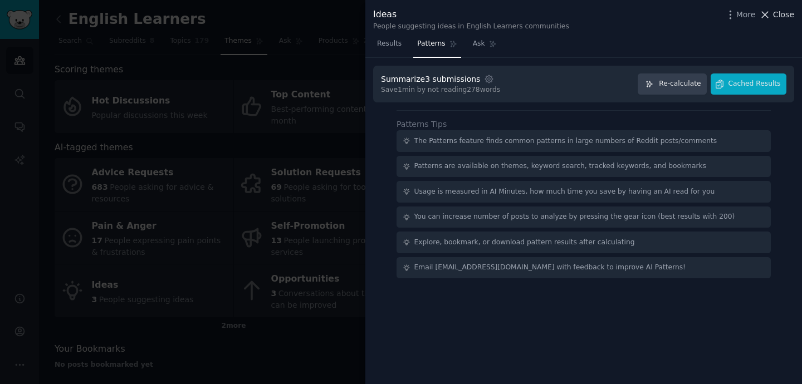
click at [776, 19] on span "Close" at bounding box center [783, 15] width 21 height 12
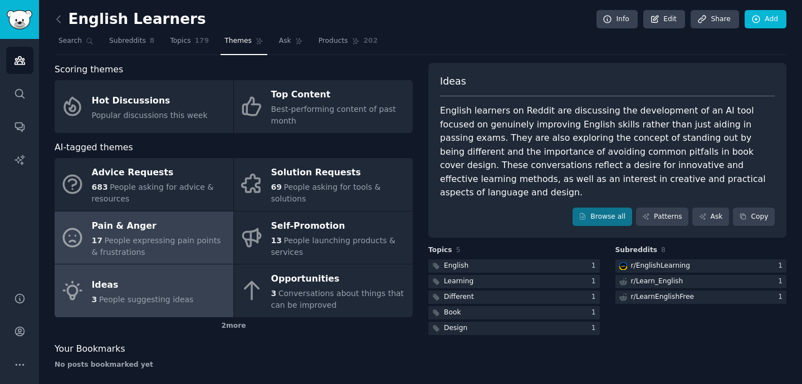
click at [190, 251] on div "17 People expressing pain points & frustrations" at bounding box center [160, 246] width 136 height 23
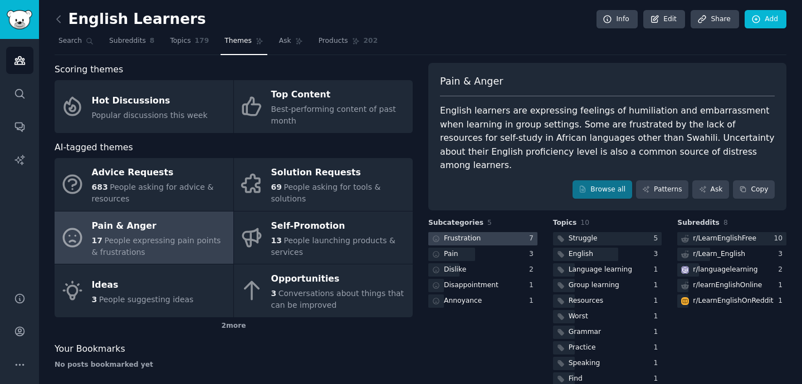
click at [501, 232] on div at bounding box center [482, 239] width 109 height 14
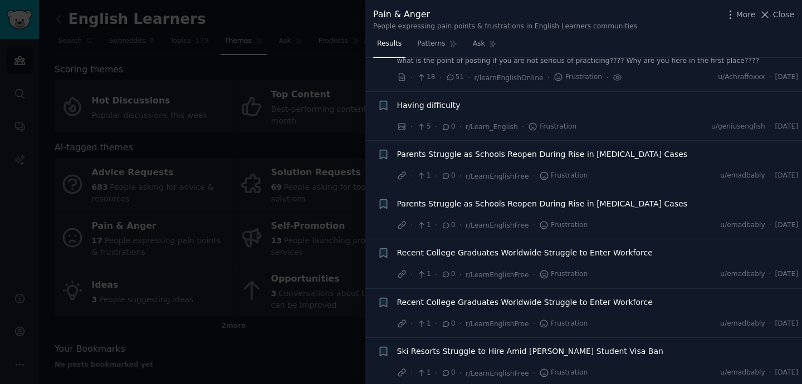
scroll to position [55, 0]
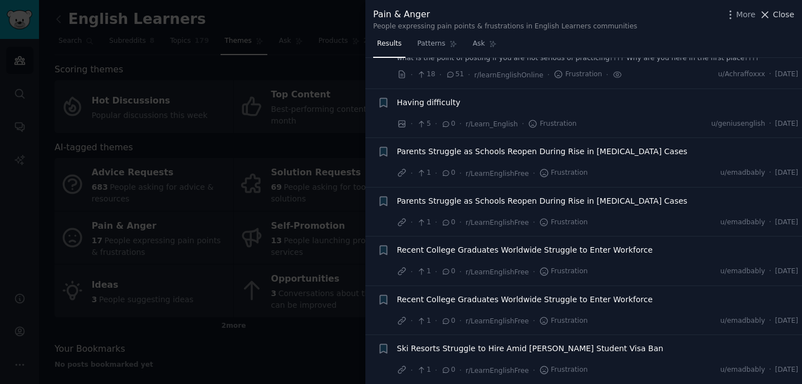
click at [784, 18] on span "Close" at bounding box center [783, 15] width 21 height 12
